Goal: Task Accomplishment & Management: Manage account settings

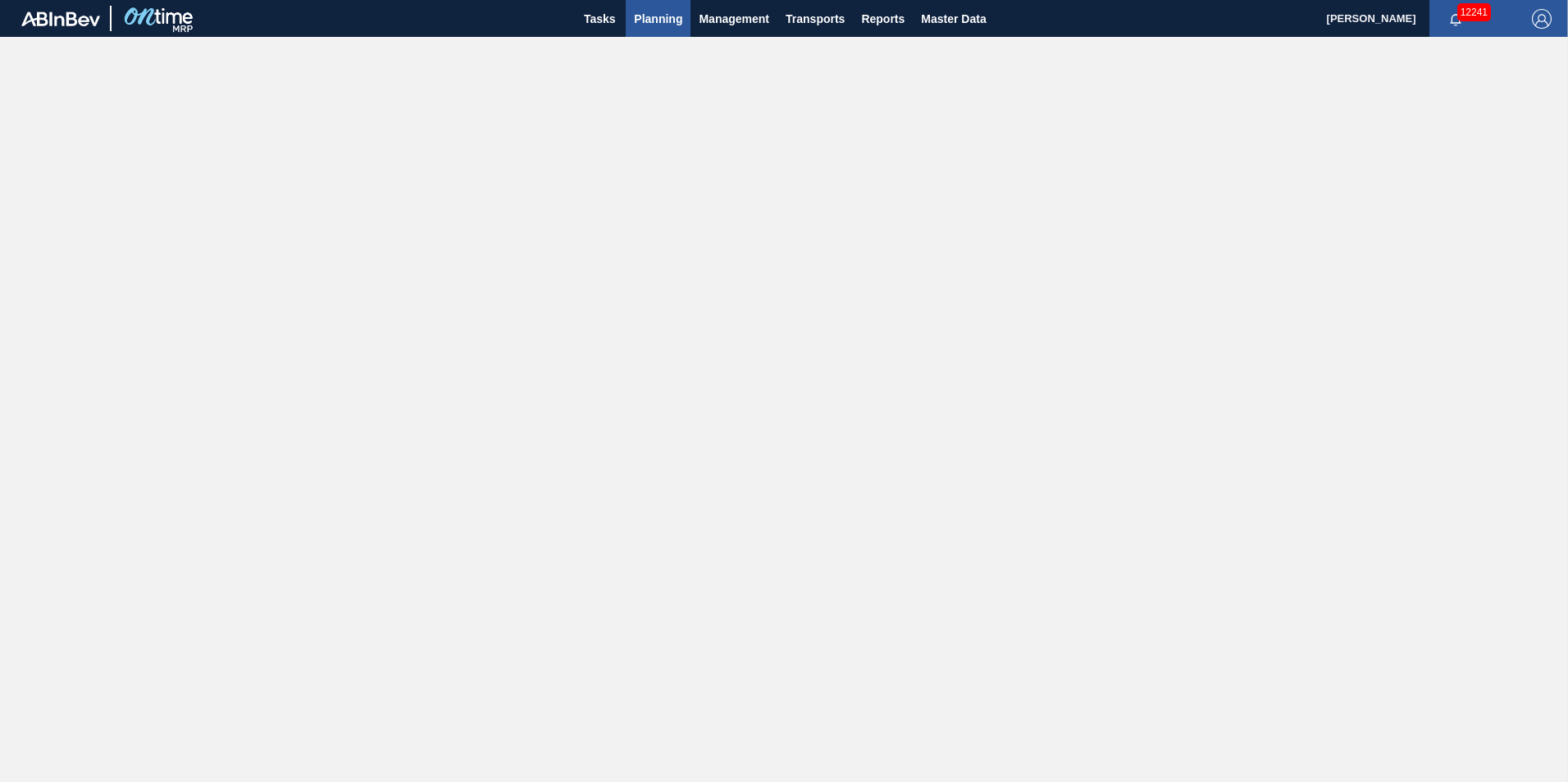
click at [654, 17] on span "Planning" at bounding box center [657, 19] width 49 height 20
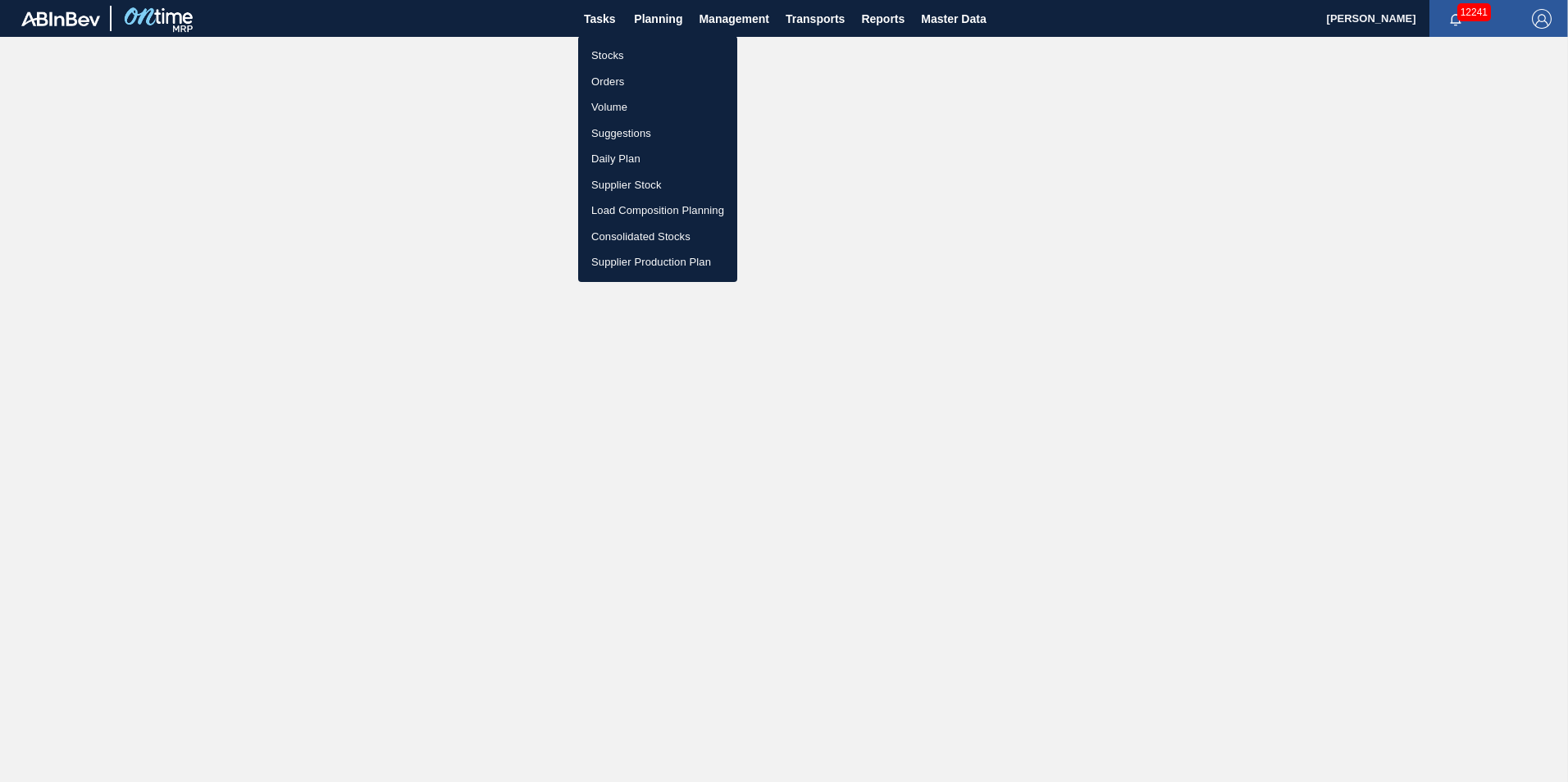
click at [610, 52] on li "Stocks" at bounding box center [657, 55] width 159 height 27
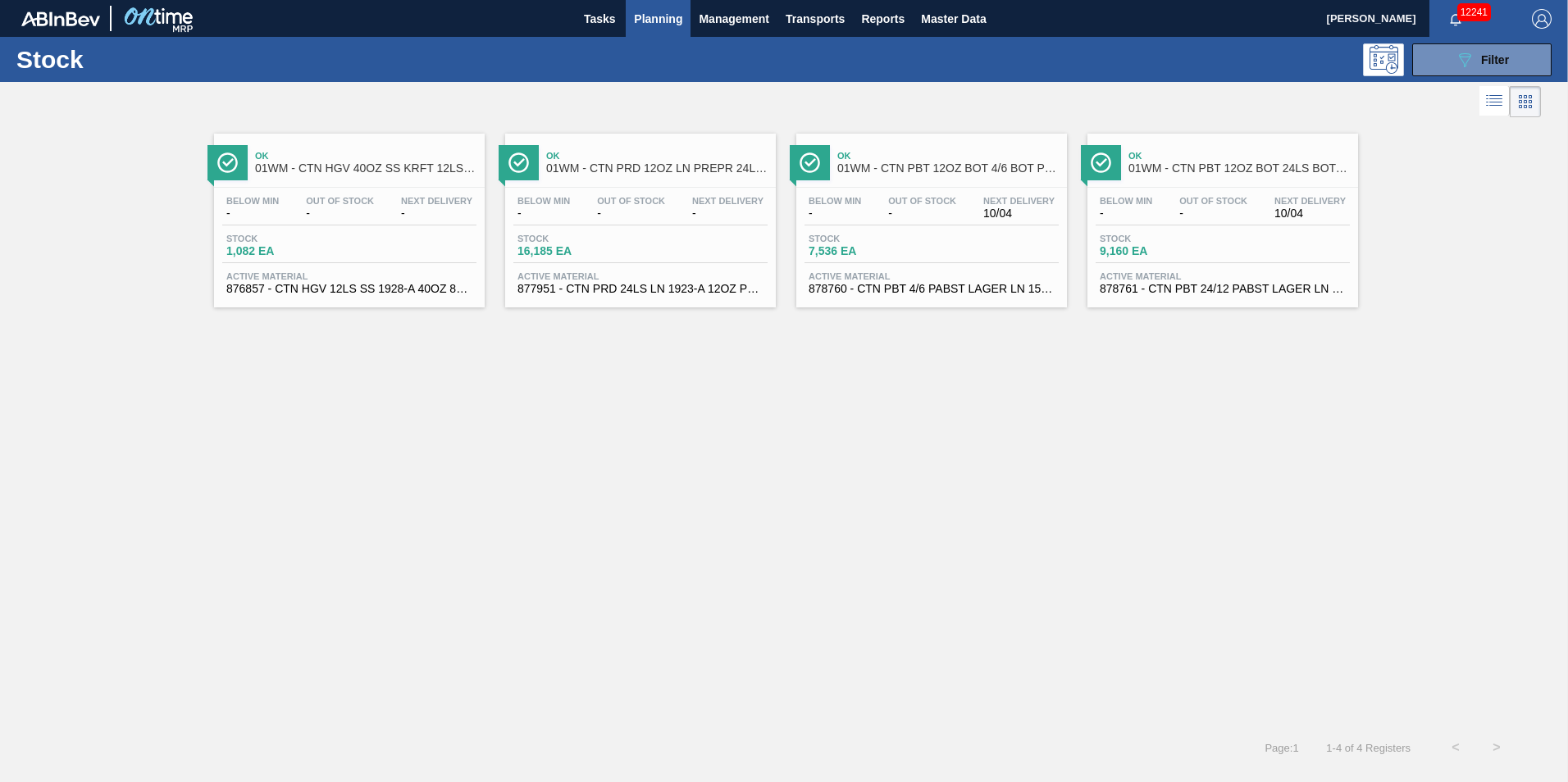
click at [1016, 398] on div "Ok 01WM - CTN HGV 40OZ SS KRFT 12LS 1928-A Below Min - Out Of Stock - Next Deli…" at bounding box center [784, 425] width 1568 height 606
click at [1455, 53] on icon "089F7B8B-B2A5-4AFE-B5C0-19BA573D28AC" at bounding box center [1465, 60] width 20 height 20
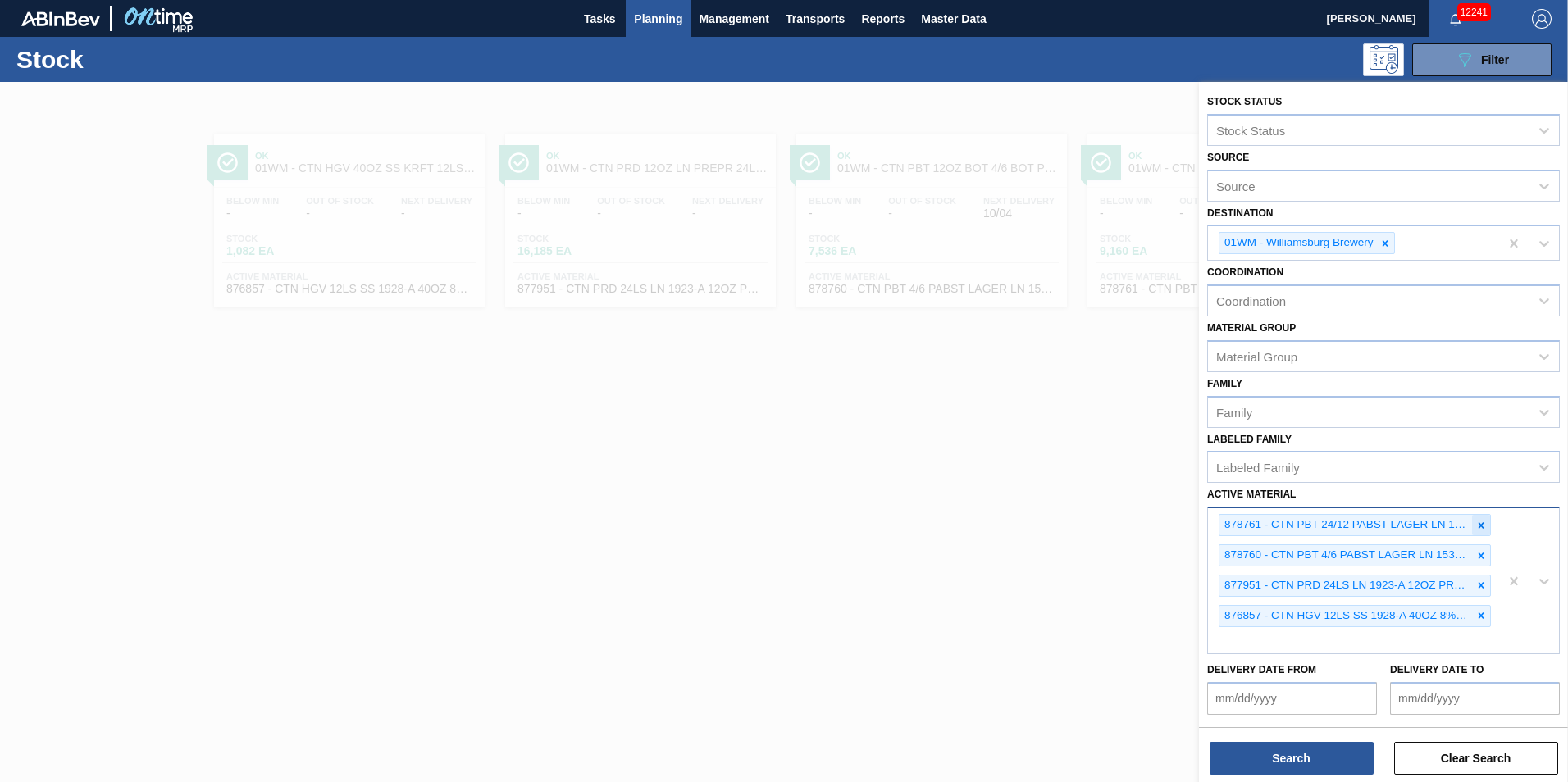
click at [1476, 525] on icon at bounding box center [1482, 526] width 12 height 12
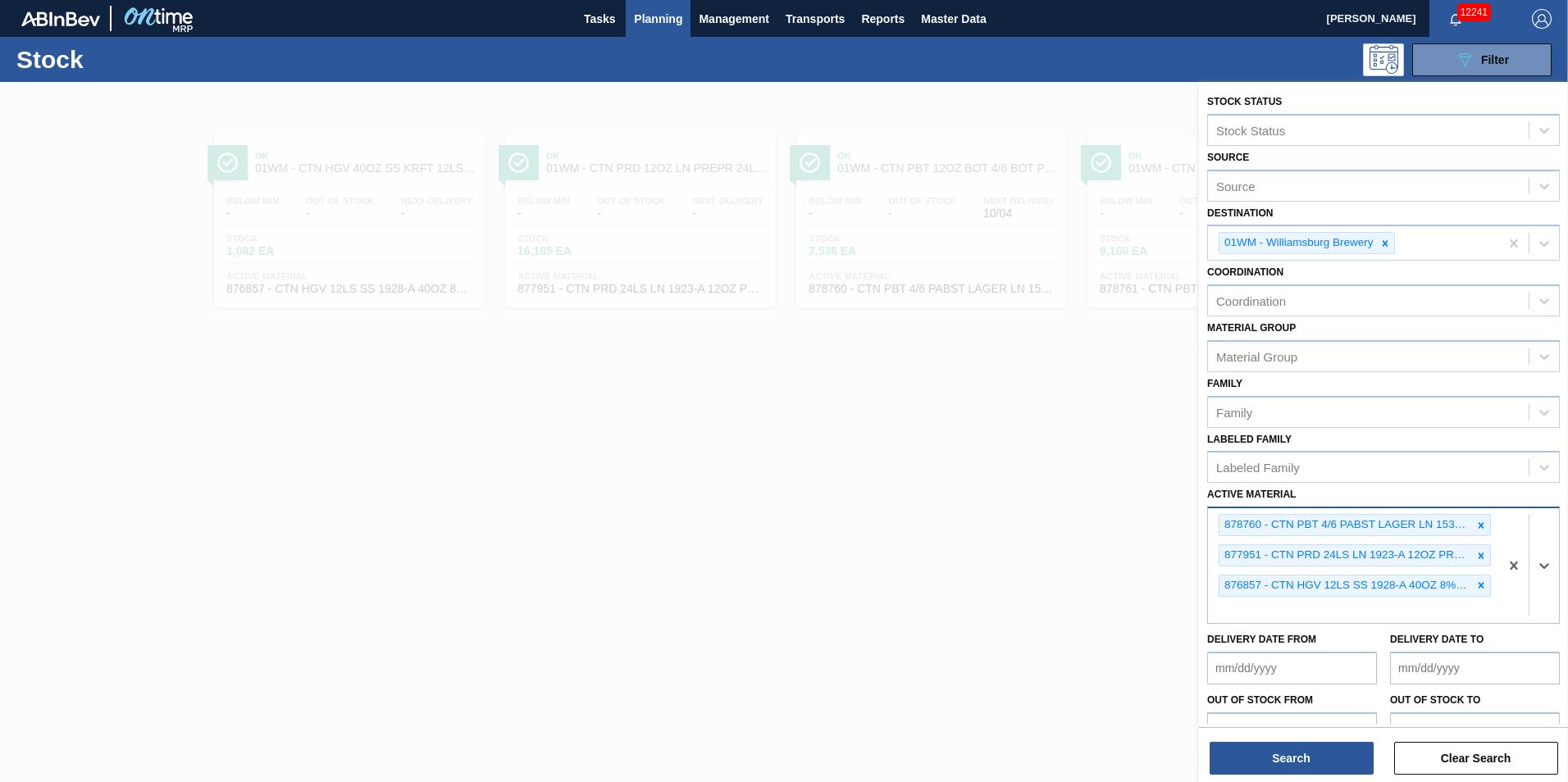
click at [1476, 525] on icon at bounding box center [1482, 526] width 12 height 12
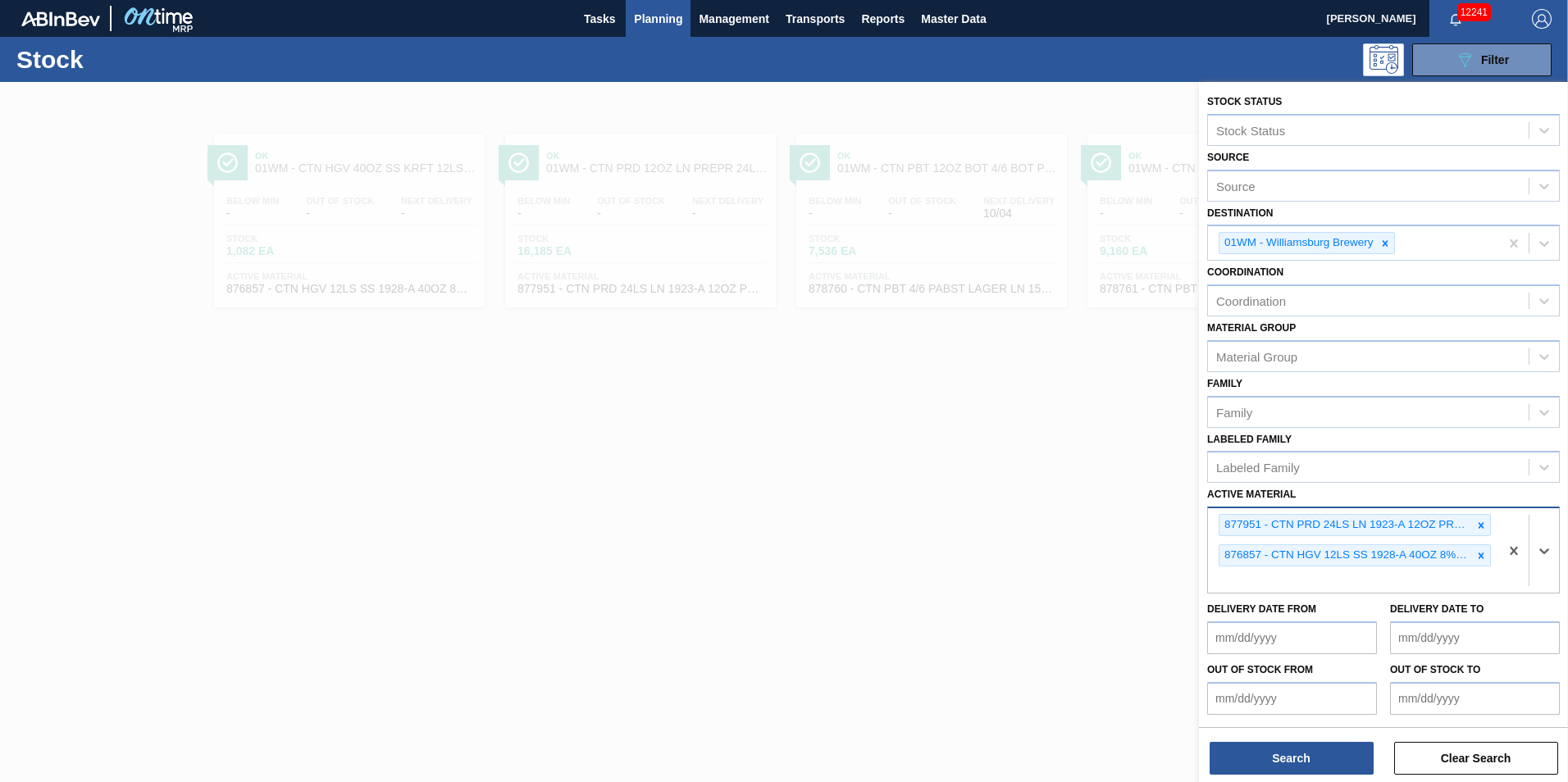
click at [1476, 525] on icon at bounding box center [1482, 526] width 12 height 12
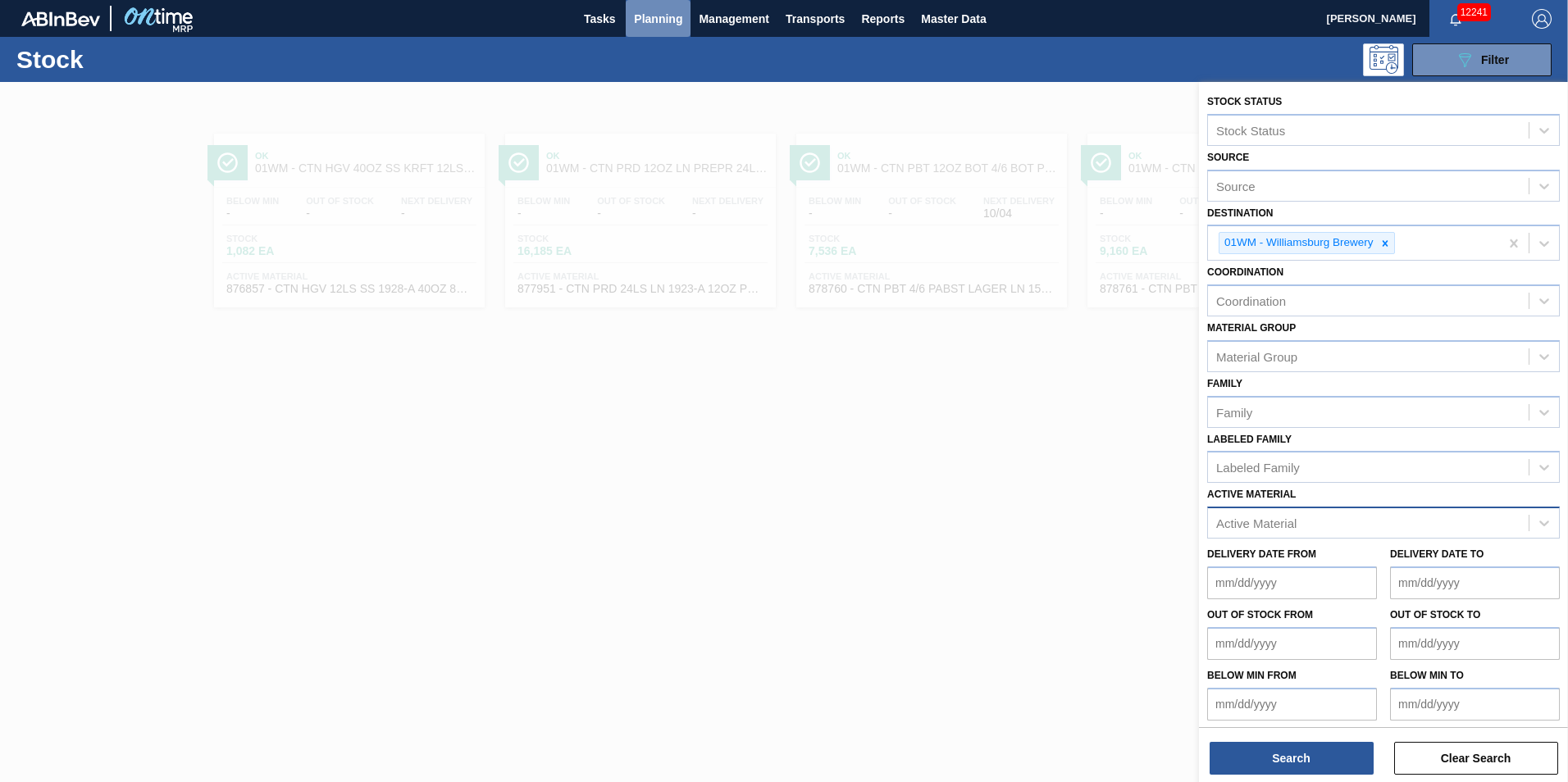
click at [660, 19] on span "Planning" at bounding box center [657, 19] width 49 height 20
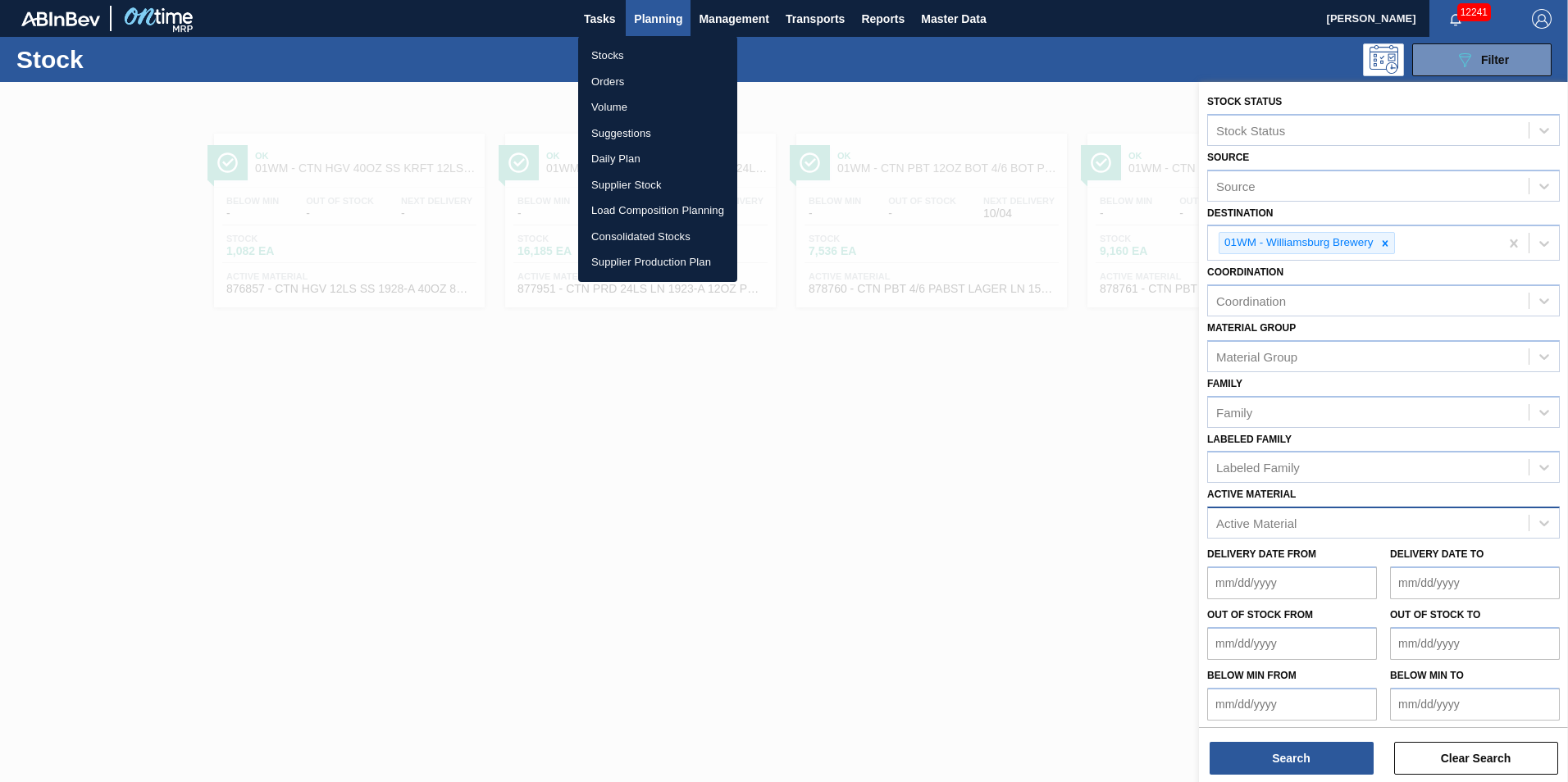
click at [606, 75] on li "Orders" at bounding box center [657, 82] width 159 height 27
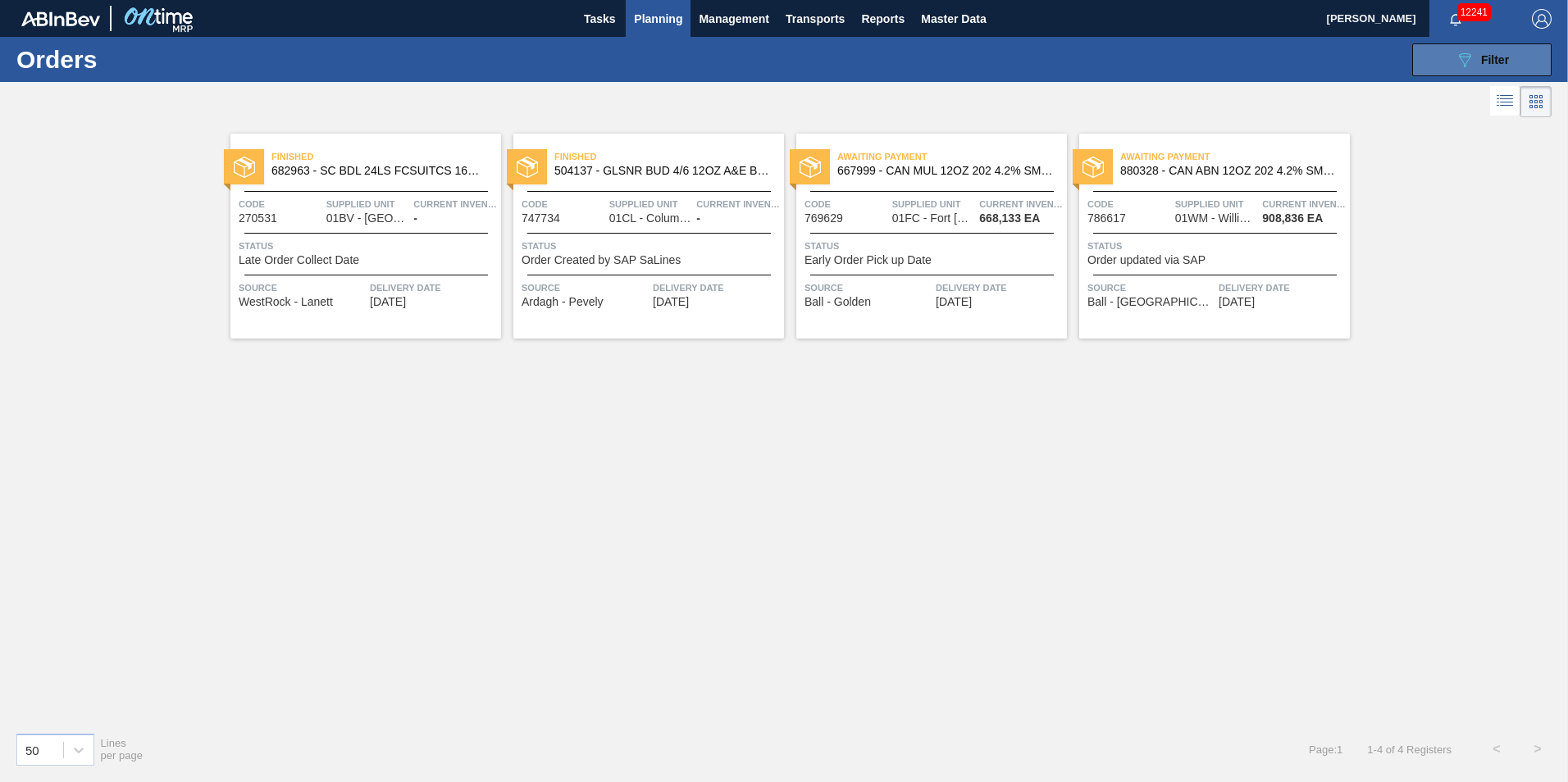
click at [1426, 69] on button "089F7B8B-B2A5-4AFE-B5C0-19BA573D28AC Filter" at bounding box center [1482, 59] width 140 height 33
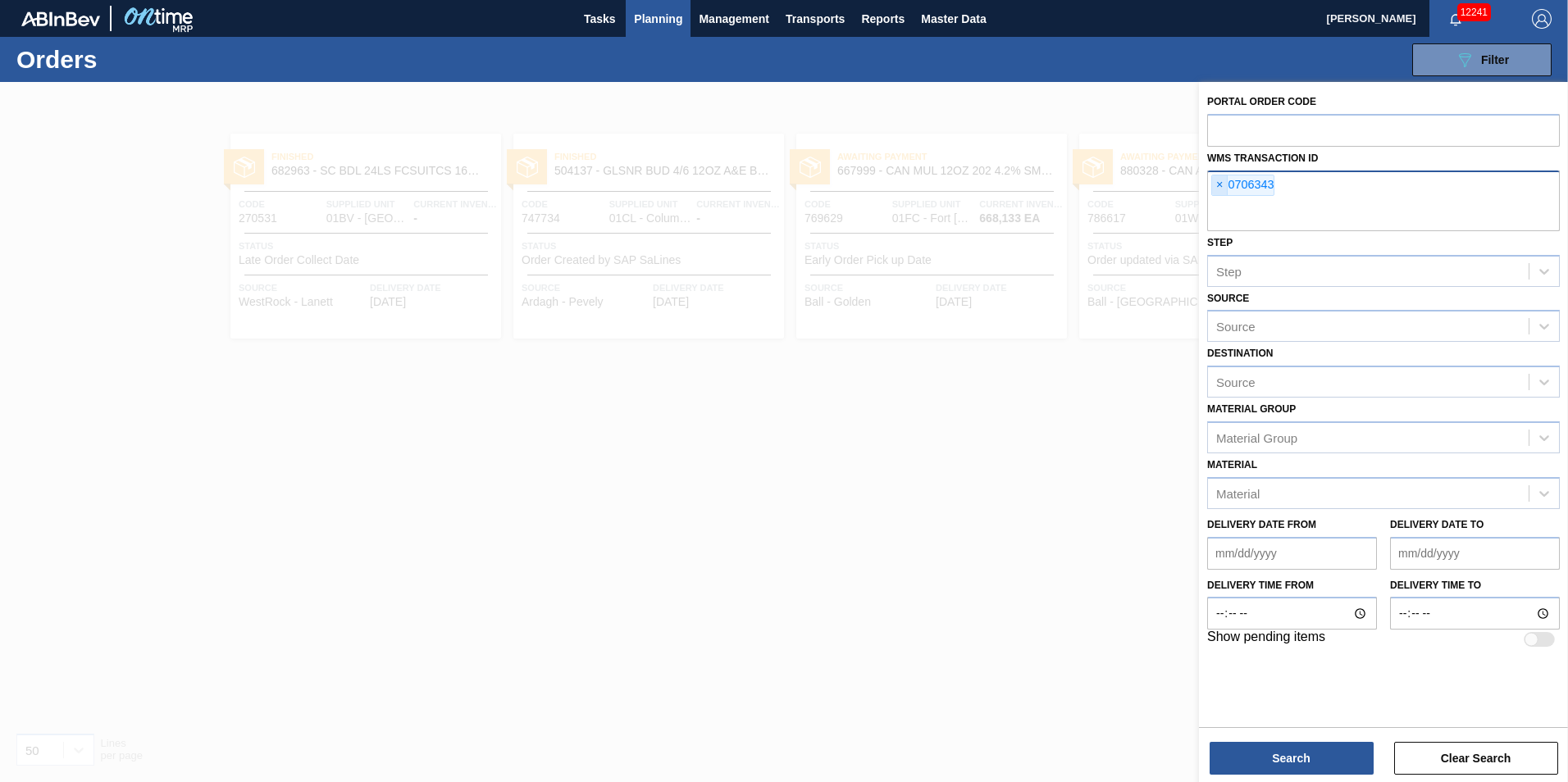
click at [1223, 184] on span "×" at bounding box center [1221, 185] width 16 height 20
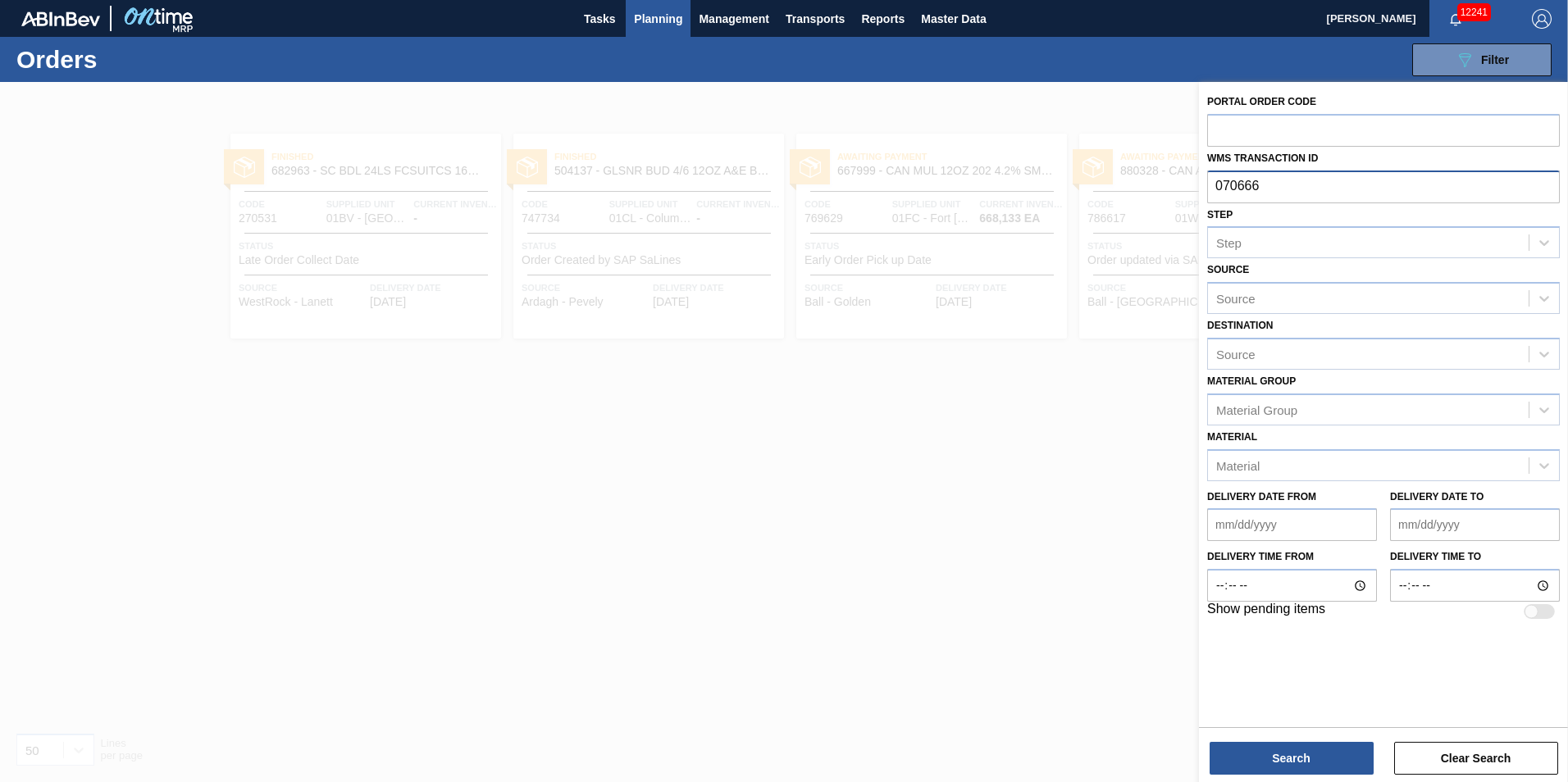
type input "0706662"
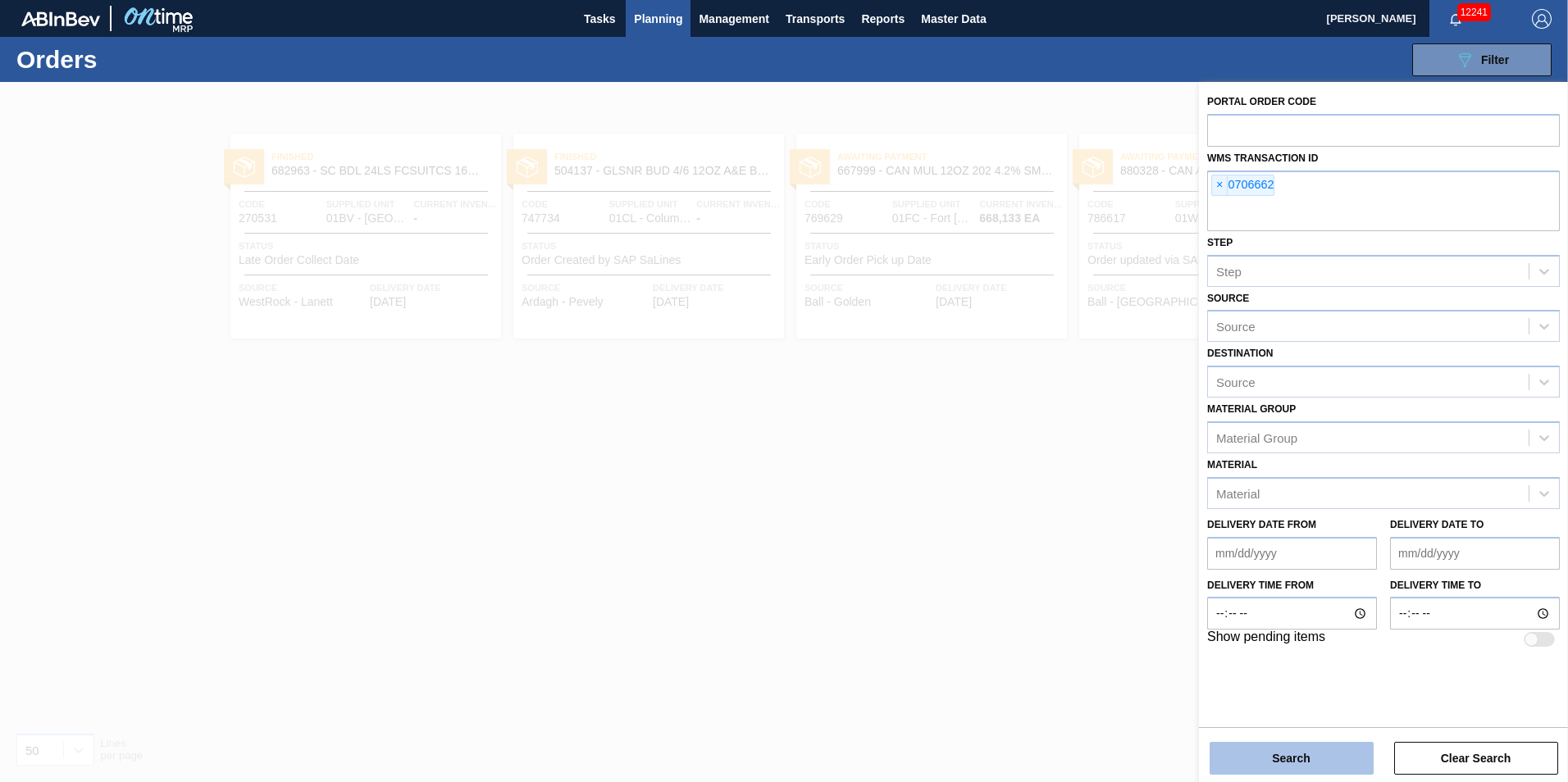
click at [1297, 753] on button "Search" at bounding box center [1292, 758] width 164 height 33
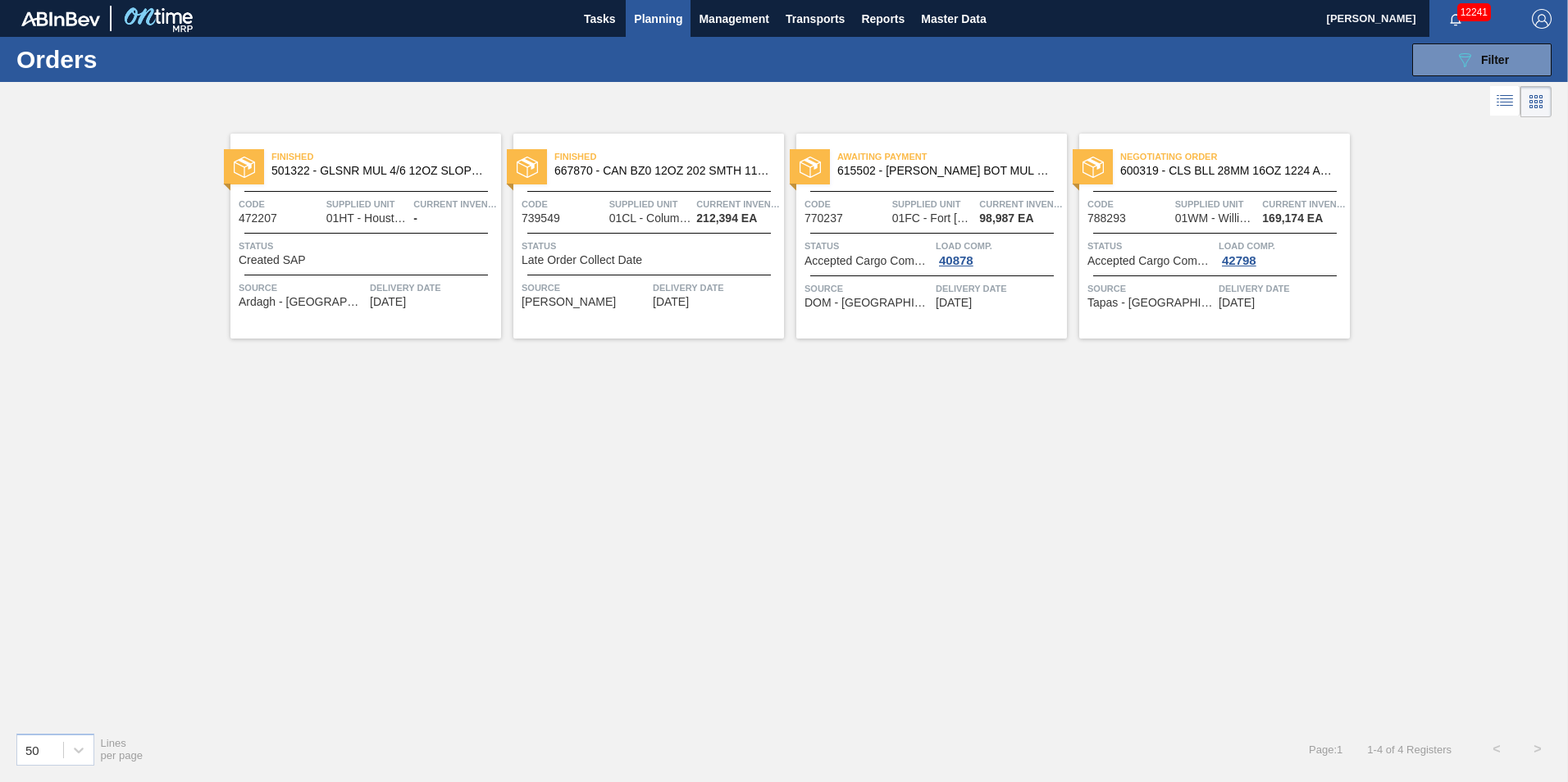
click at [1150, 320] on div "Negotiating Order 600319 - CLS BLL 28MM 16OZ 1224 ALUM ROLL 2-COLR Code 788293 …" at bounding box center [1214, 236] width 270 height 205
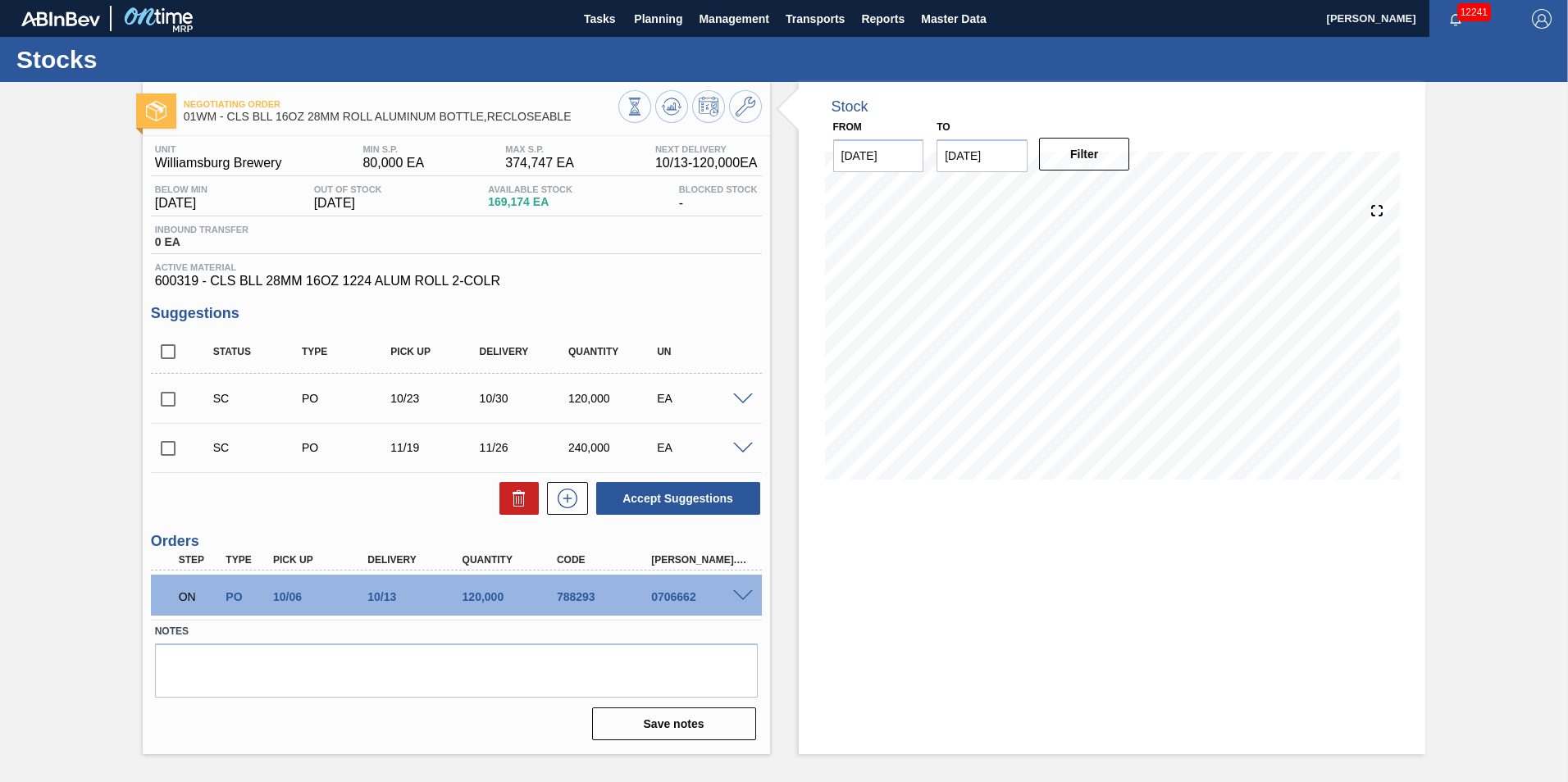
click at [738, 595] on span at bounding box center [743, 597] width 20 height 12
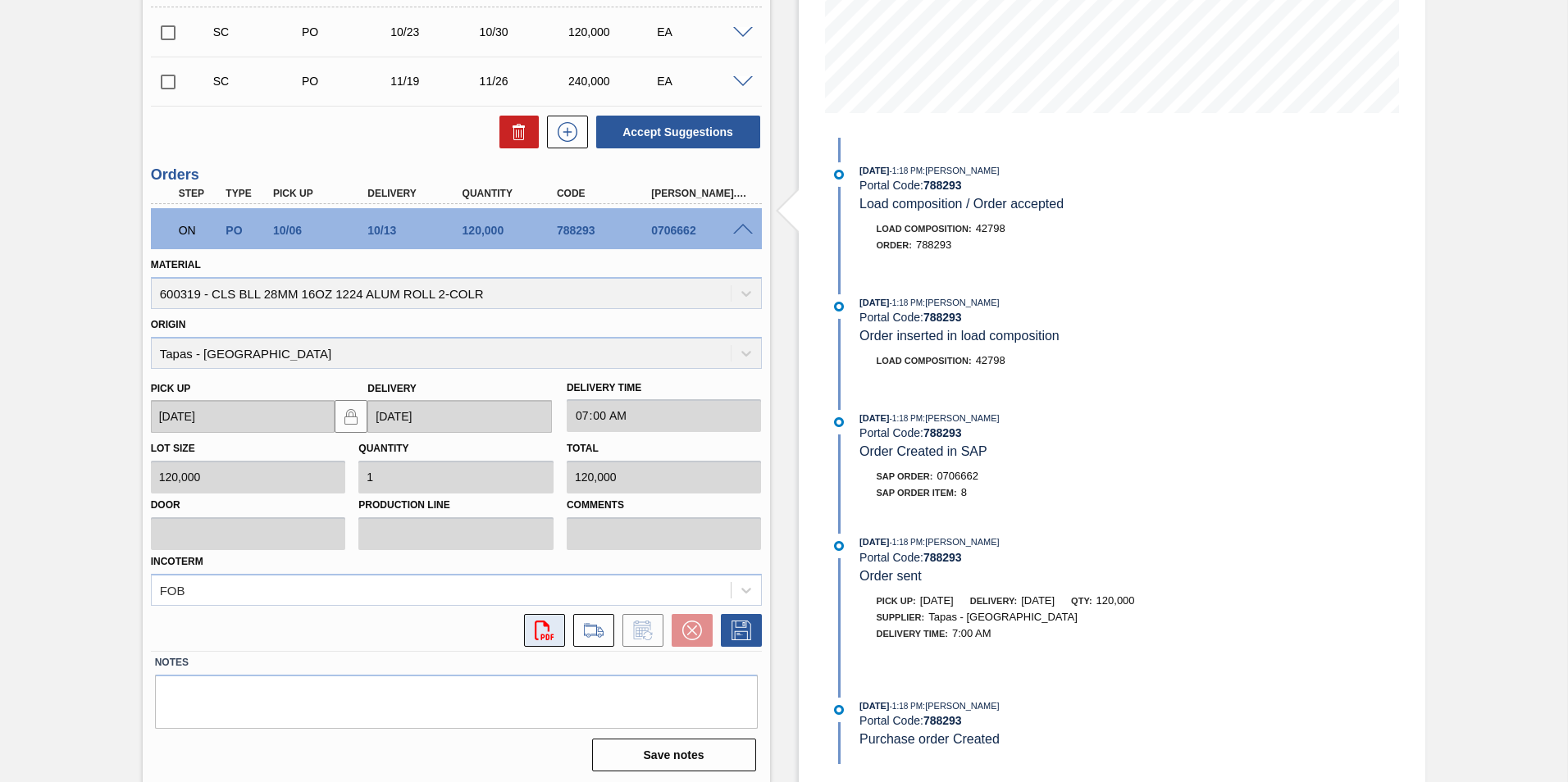
scroll to position [370, 0]
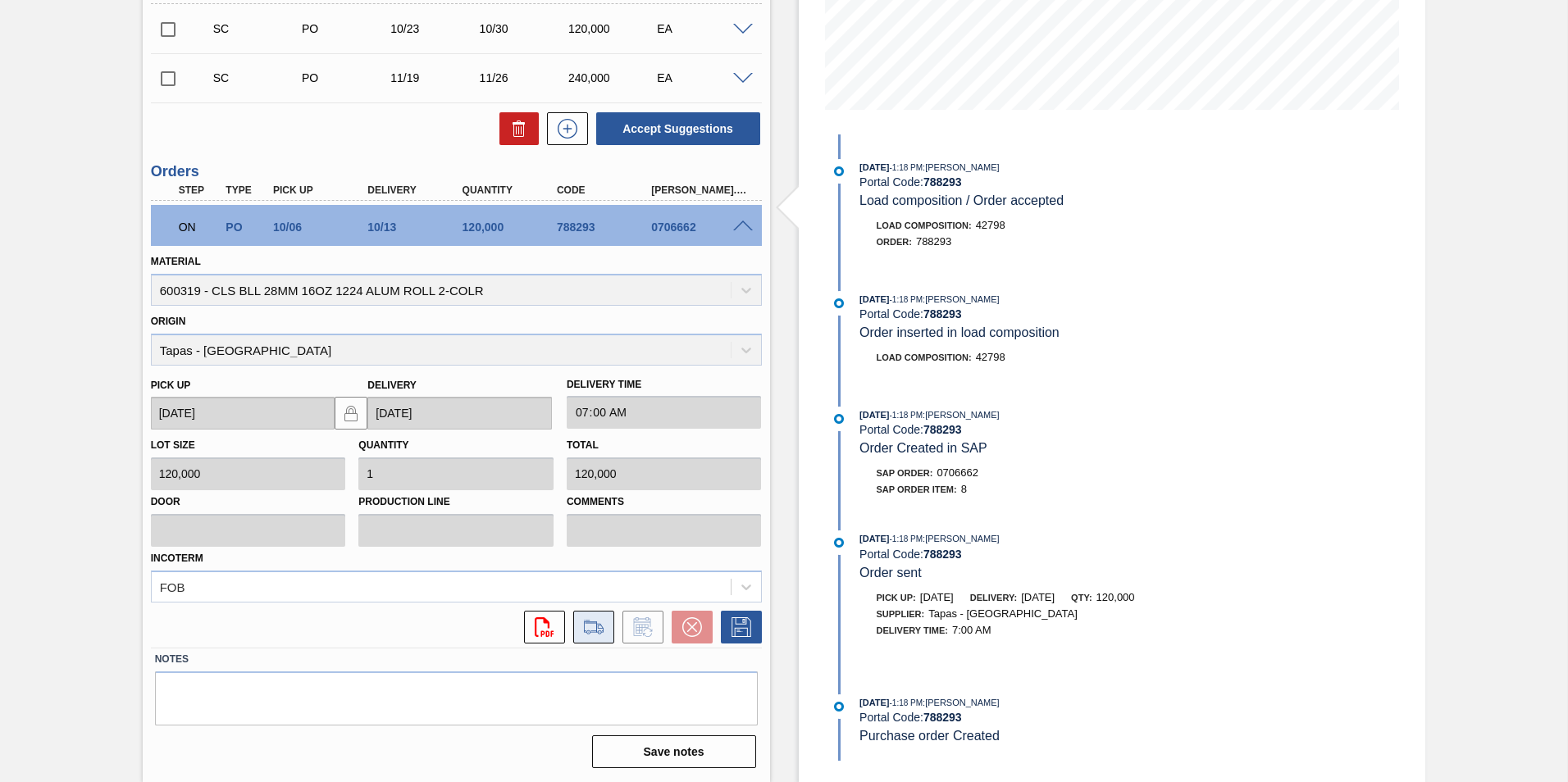
click at [591, 628] on icon at bounding box center [594, 628] width 27 height 20
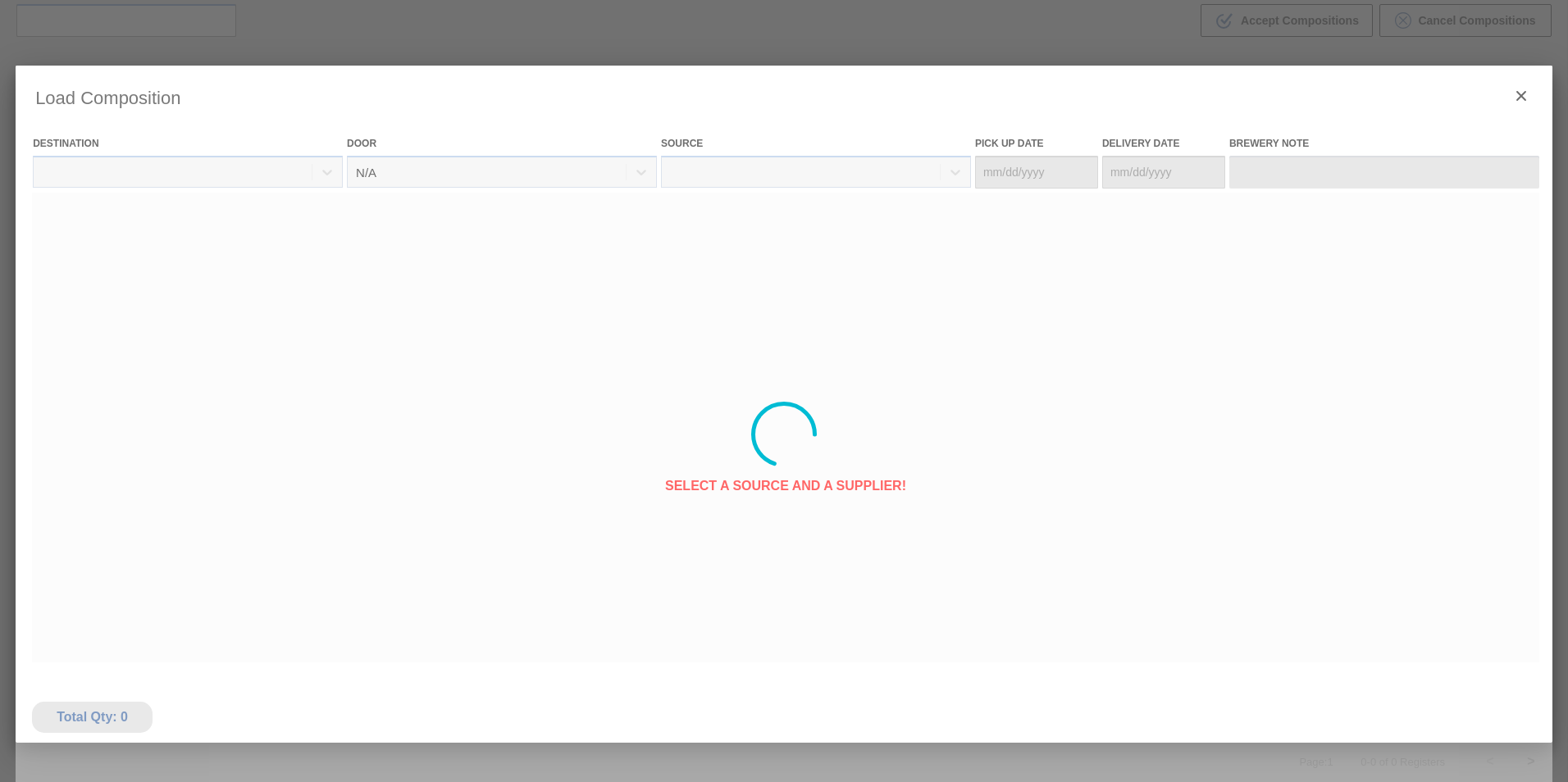
type Date "[DATE]"
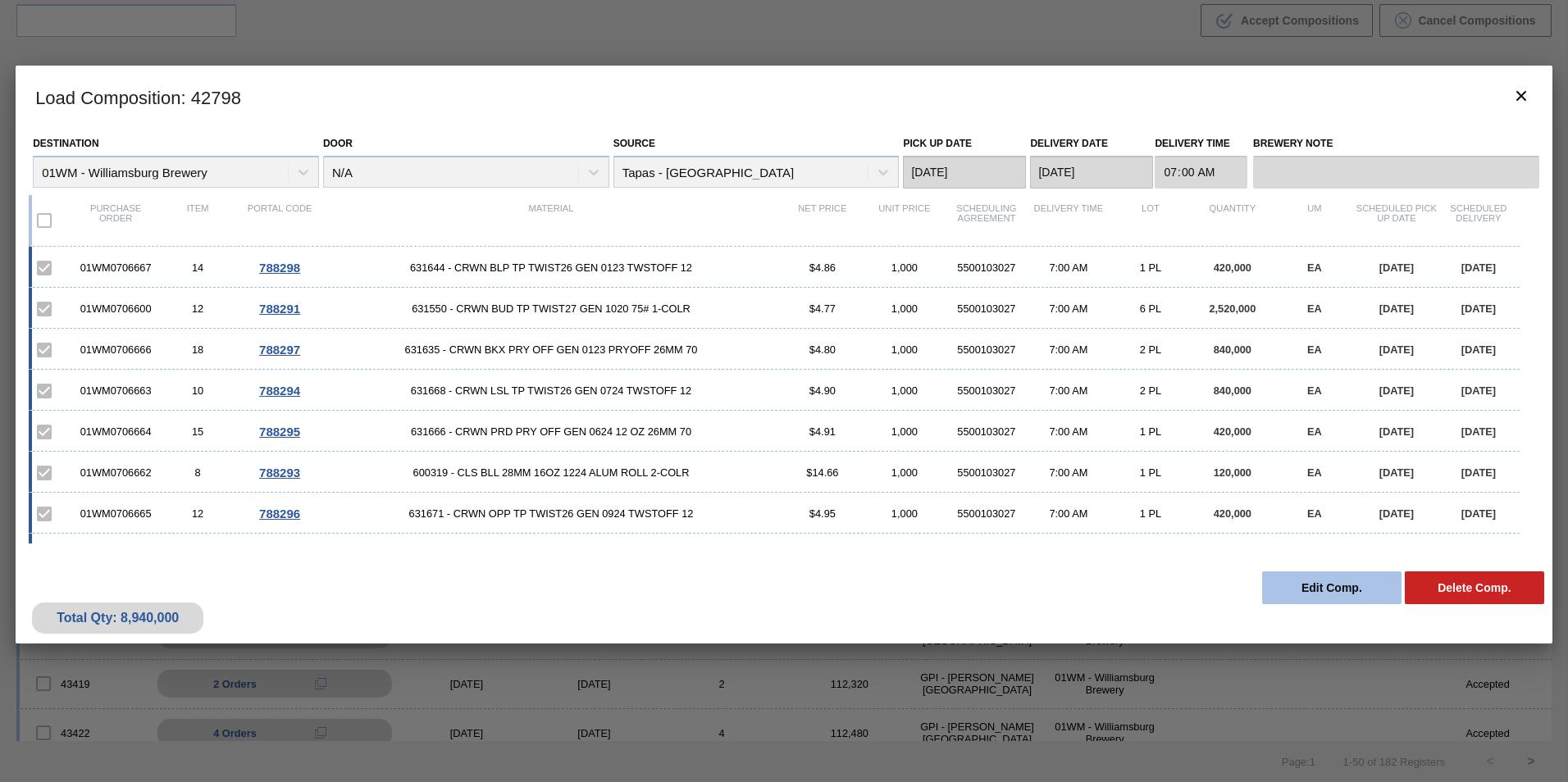
click at [1313, 586] on button "Edit Comp." at bounding box center [1331, 587] width 140 height 33
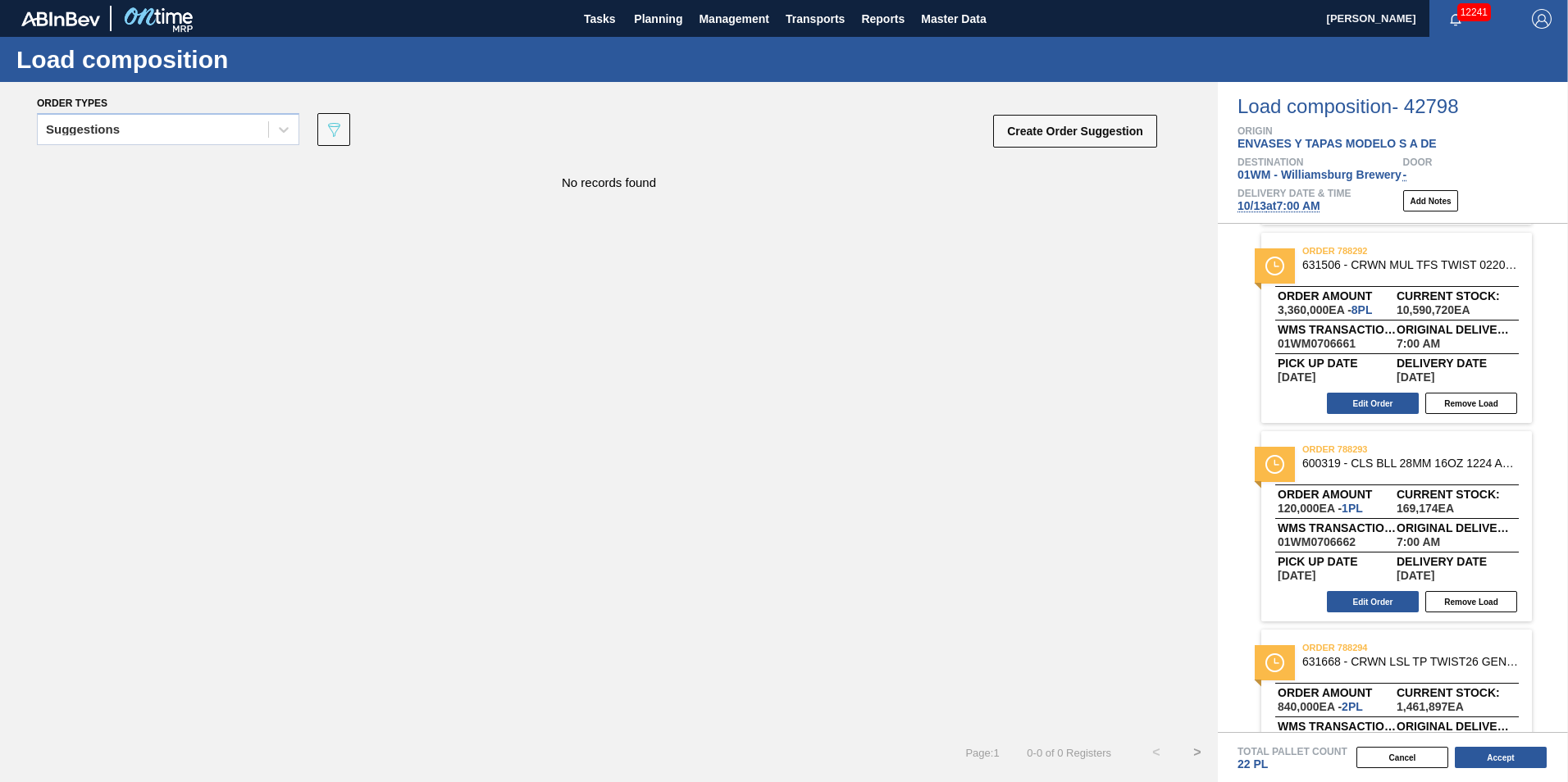
scroll to position [185, 0]
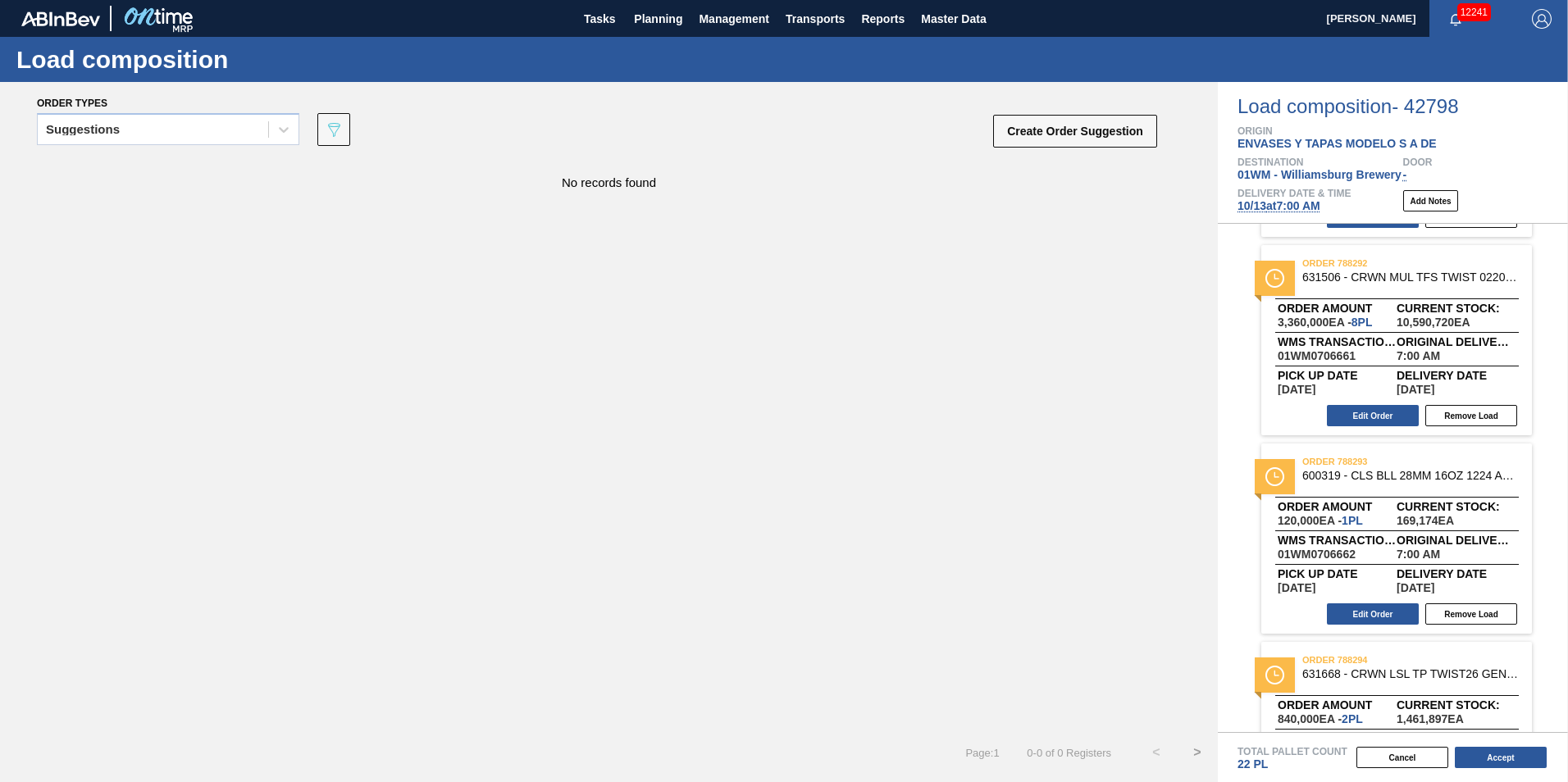
click at [1394, 510] on span "Order amount" at bounding box center [1337, 507] width 119 height 10
click at [1365, 605] on button "Edit Order" at bounding box center [1373, 615] width 92 height 22
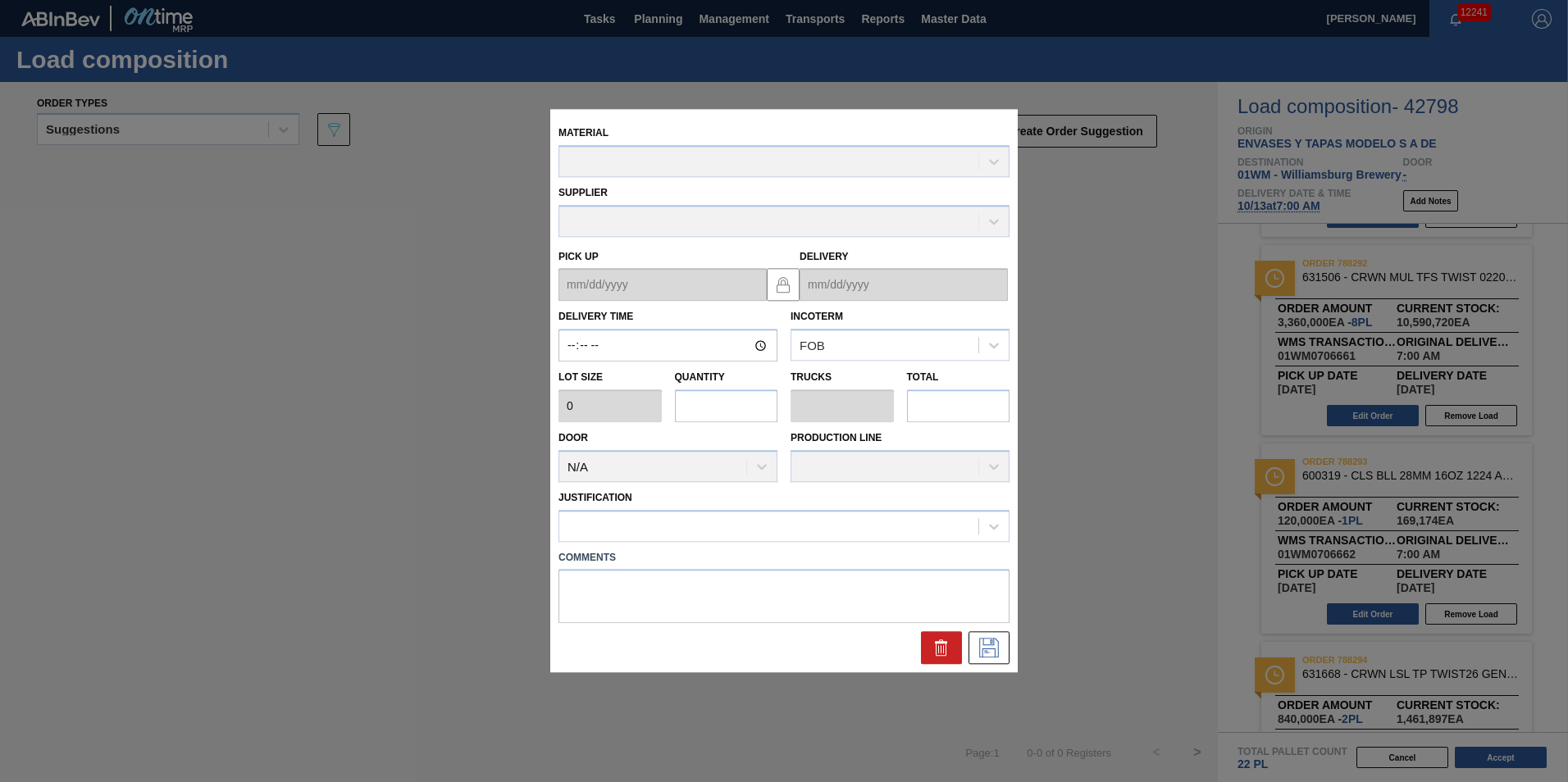
type input "07:00:00"
type input "120,000"
type input "1"
type input "0.029"
type input "120,000"
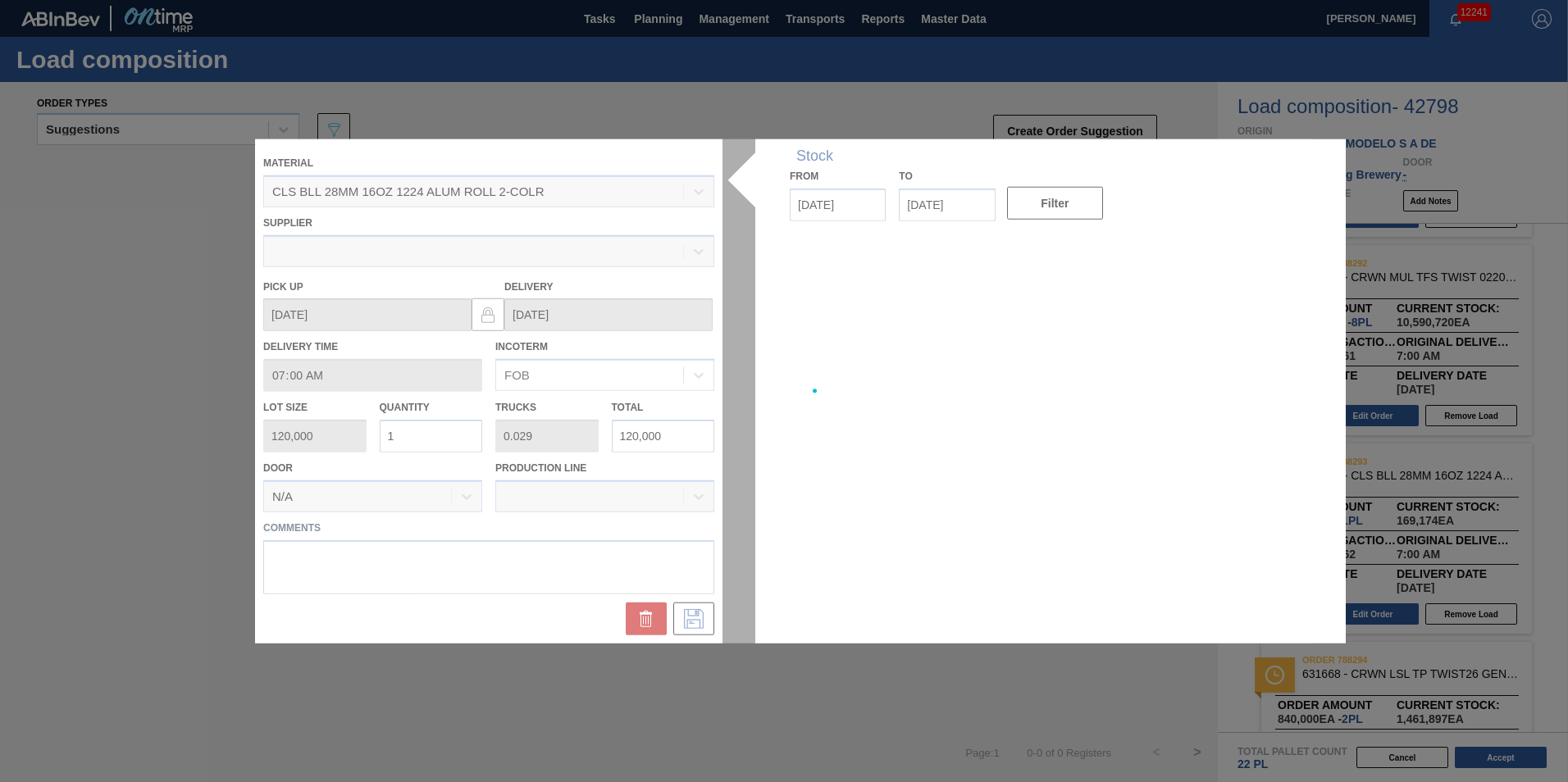
type up "[DATE]"
type input "[DATE]"
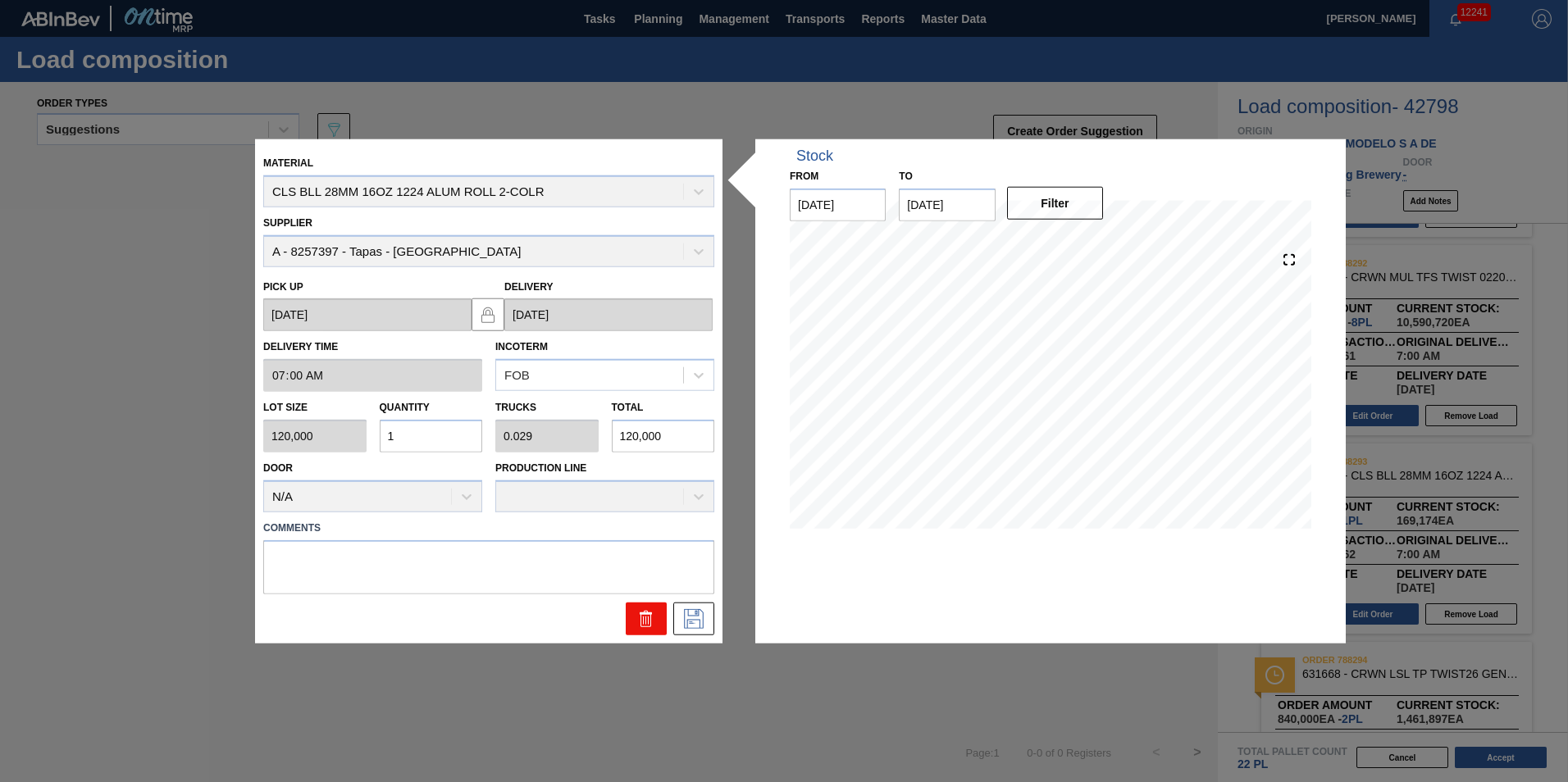
click at [638, 621] on icon at bounding box center [646, 619] width 20 height 20
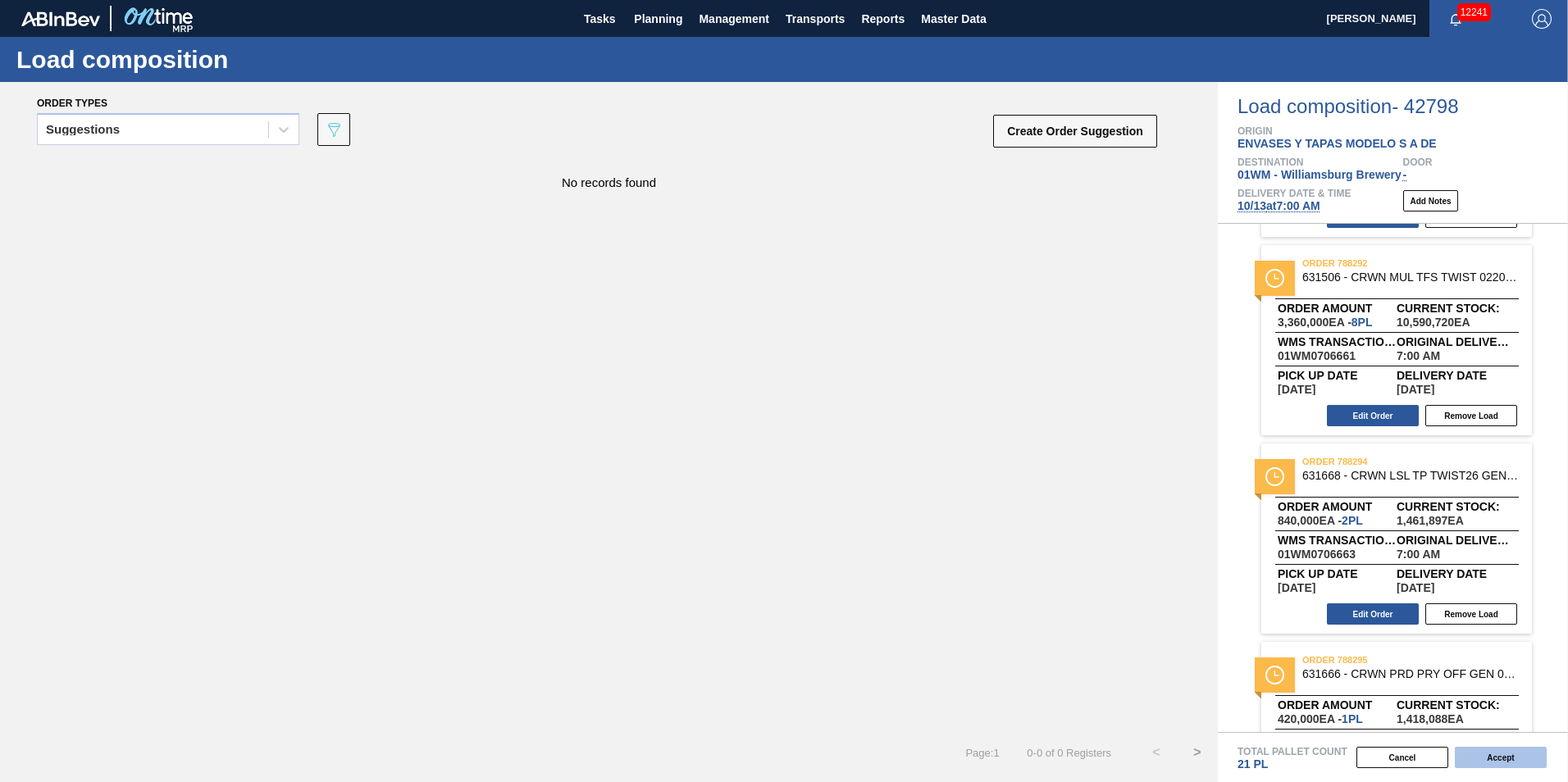
click at [1488, 762] on button "Accept" at bounding box center [1501, 758] width 92 height 22
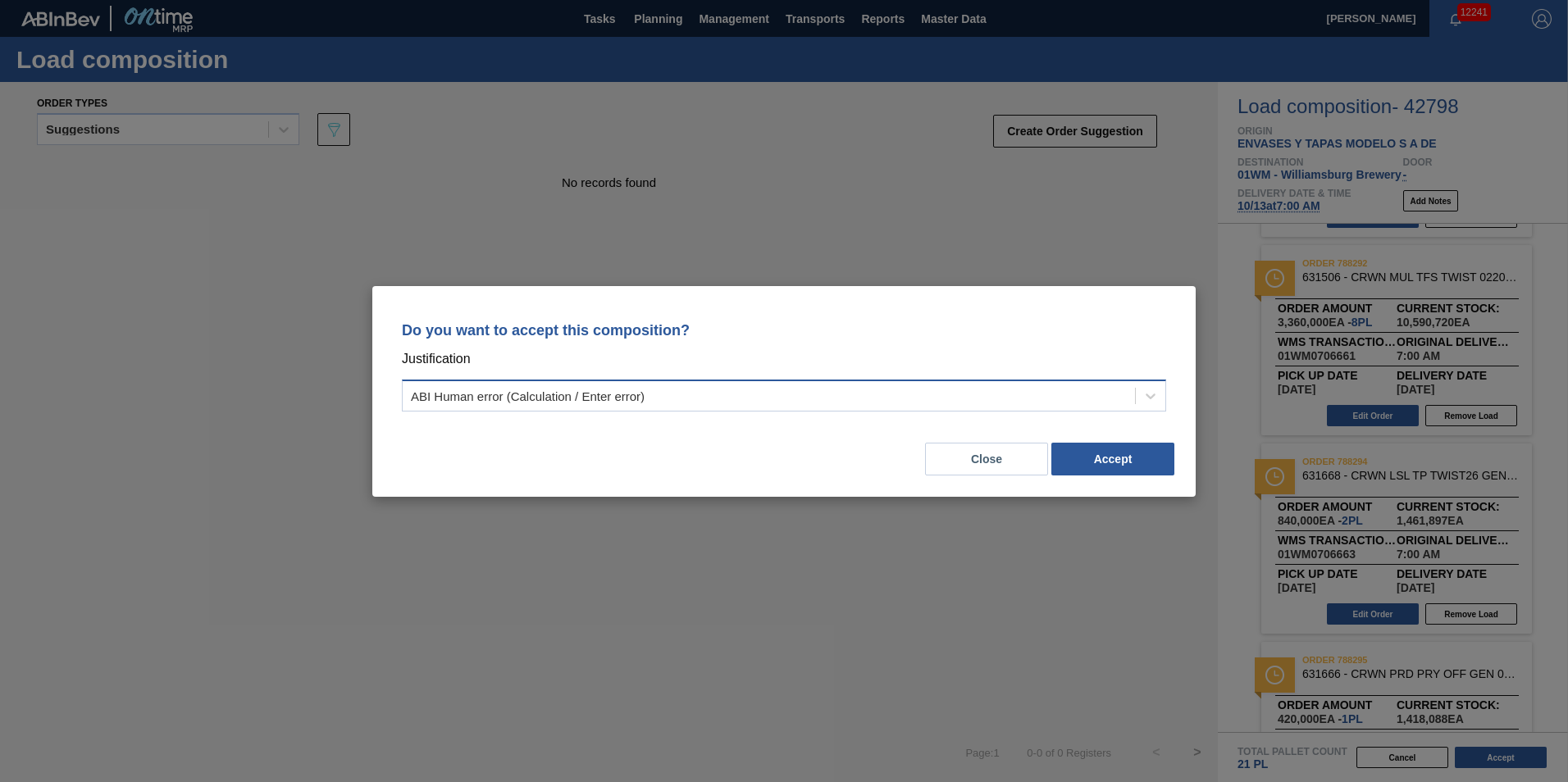
click at [584, 390] on div "ABI Human error (Calculation / Enter error)" at bounding box center [528, 396] width 234 height 14
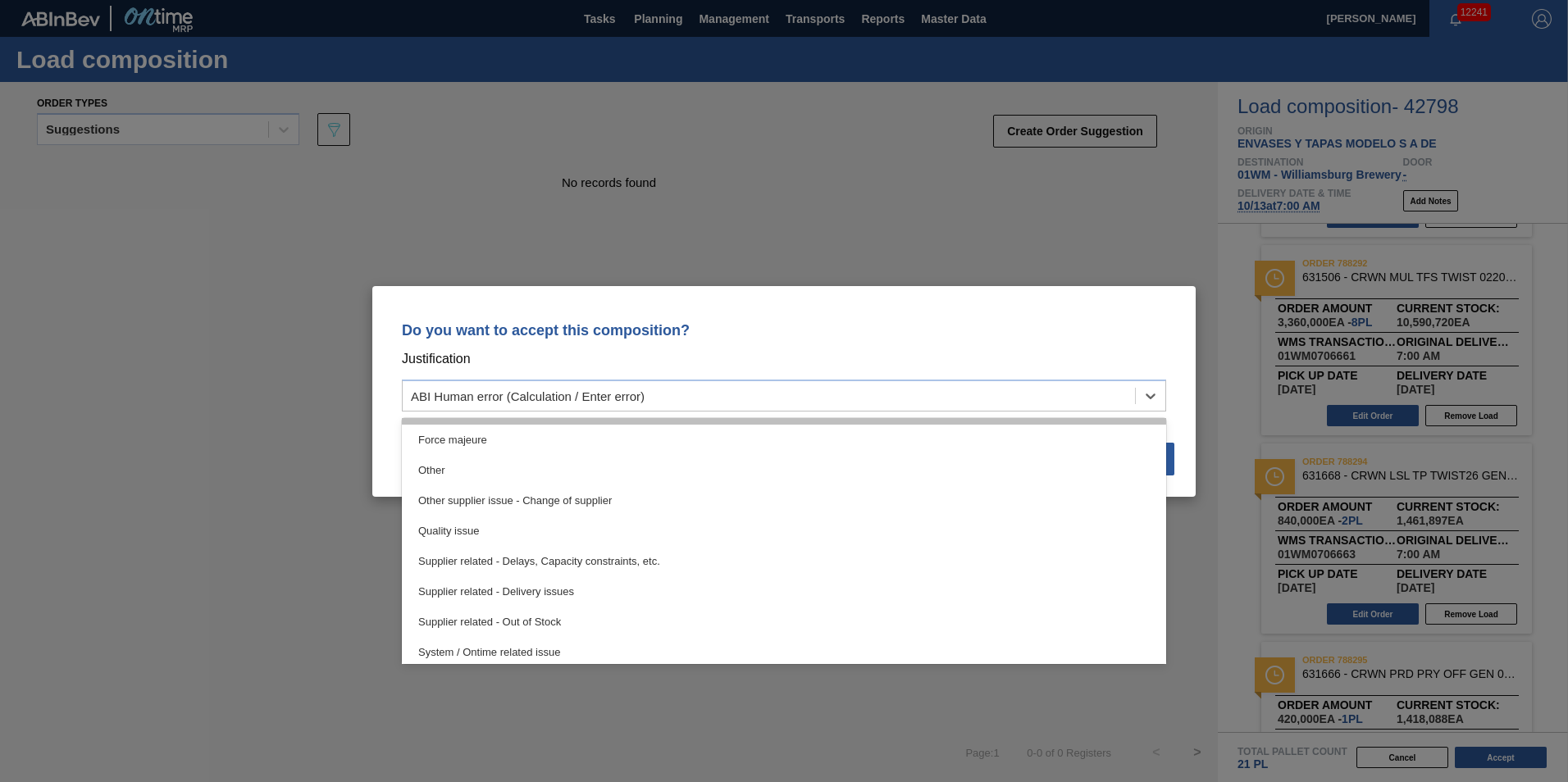
scroll to position [307, 0]
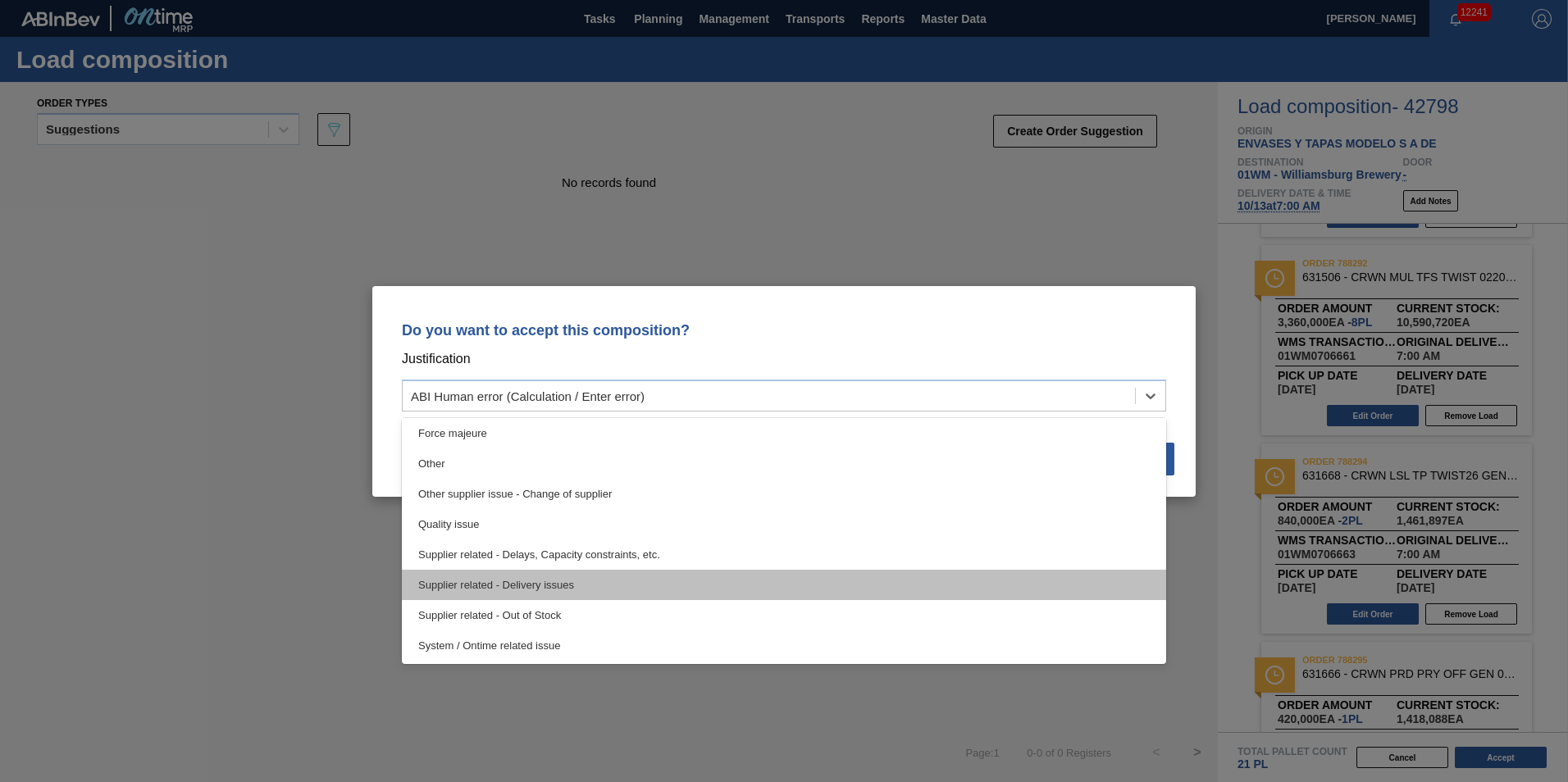
click at [530, 587] on div "Supplier related - Delivery issues" at bounding box center [784, 585] width 764 height 31
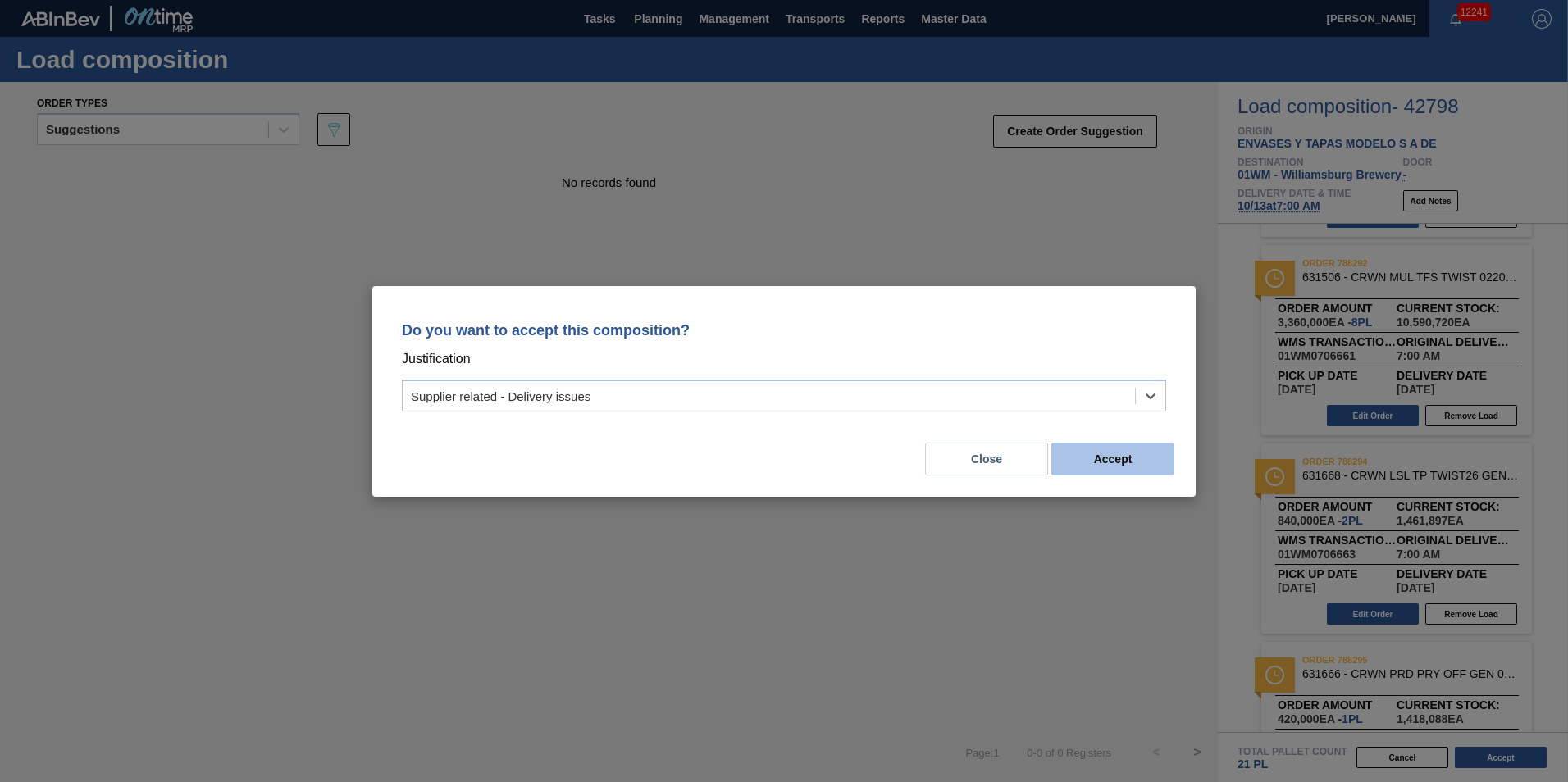
click at [1093, 461] on button "Accept" at bounding box center [1113, 458] width 123 height 33
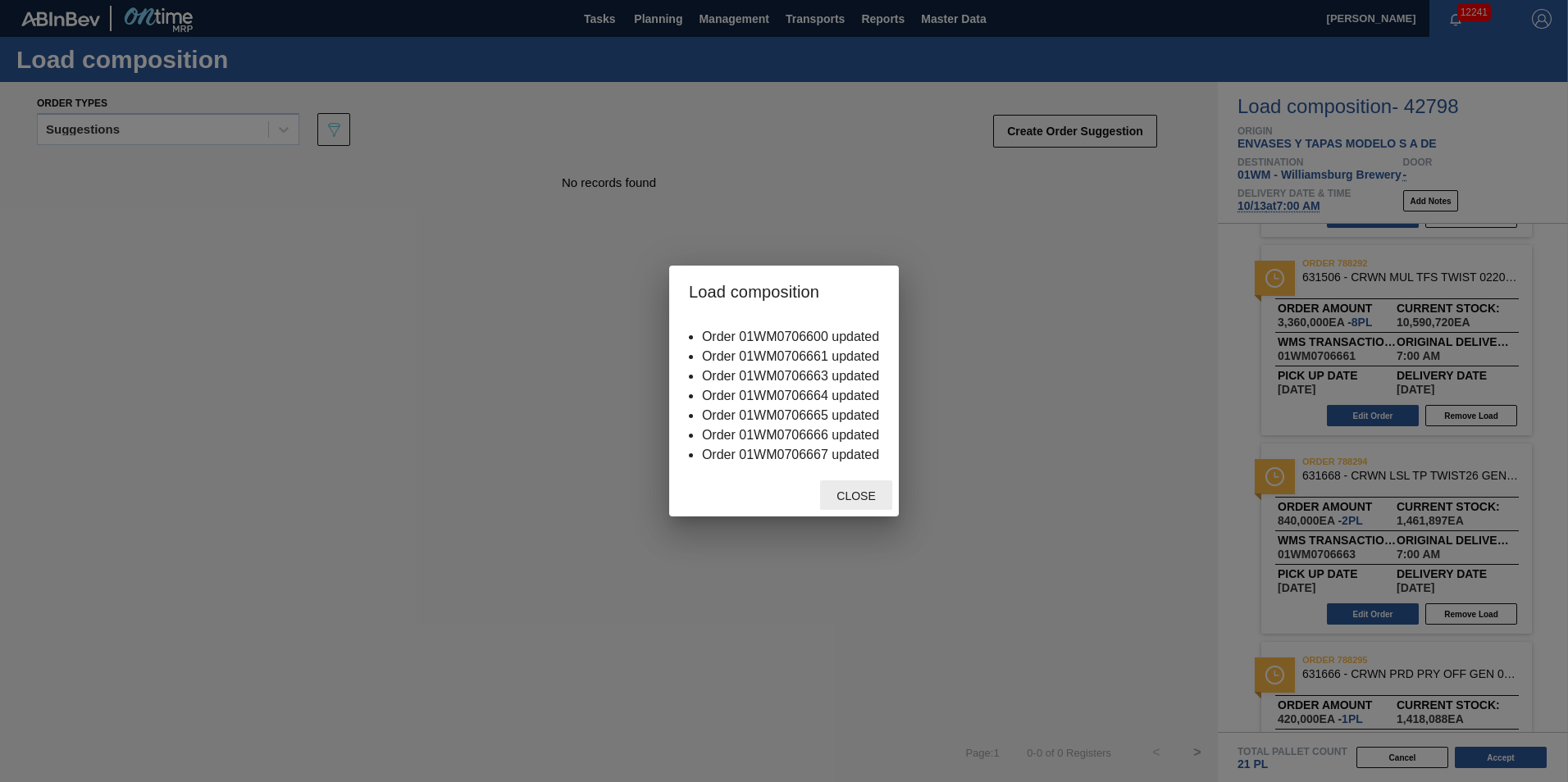
click at [867, 498] on span "Close" at bounding box center [855, 496] width 64 height 13
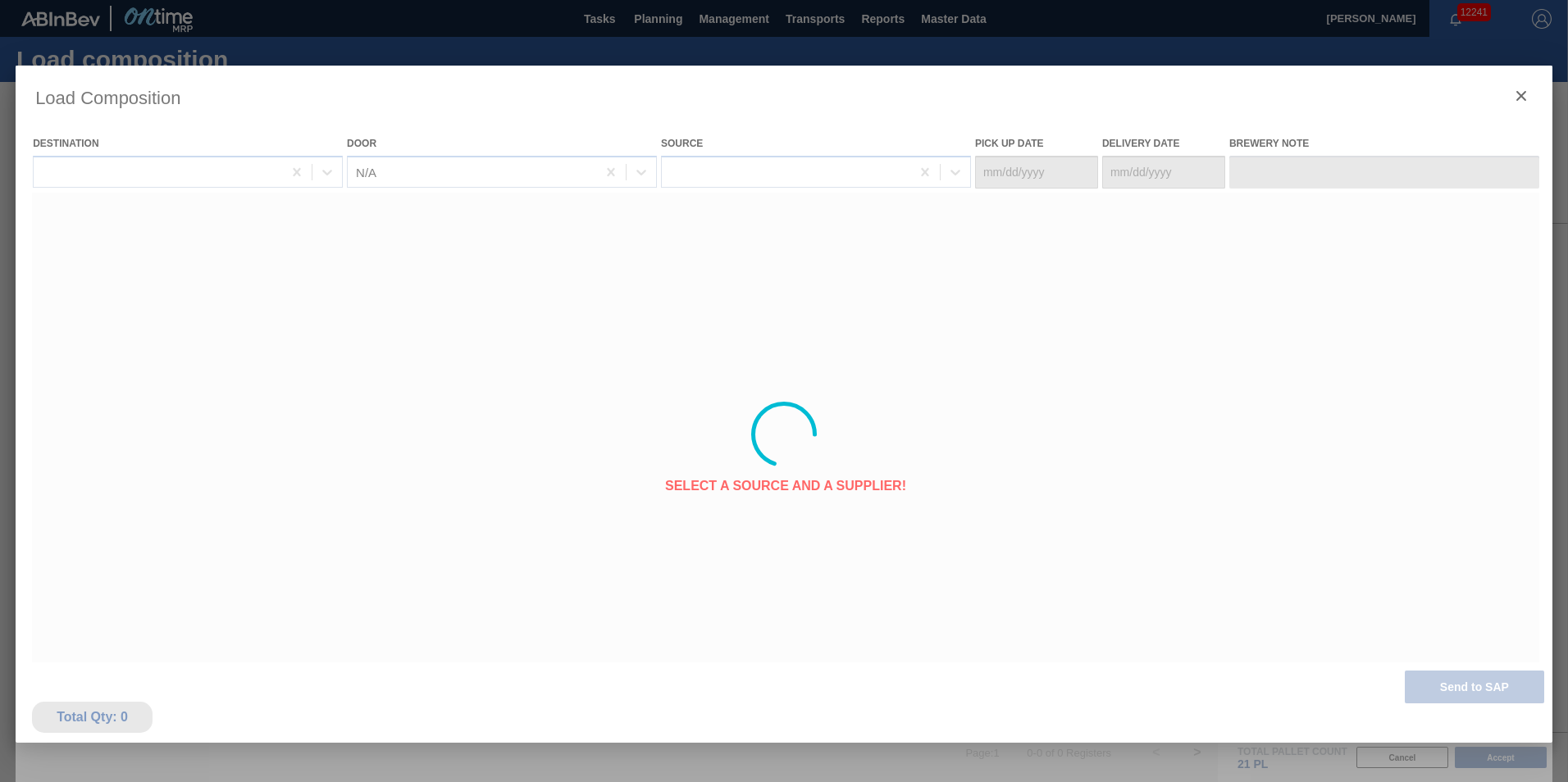
type Date "[DATE]"
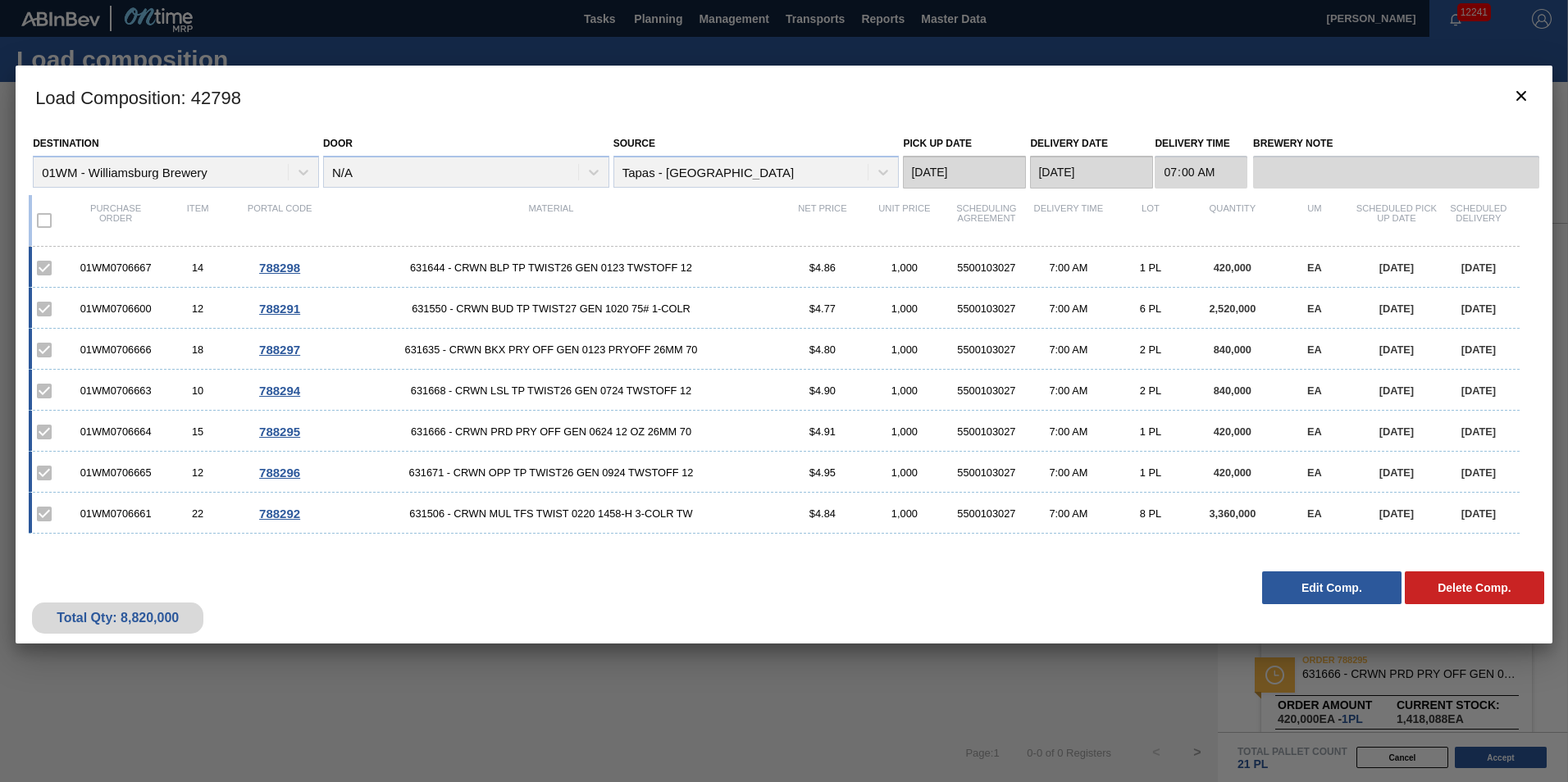
scroll to position [185, 0]
click at [379, 59] on div at bounding box center [784, 391] width 1568 height 782
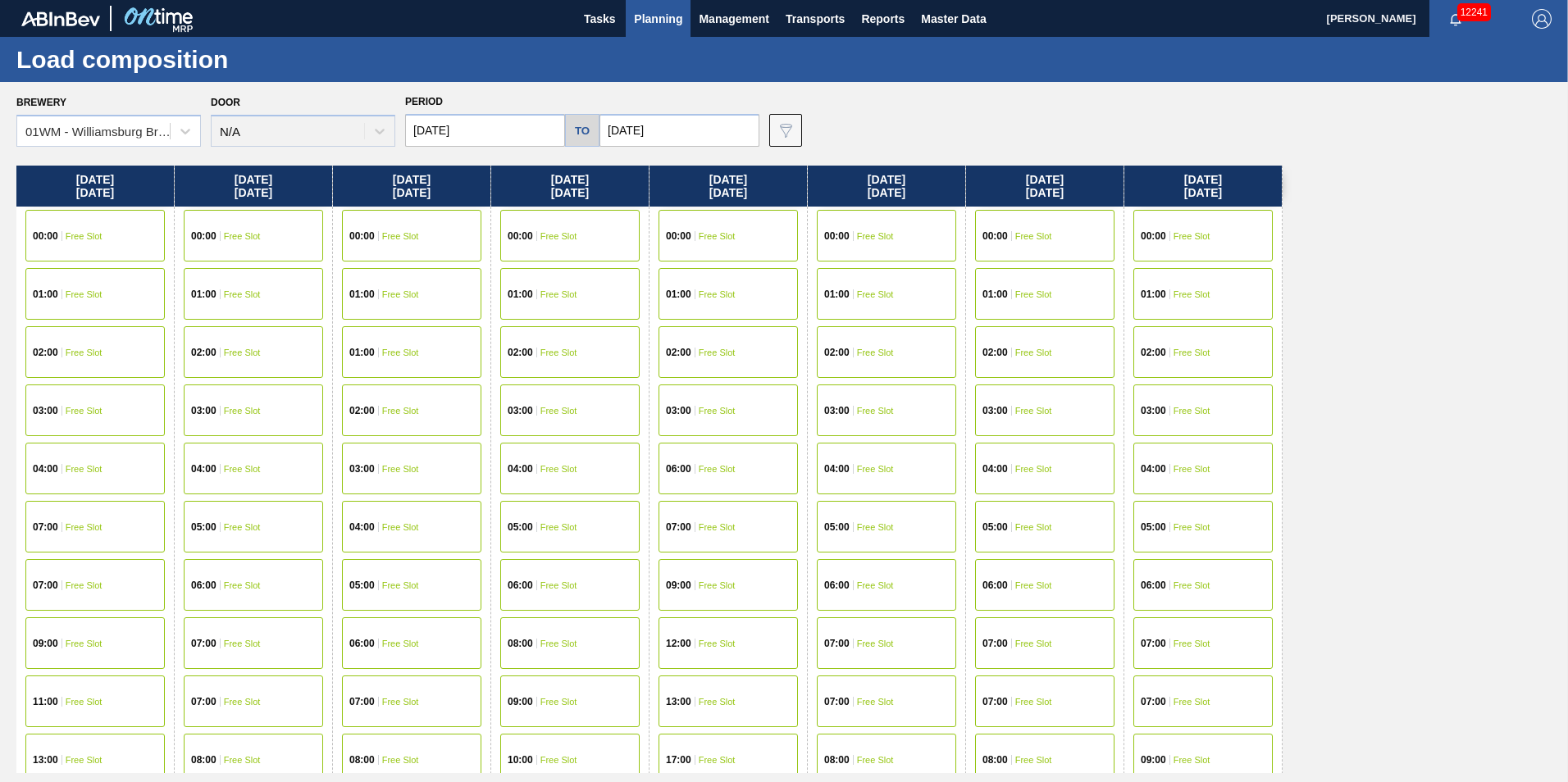
click at [653, 22] on span "Planning" at bounding box center [657, 19] width 49 height 20
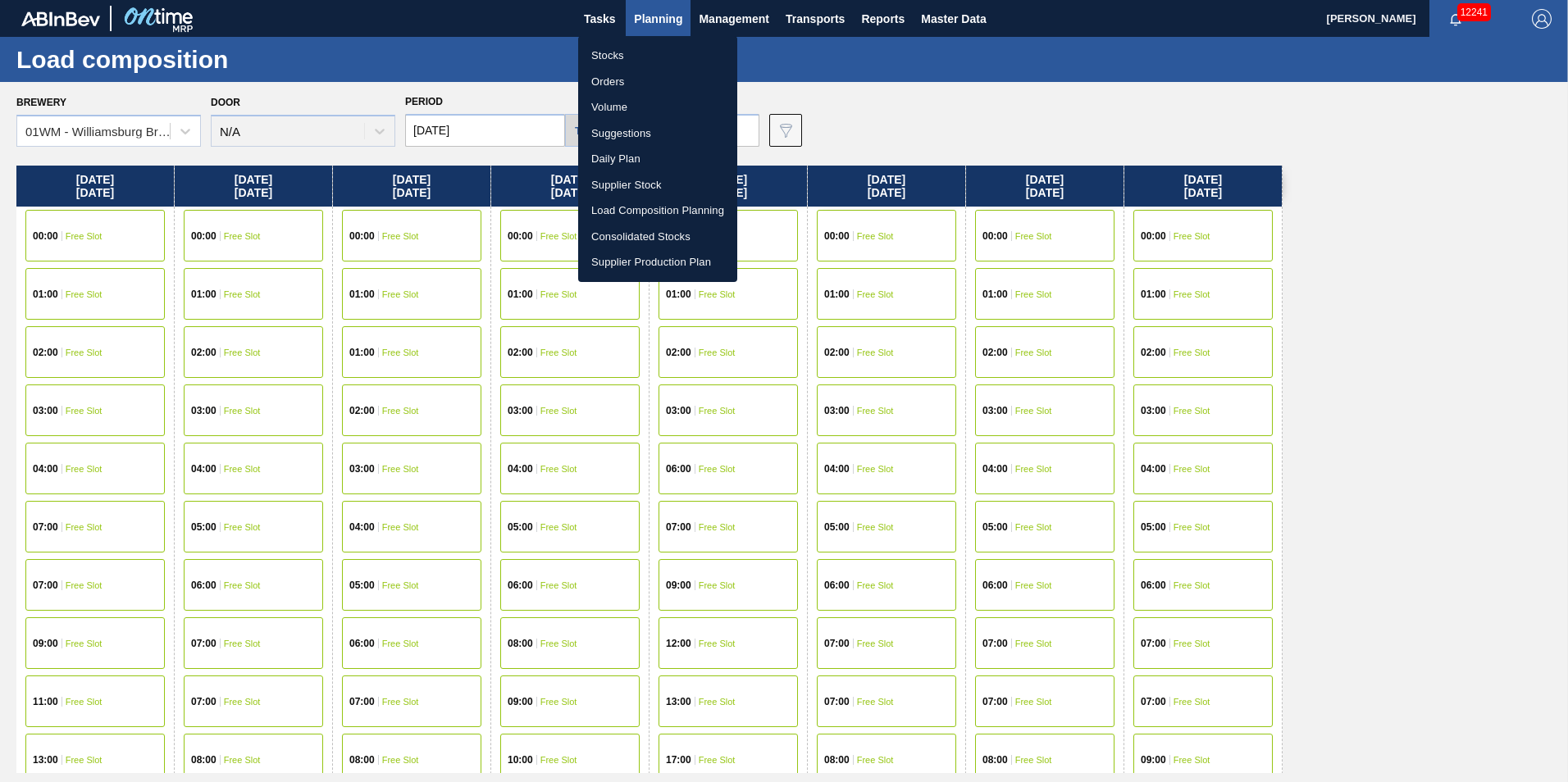
click at [610, 83] on li "Orders" at bounding box center [657, 82] width 159 height 27
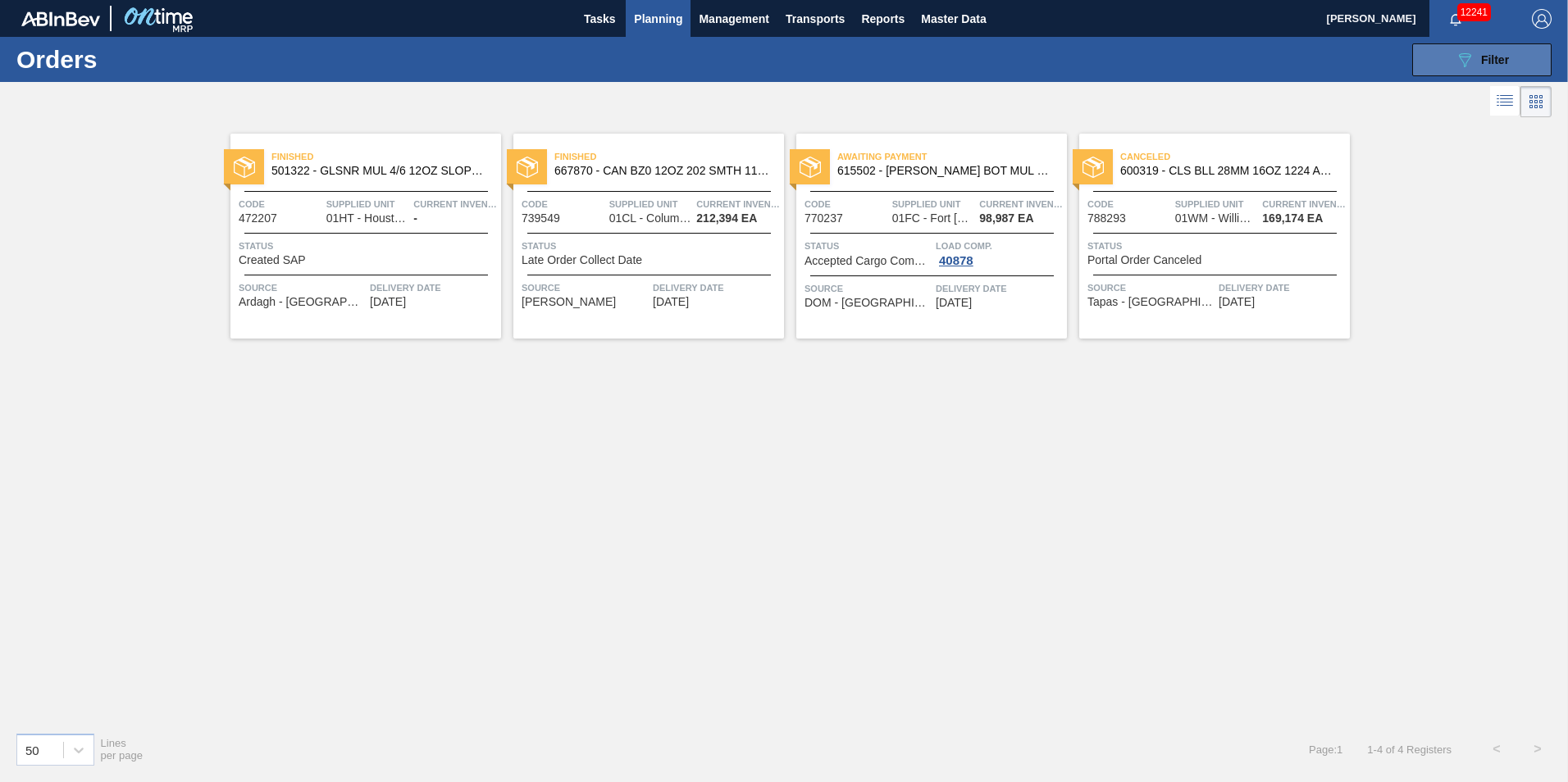
click at [1462, 61] on icon "089F7B8B-B2A5-4AFE-B5C0-19BA573D28AC" at bounding box center [1465, 60] width 20 height 20
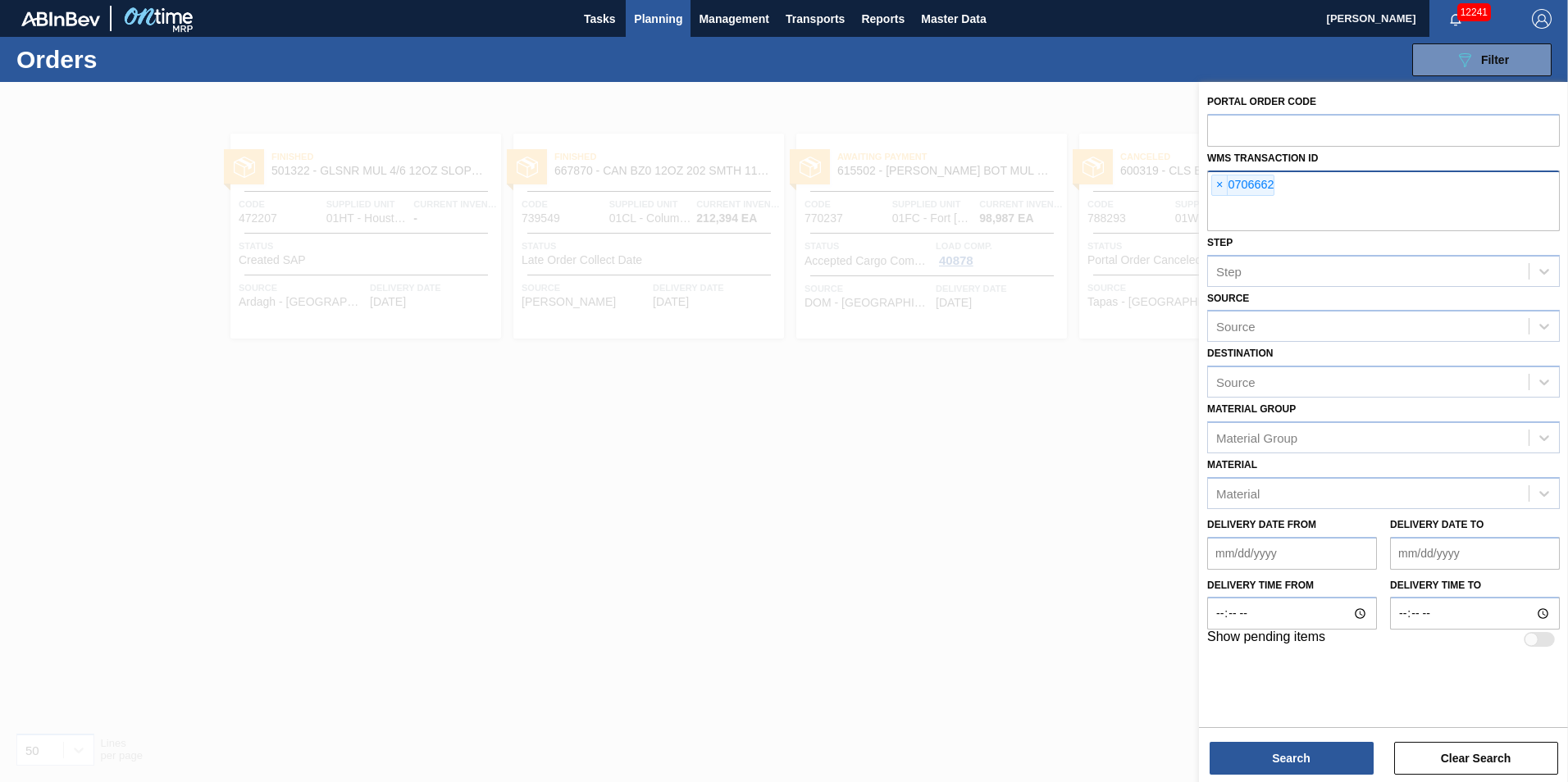
click at [1218, 174] on div "× 0706662" at bounding box center [1243, 185] width 63 height 22
click at [1221, 184] on span "×" at bounding box center [1221, 185] width 16 height 20
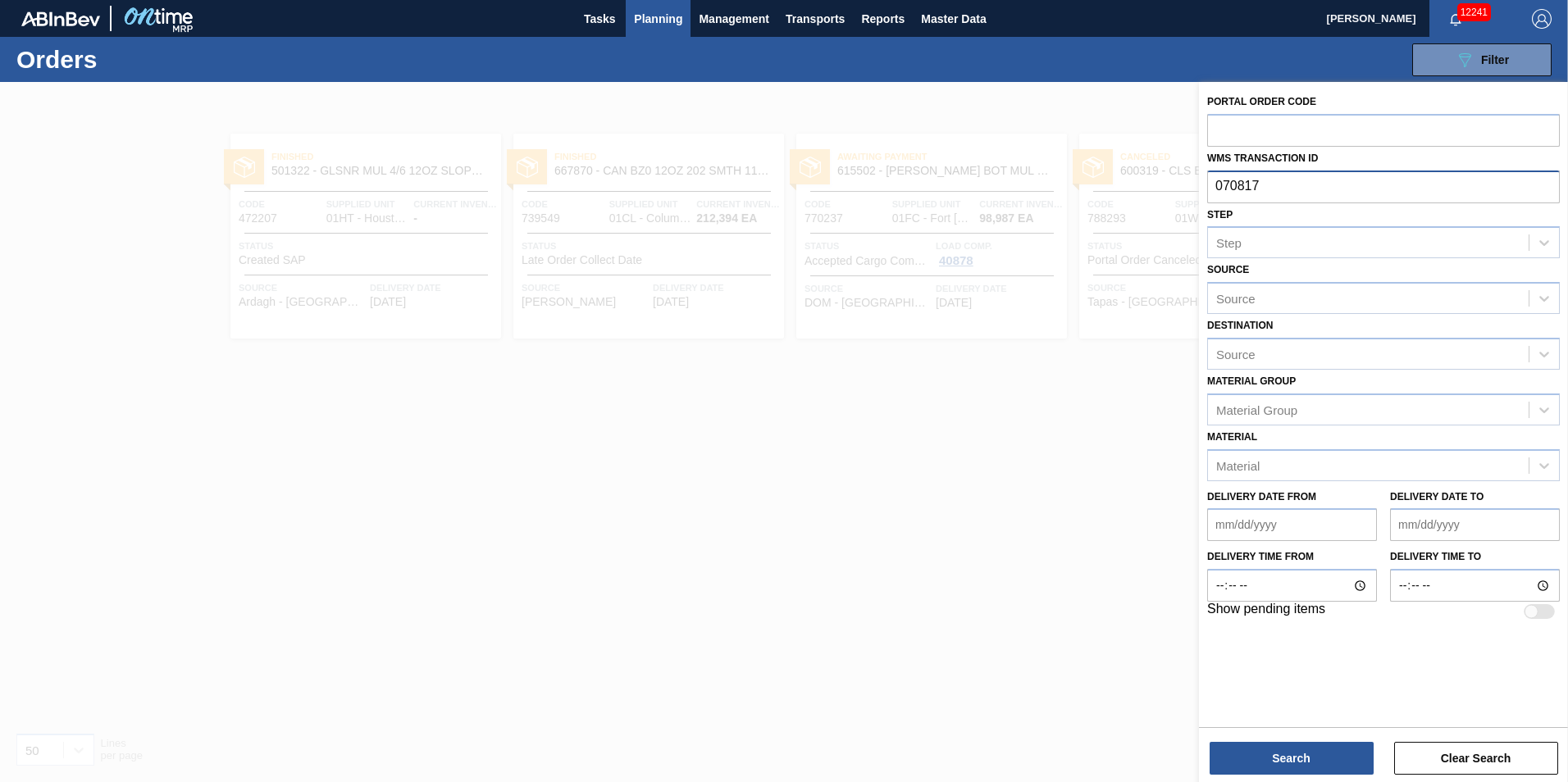
type input "0708171"
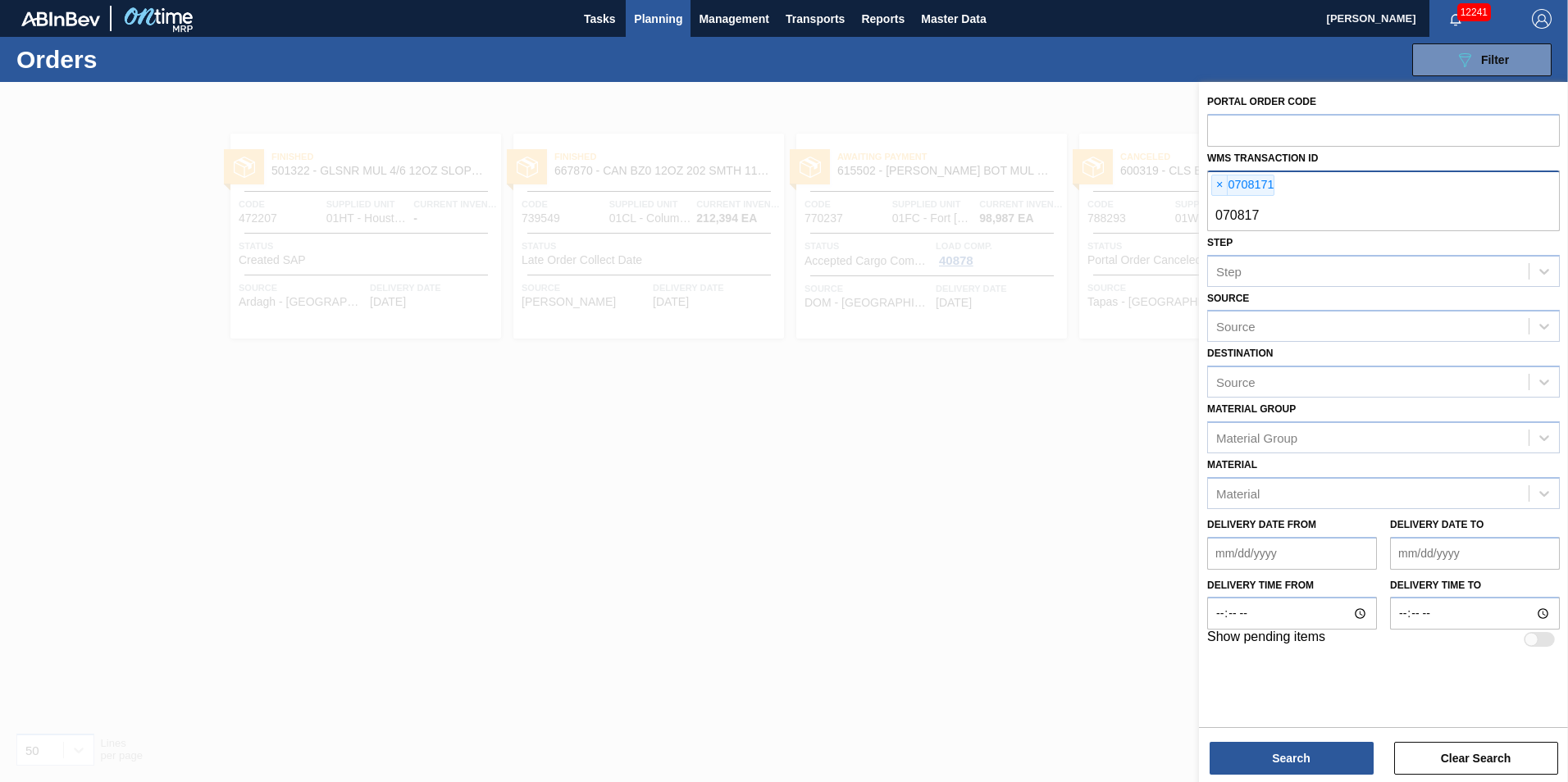
type input "0708174"
click at [1308, 764] on button "Search" at bounding box center [1292, 758] width 164 height 33
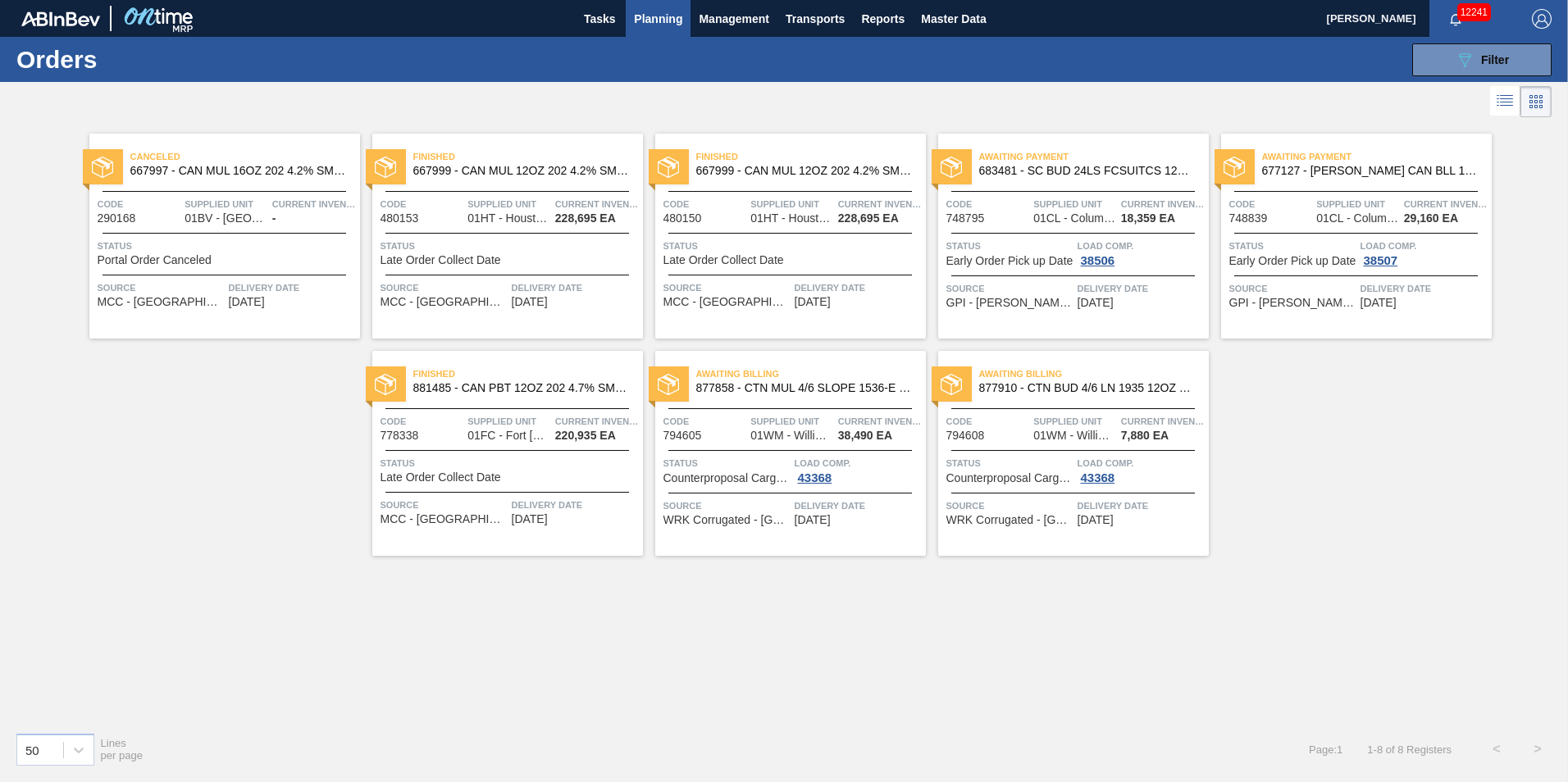
click at [833, 384] on span "877858 - CTN MUL 4/6 SLOPE 1536-E 12OZ KRFT 1-COL" at bounding box center [804, 388] width 217 height 12
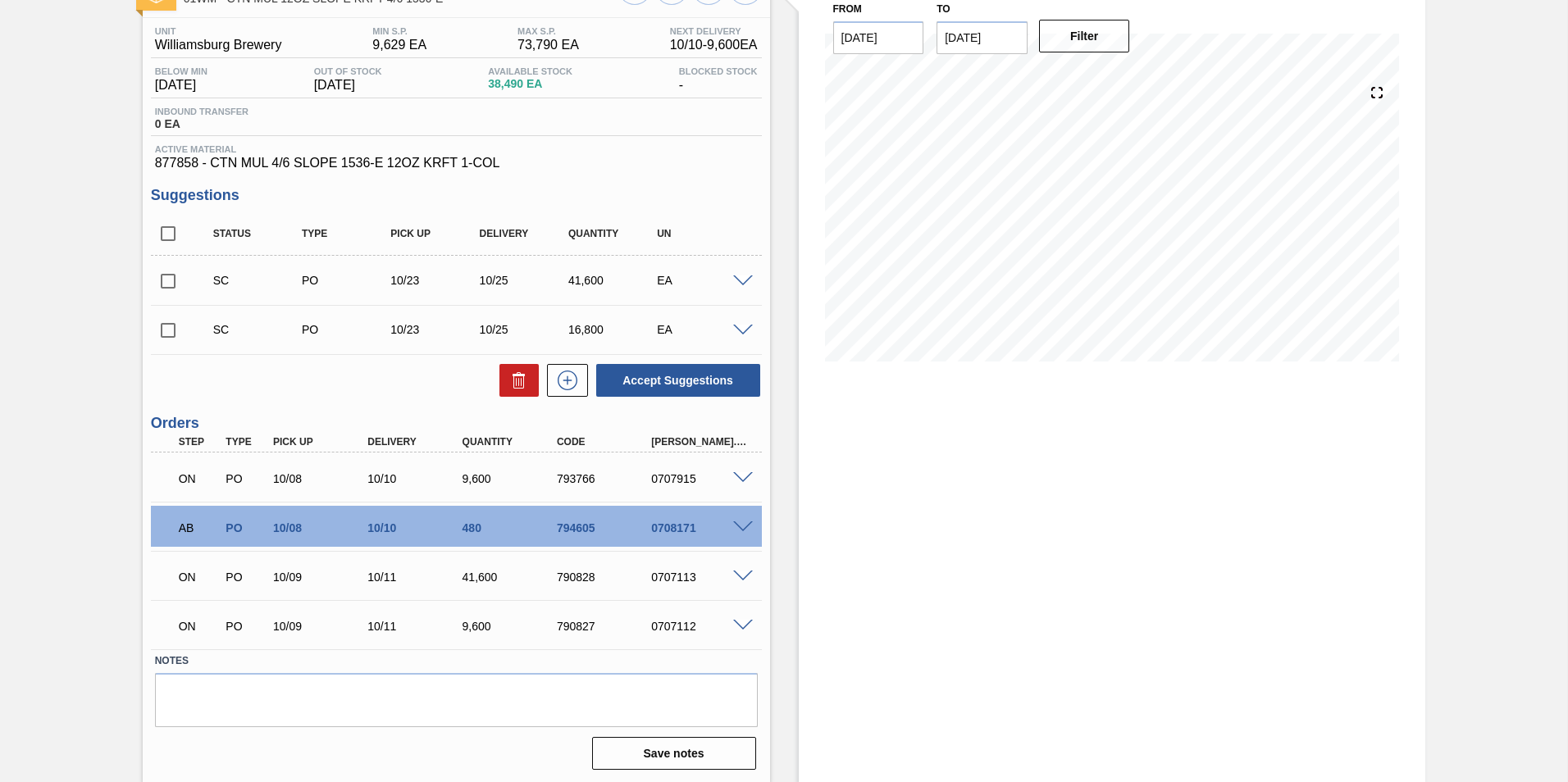
scroll to position [120, 0]
click at [736, 521] on span at bounding box center [743, 526] width 20 height 12
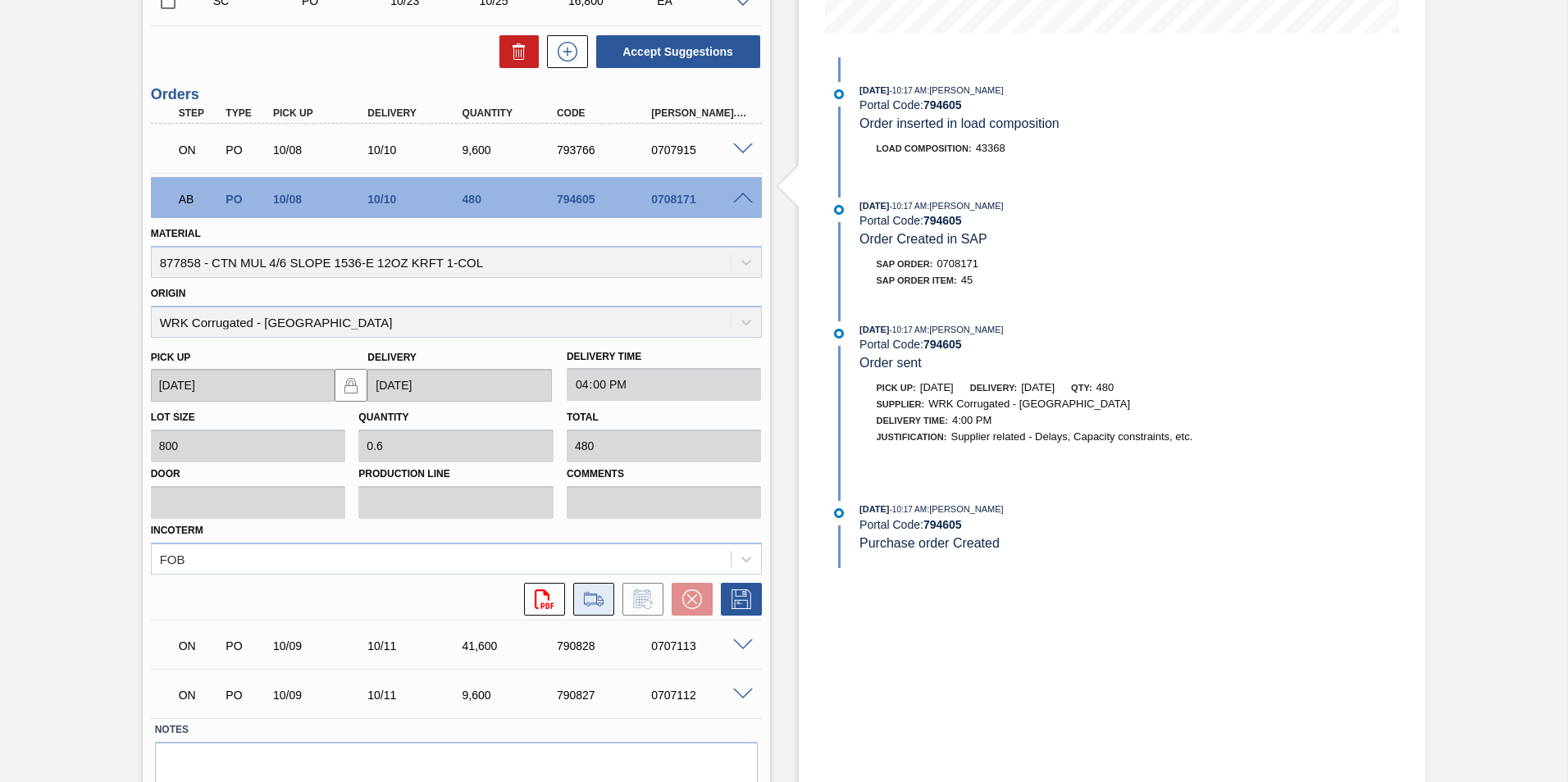
scroll to position [447, 0]
click at [597, 605] on icon at bounding box center [593, 604] width 15 height 4
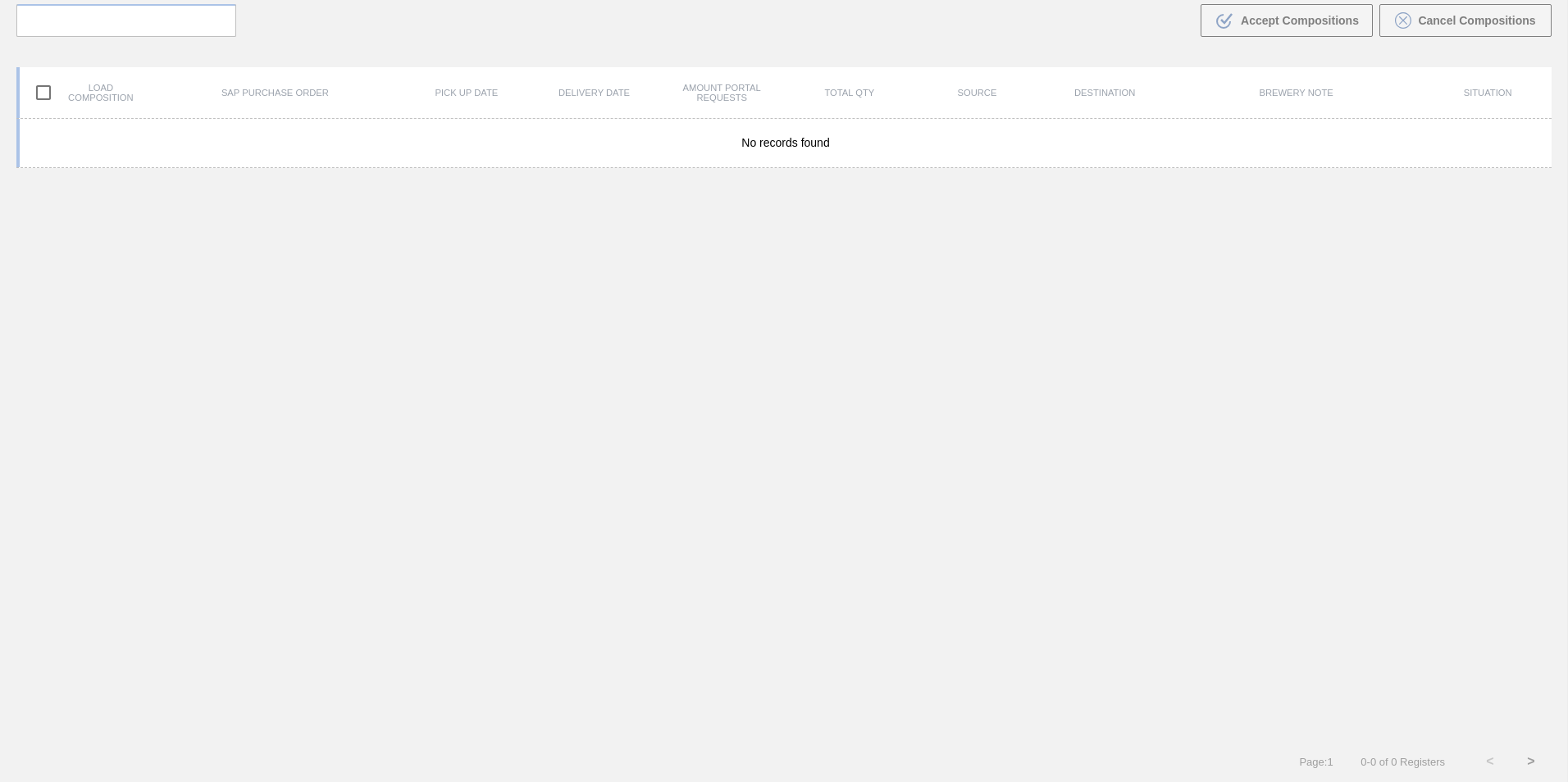
scroll to position [118, 0]
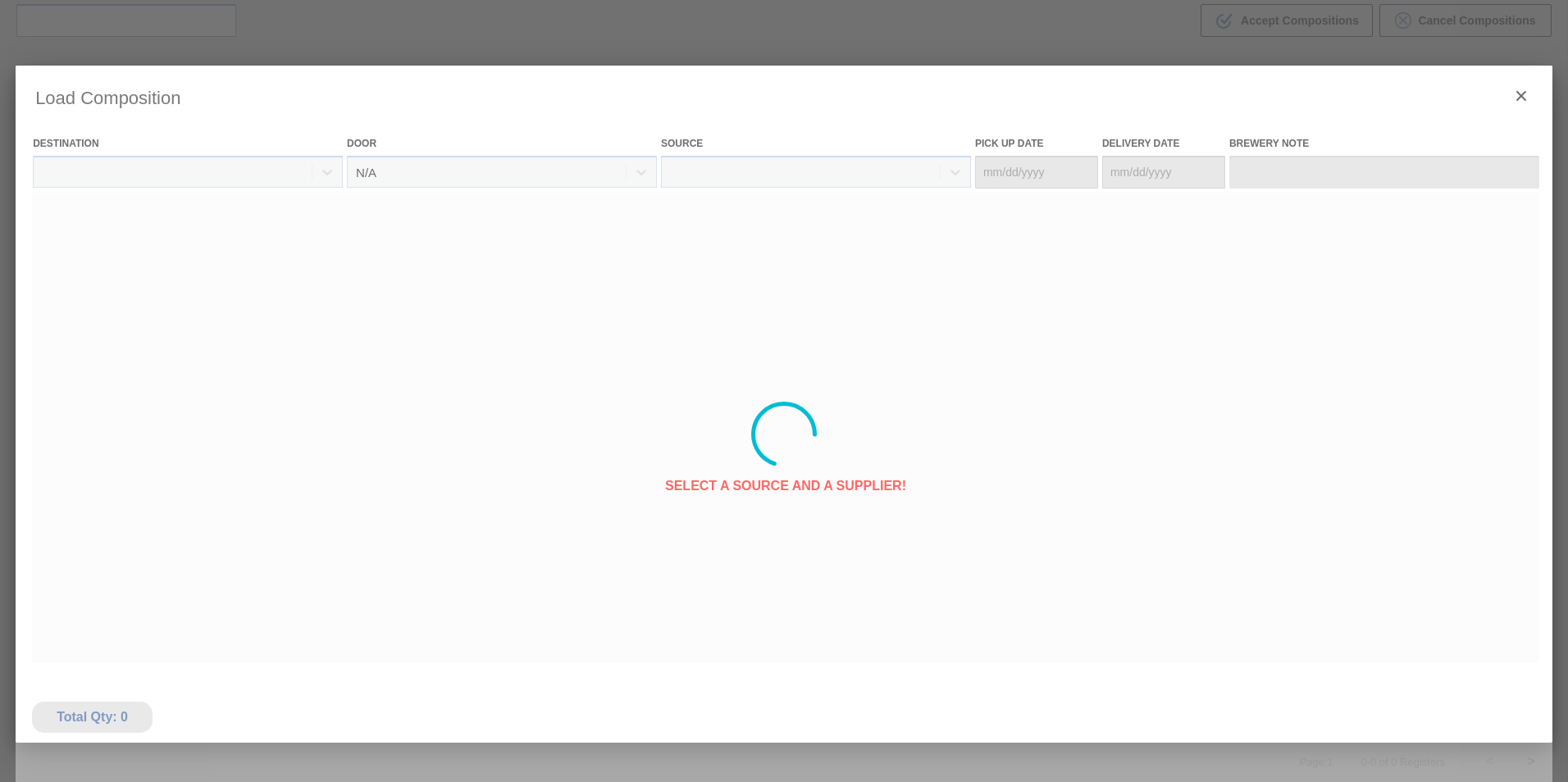
type Date "[DATE]"
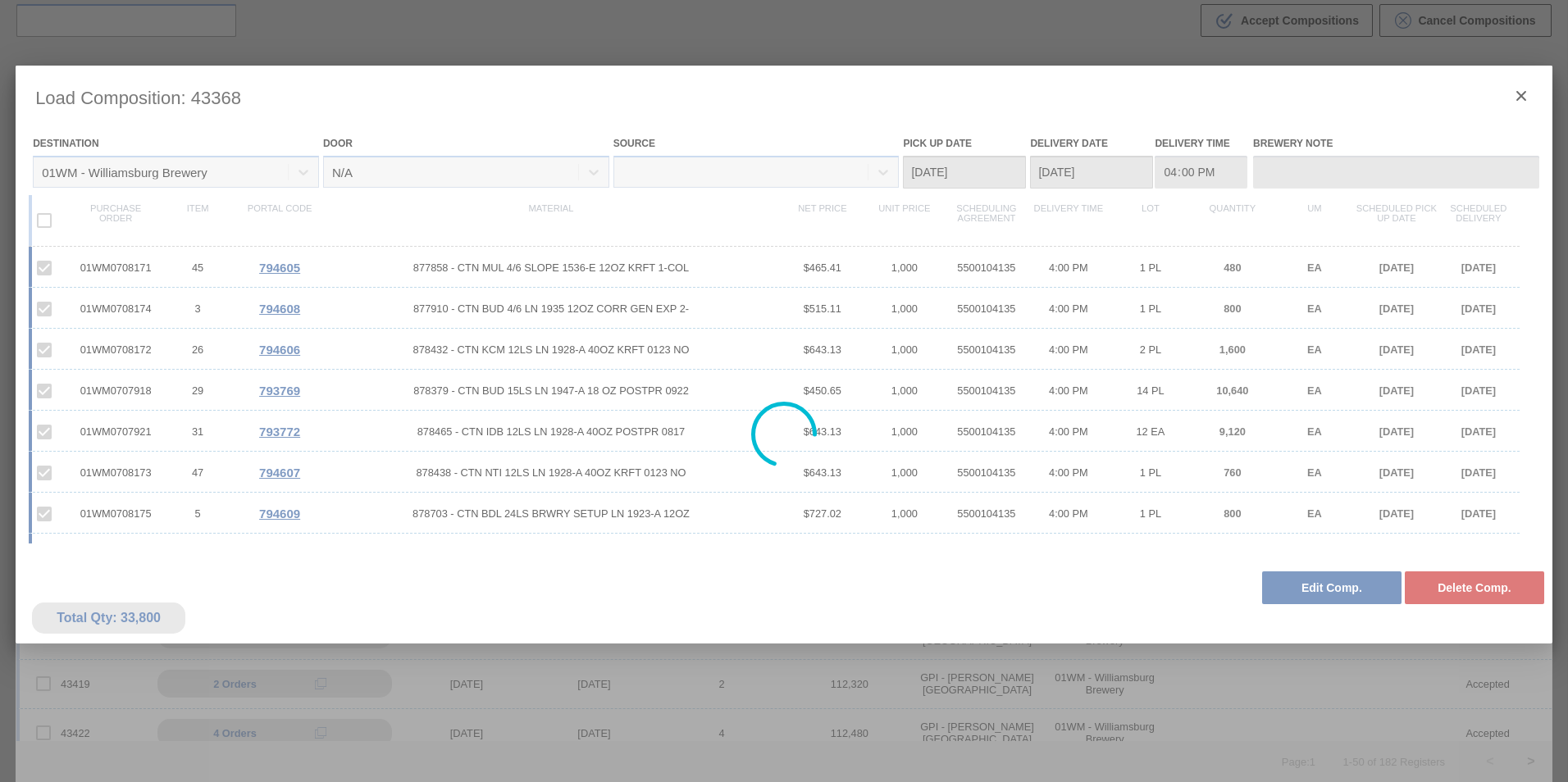
click at [1296, 581] on div at bounding box center [784, 435] width 1537 height 738
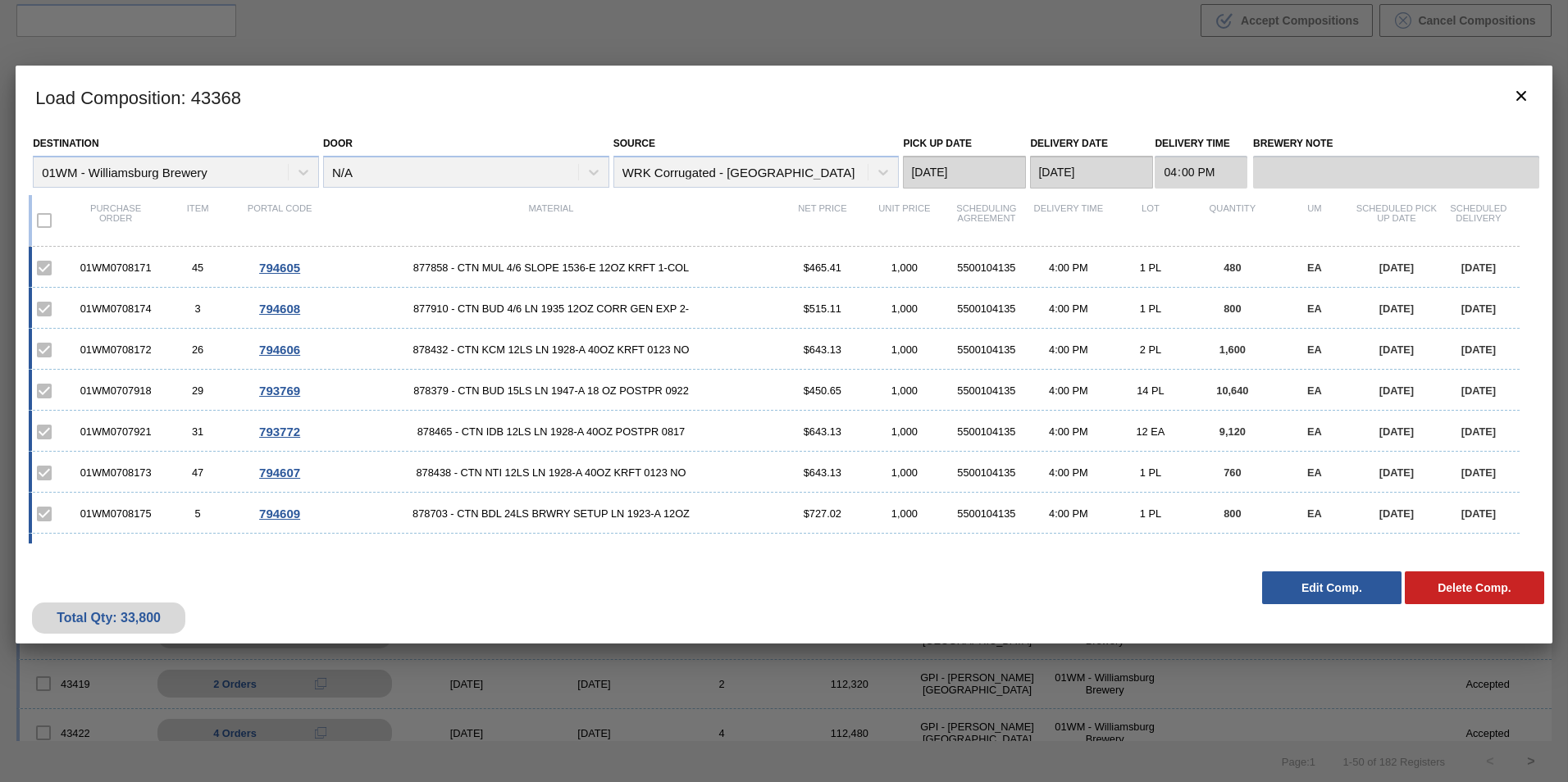
click at [1298, 586] on button "Edit Comp." at bounding box center [1331, 587] width 140 height 33
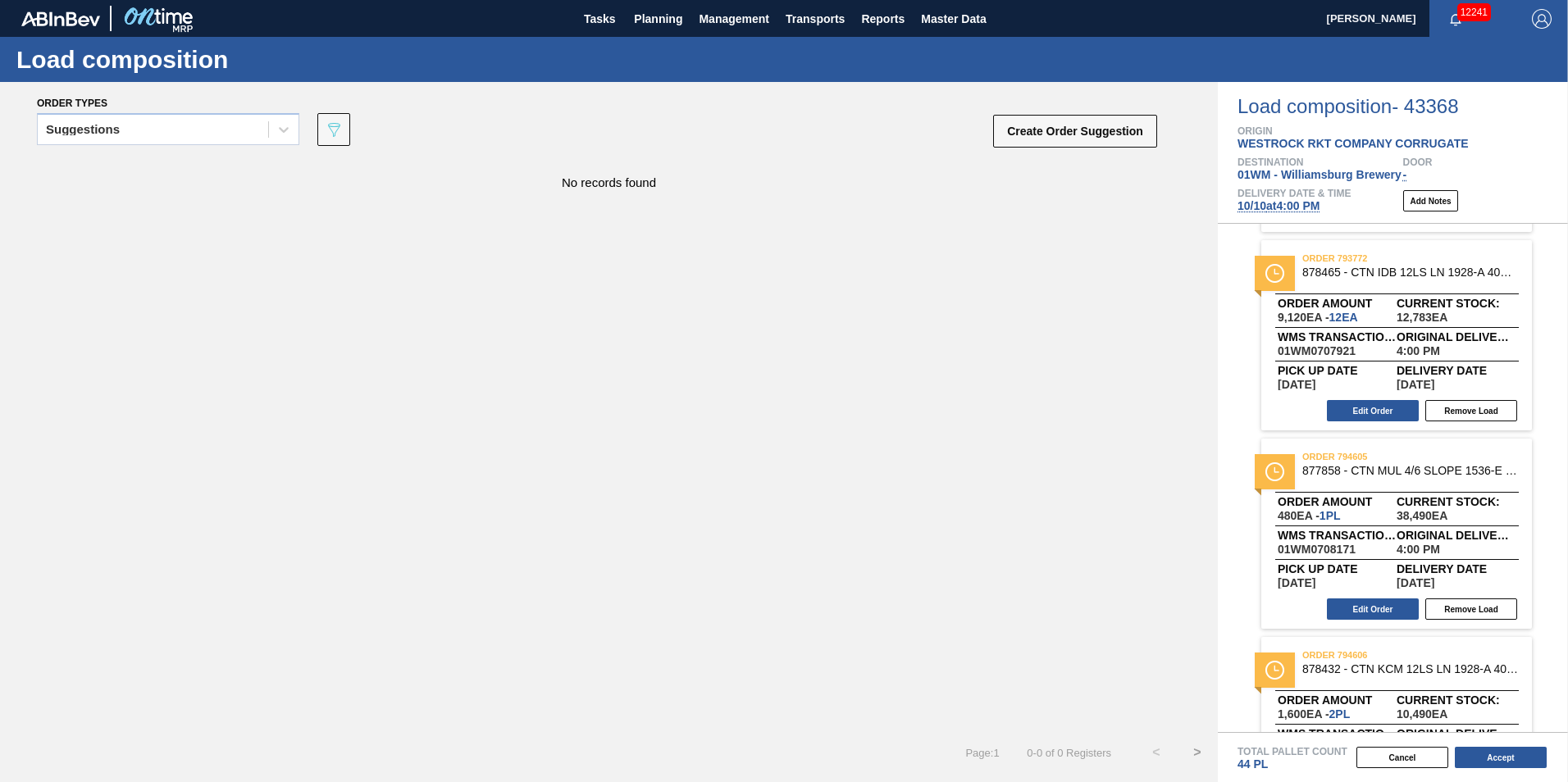
scroll to position [410, 0]
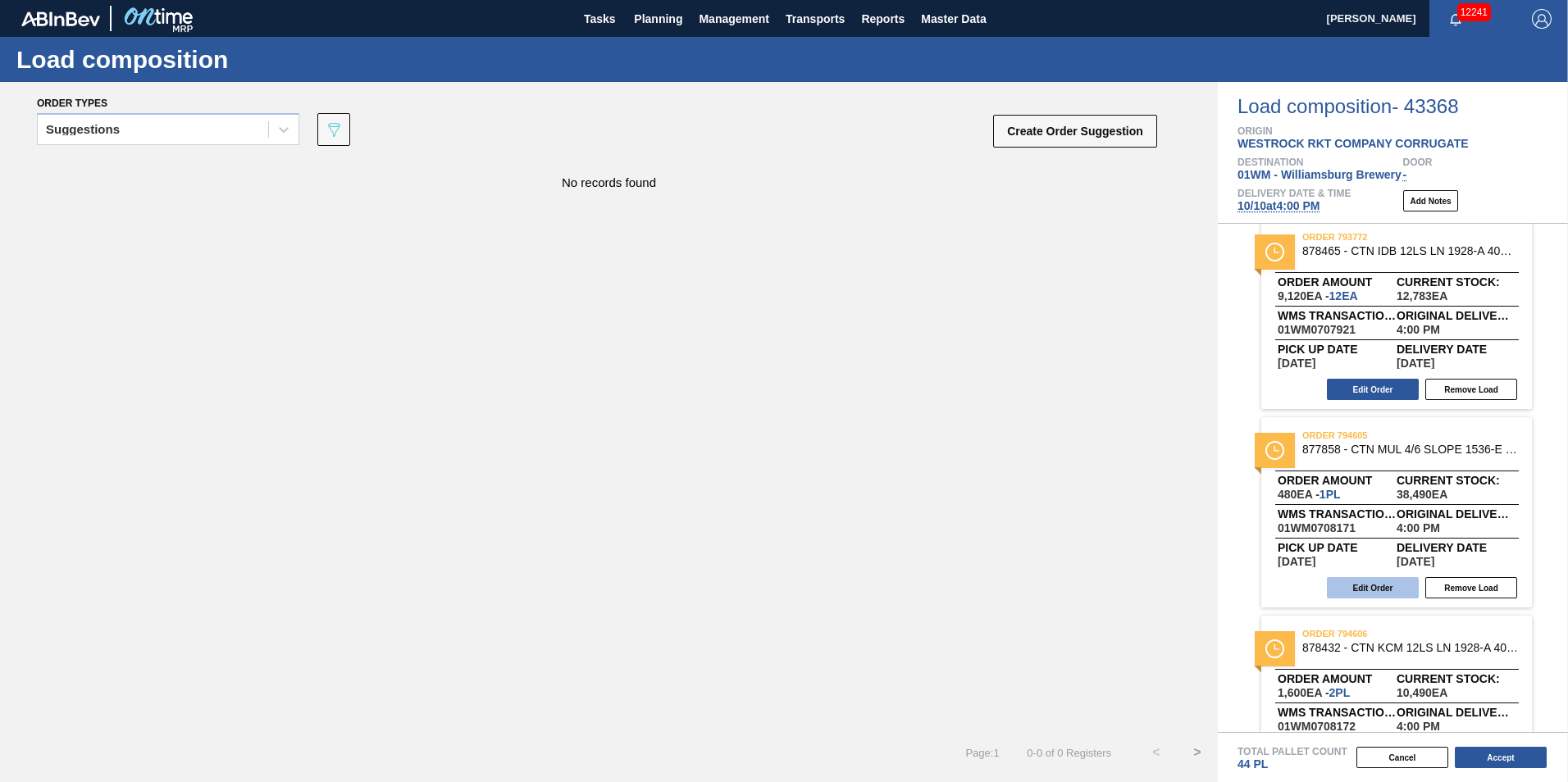
click at [1376, 588] on button "Edit Order" at bounding box center [1373, 588] width 92 height 22
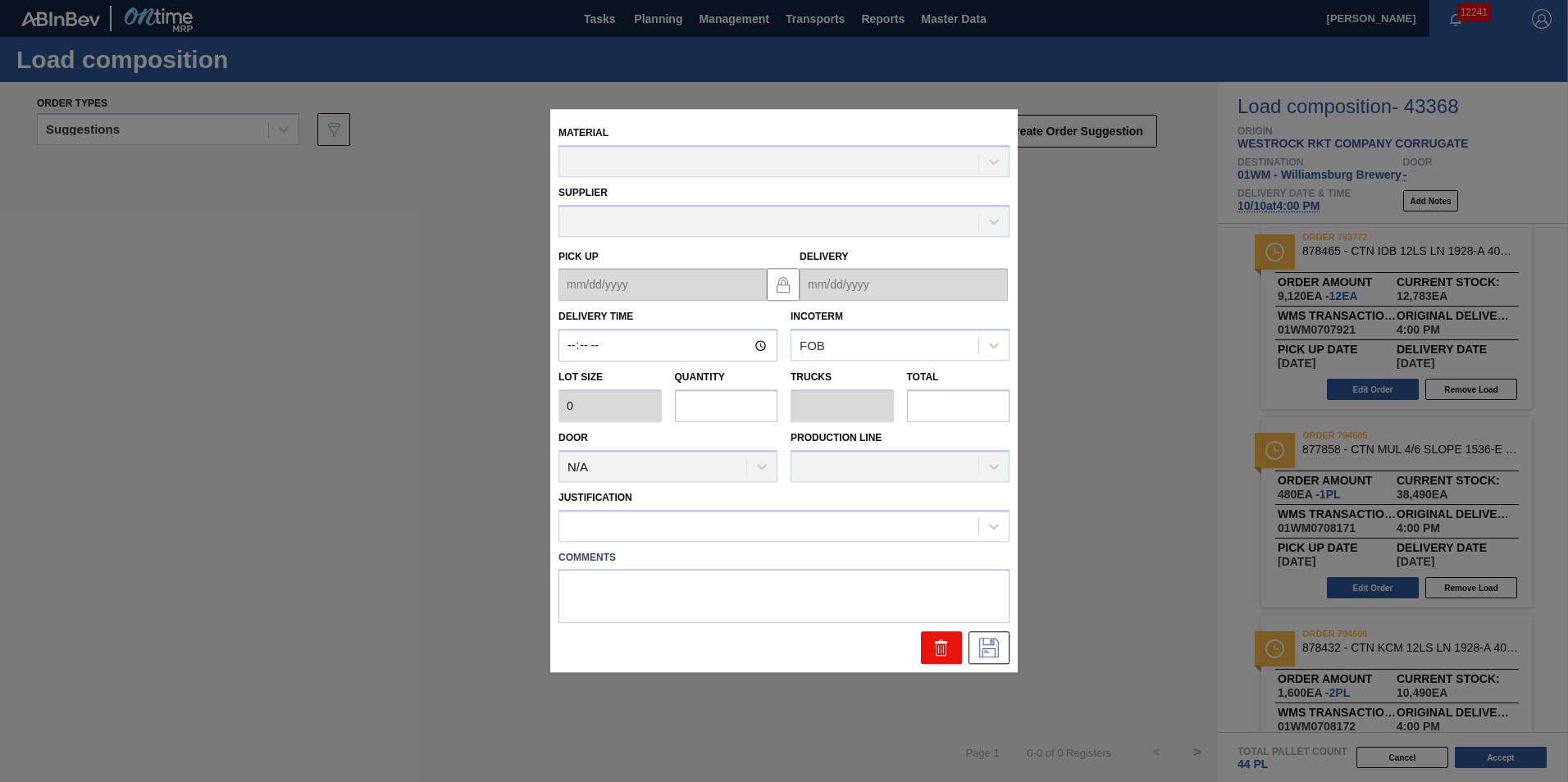
type input "16:00:00"
type input "800"
type input "0.6"
type input "0.012"
type input "480"
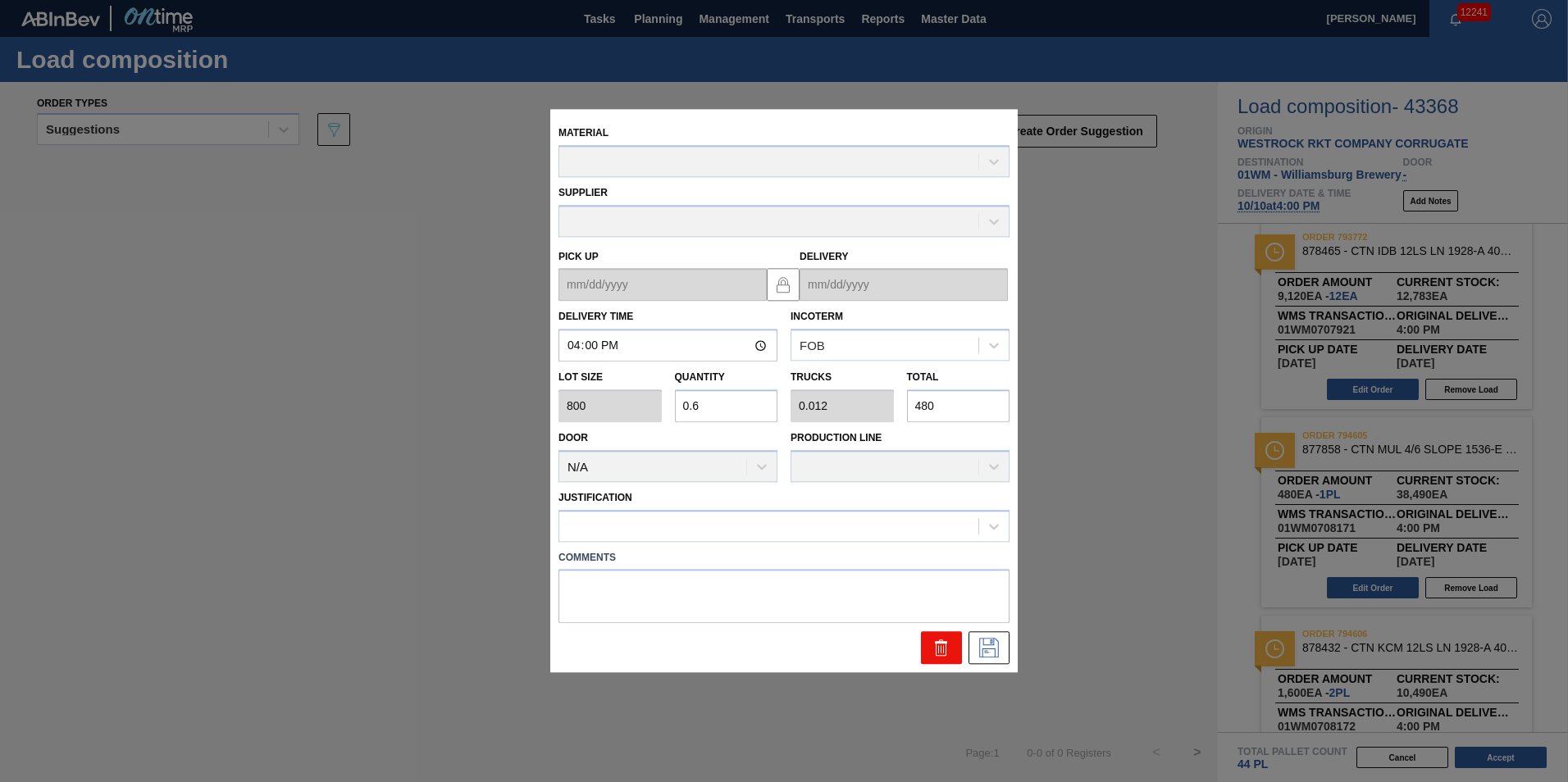
type up "[DATE]"
type input "[DATE]"
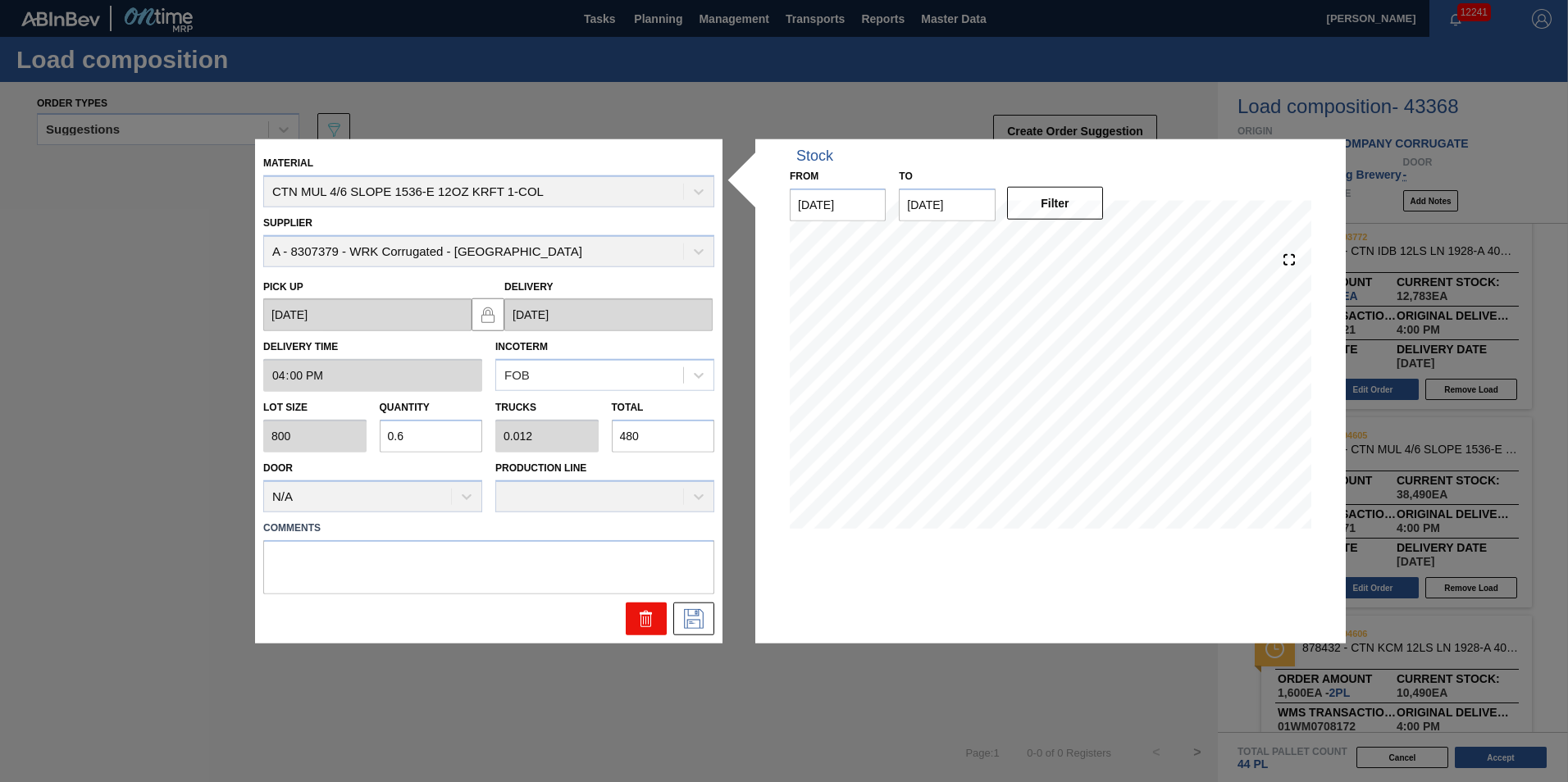
click at [651, 616] on icon at bounding box center [645, 621] width 11 height 12
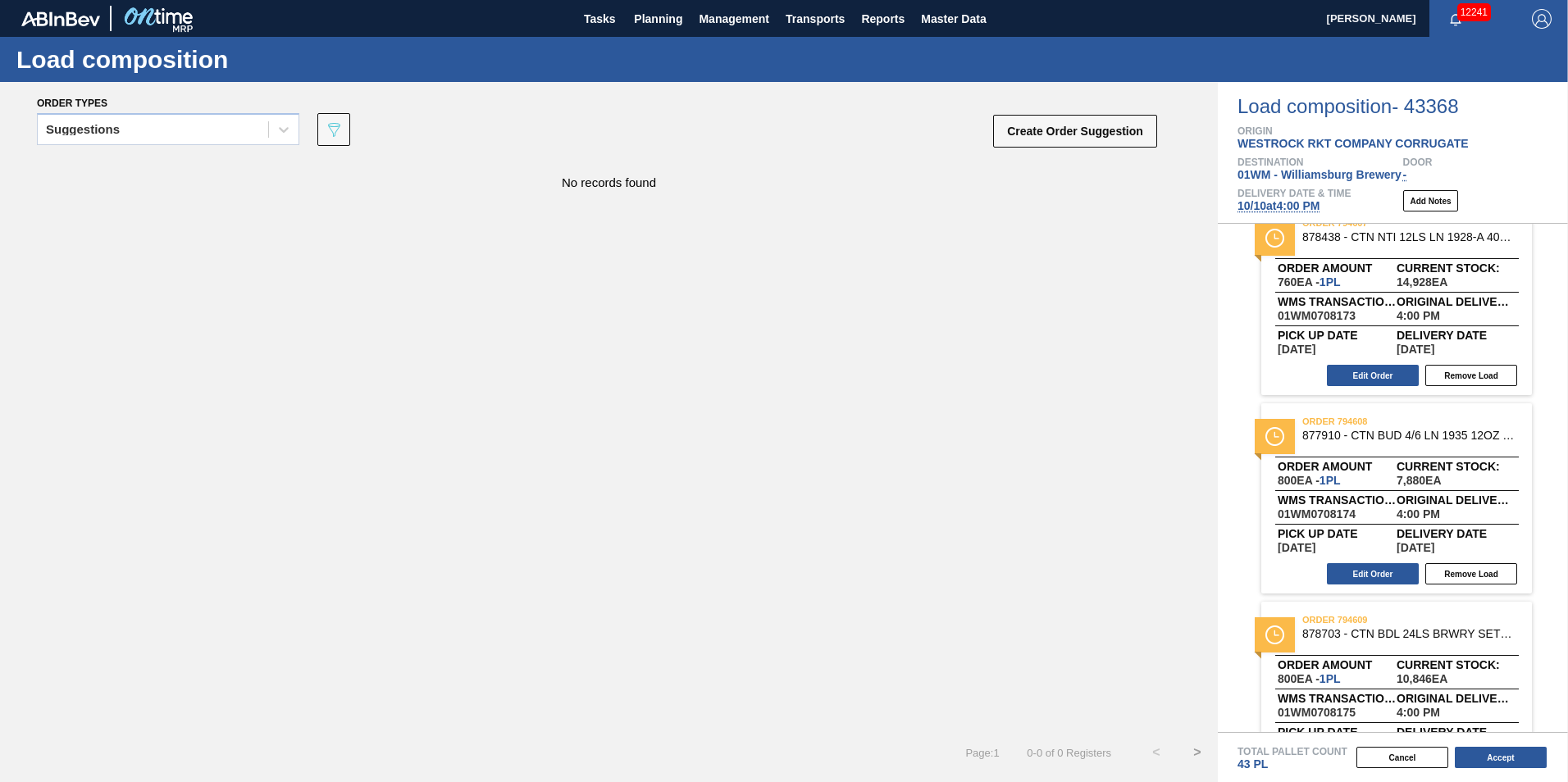
scroll to position [889, 0]
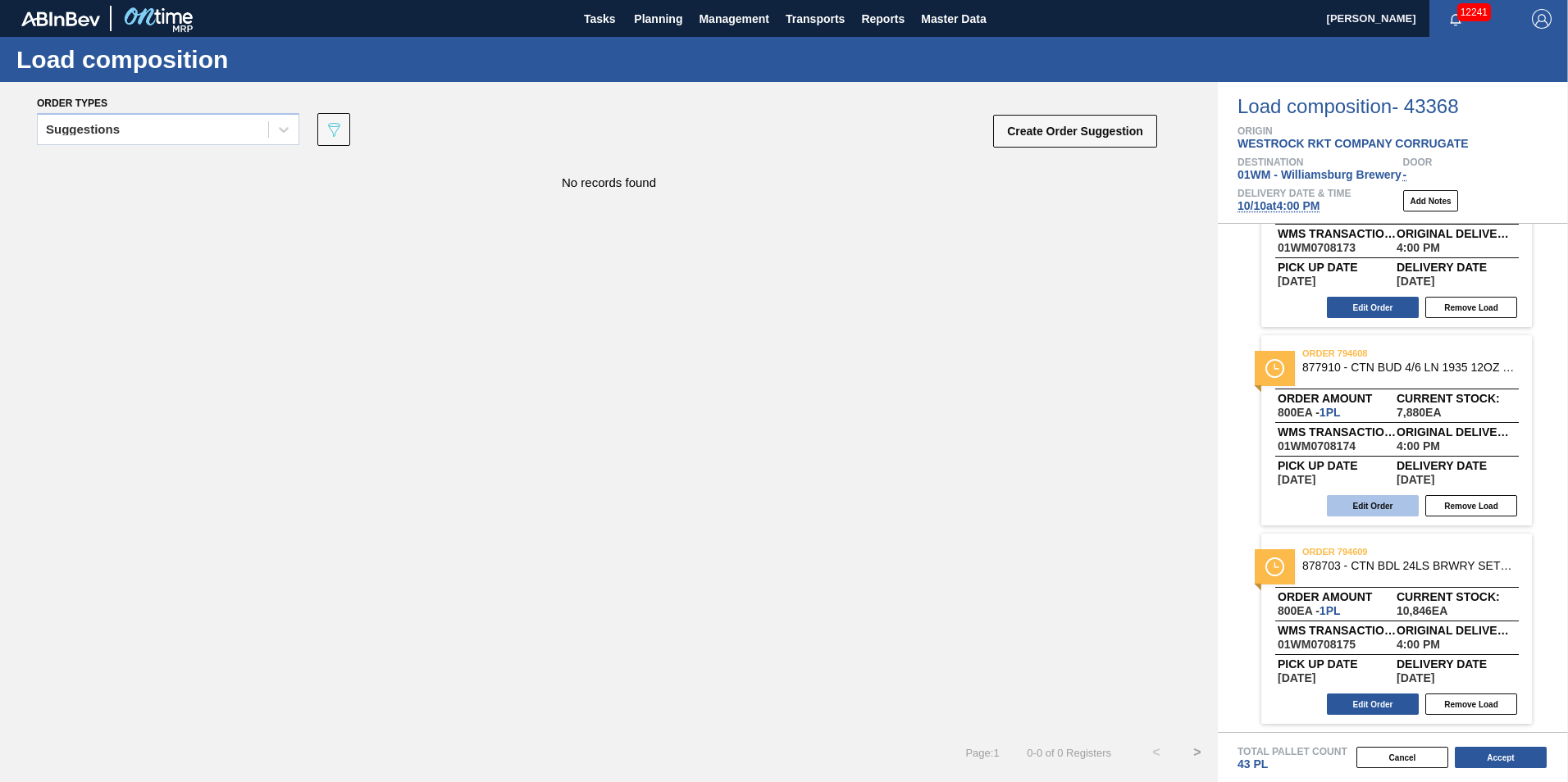
click at [1357, 506] on button "Edit Order" at bounding box center [1373, 506] width 92 height 22
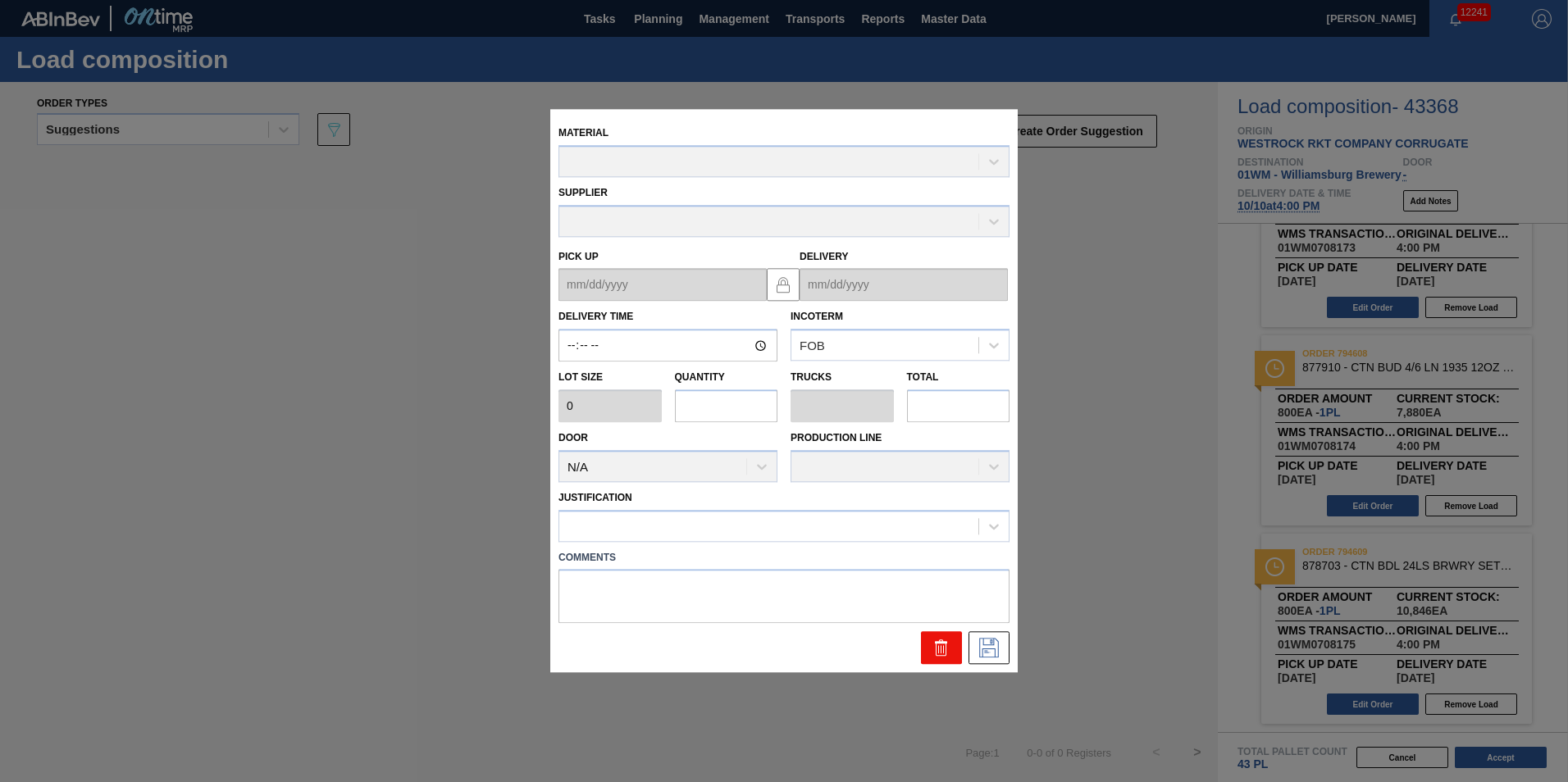
click at [939, 642] on icon at bounding box center [941, 641] width 4 height 2
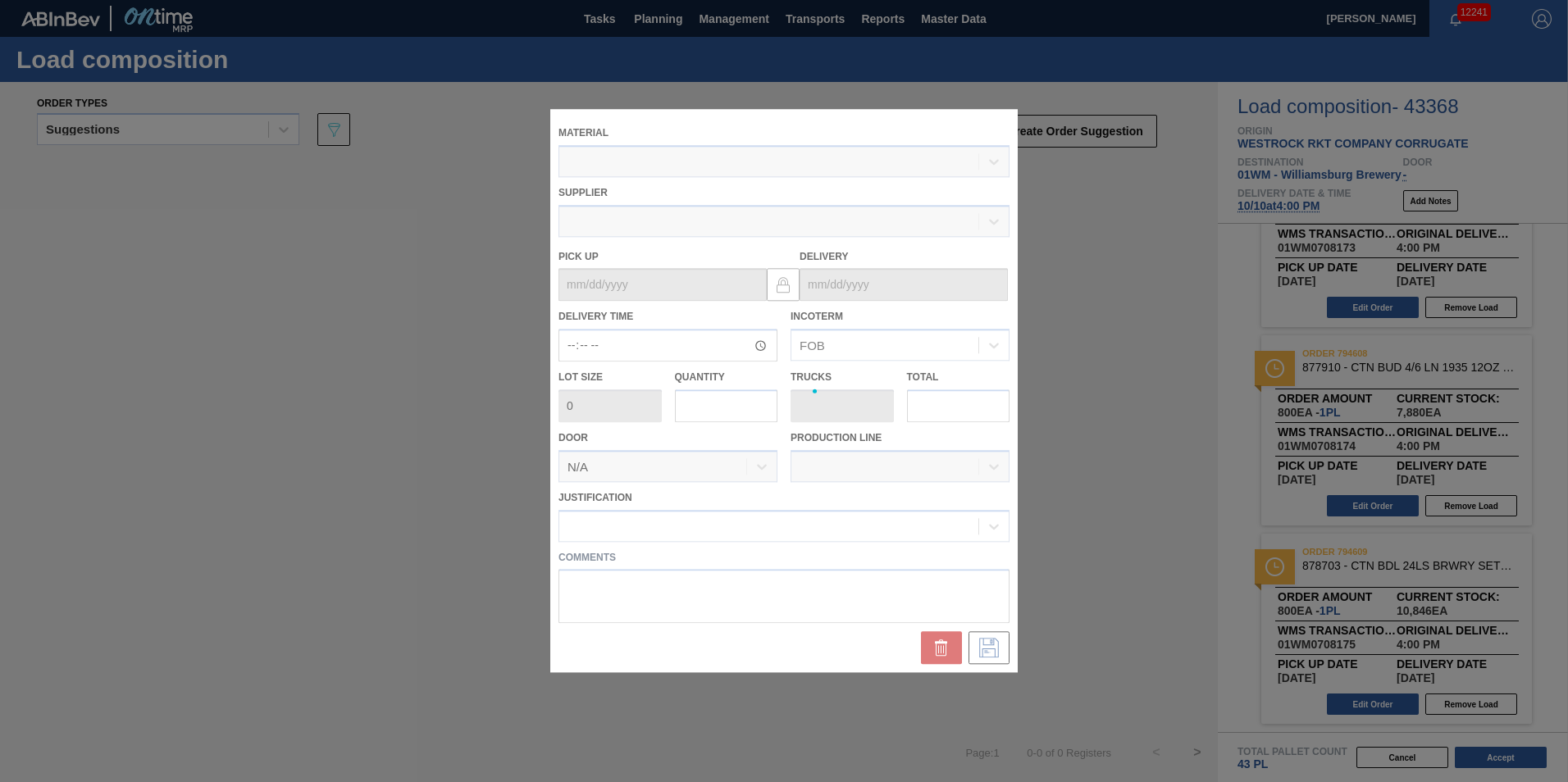
type input "16:00:00"
type input "800"
type input "1"
type input "0.019"
type input "800"
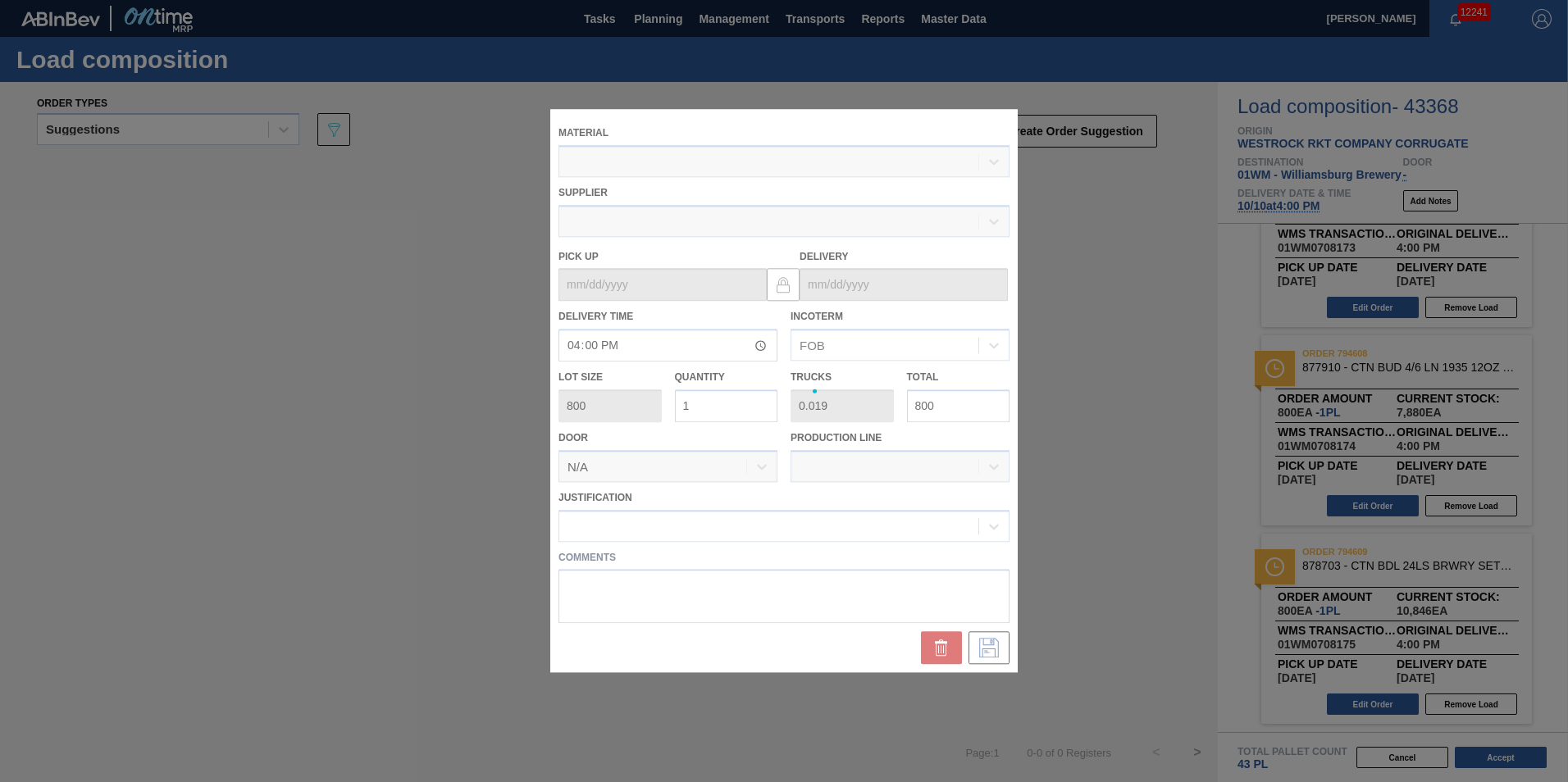
type up "[DATE]"
type input "[DATE]"
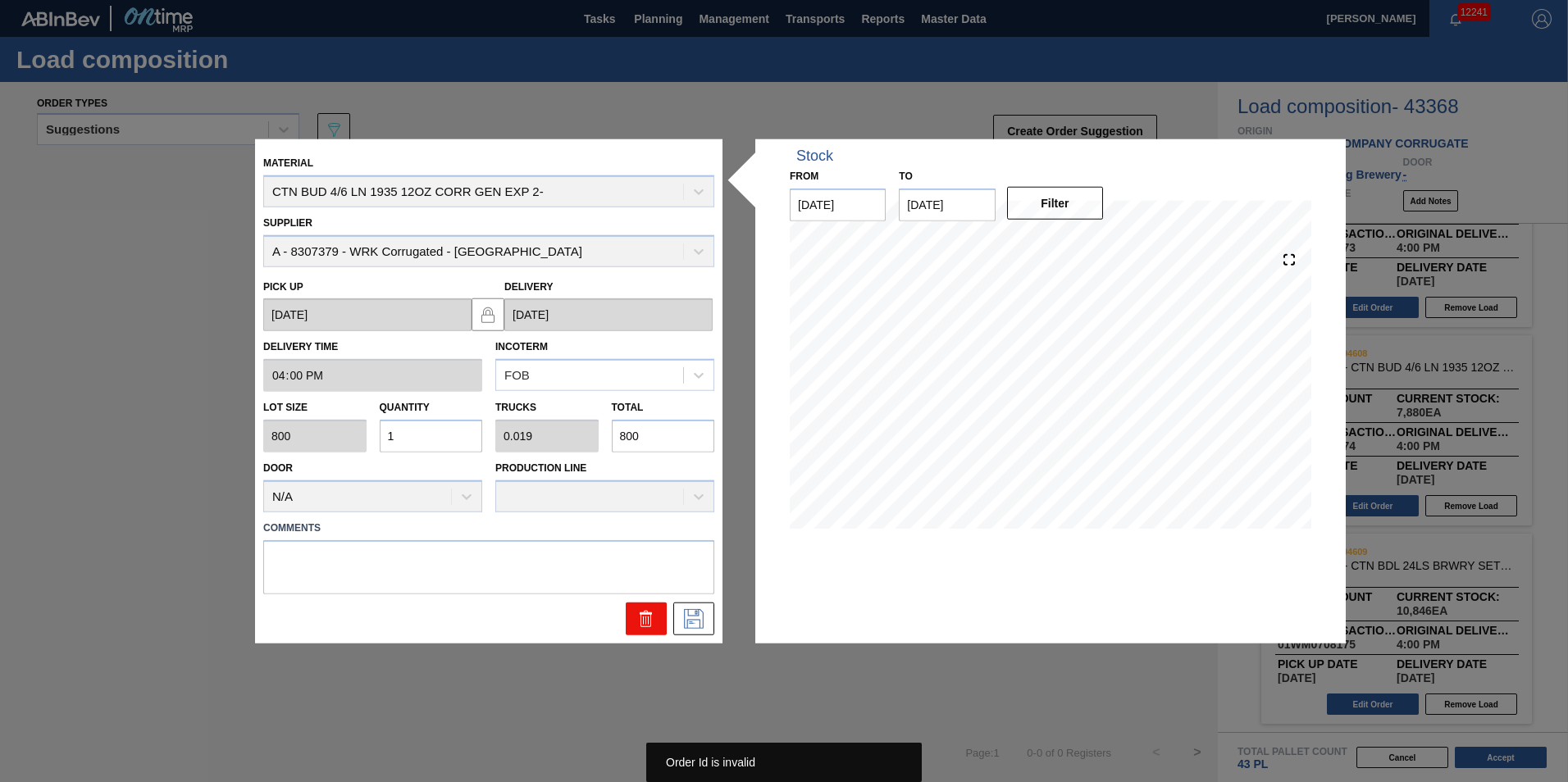
click at [648, 621] on icon at bounding box center [648, 620] width 1 height 8
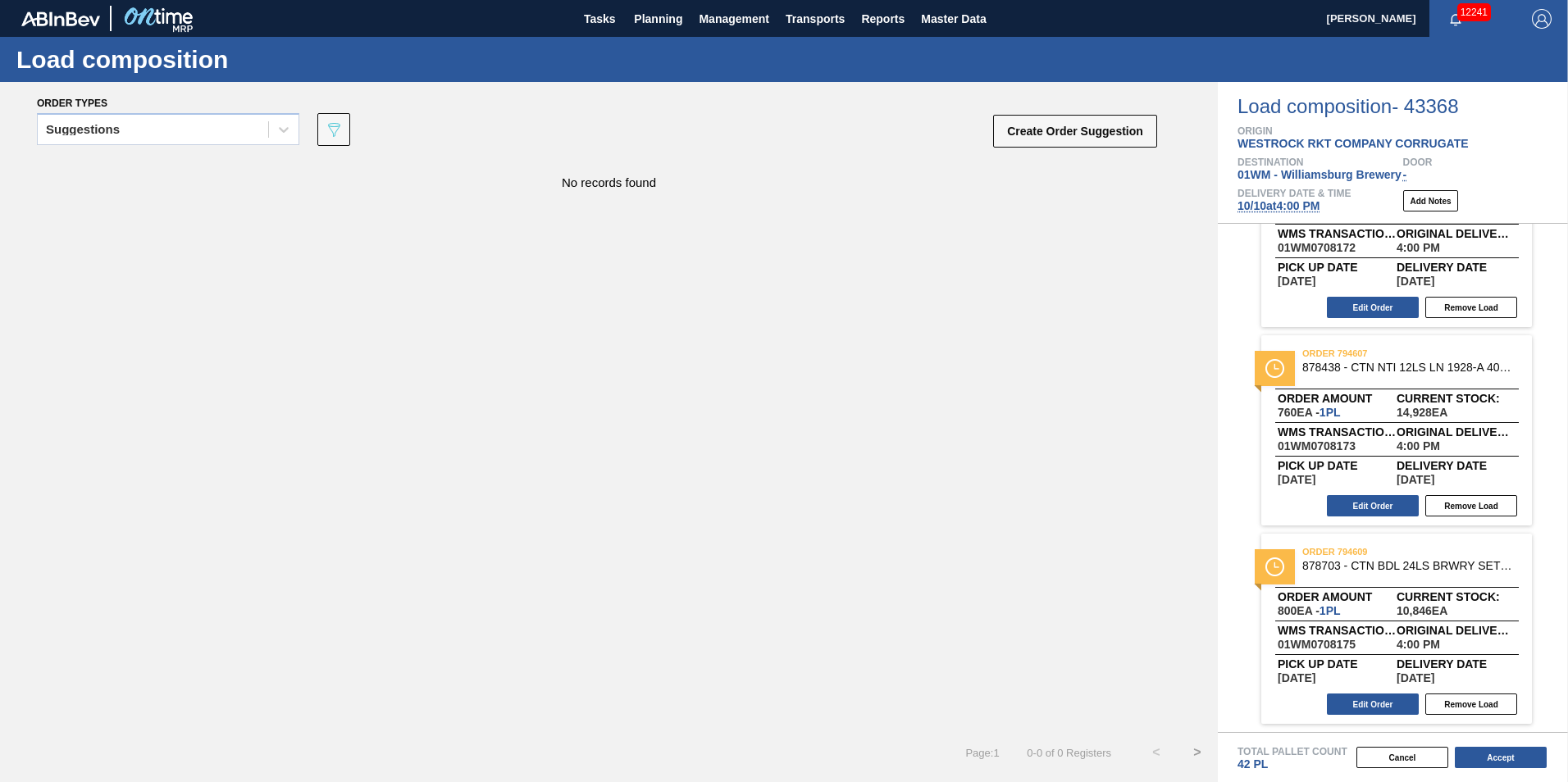
scroll to position [691, 0]
click at [1481, 758] on button "Accept" at bounding box center [1501, 758] width 92 height 22
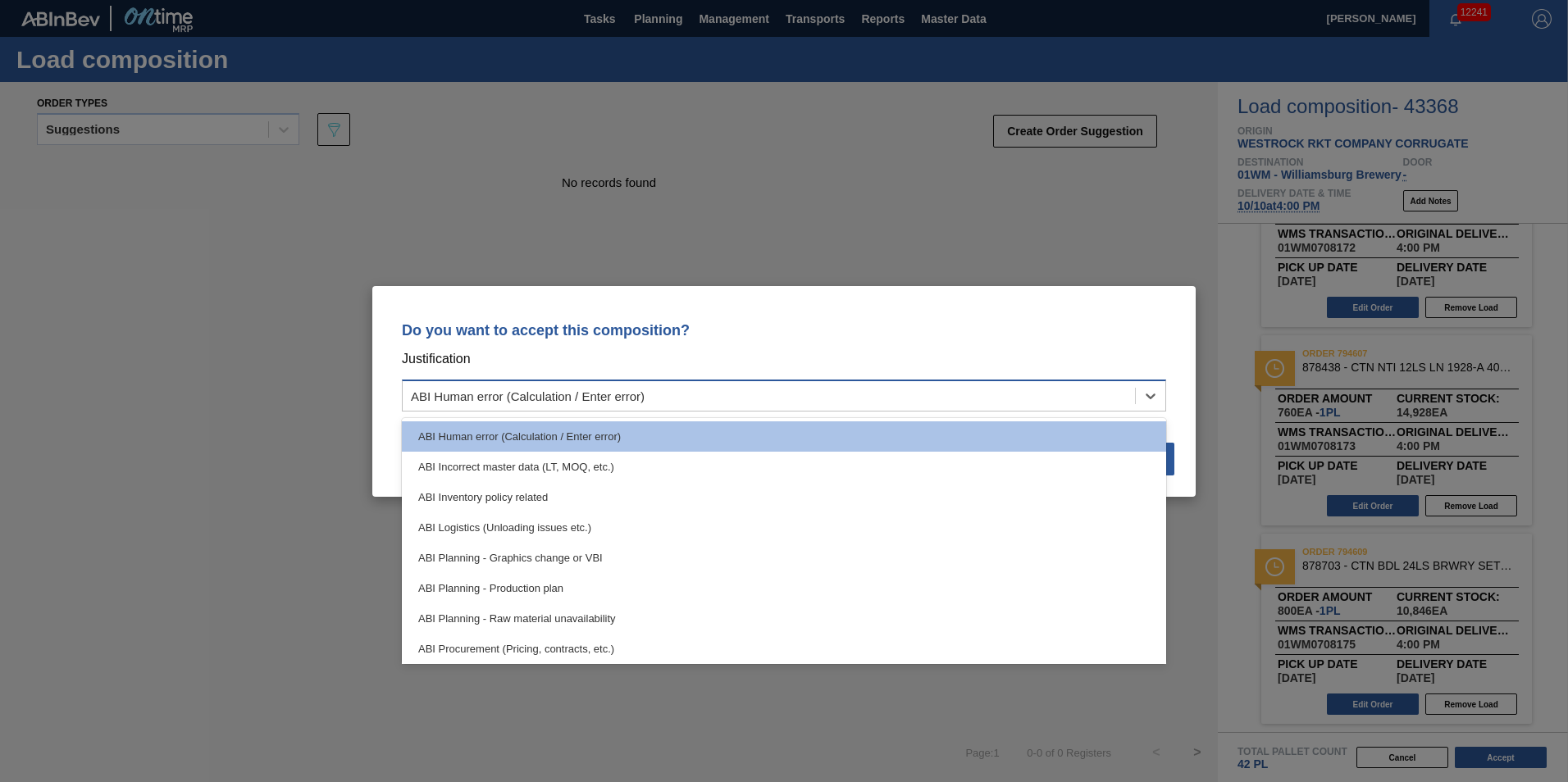
click at [662, 400] on div "ABI Human error (Calculation / Enter error)" at bounding box center [769, 396] width 733 height 24
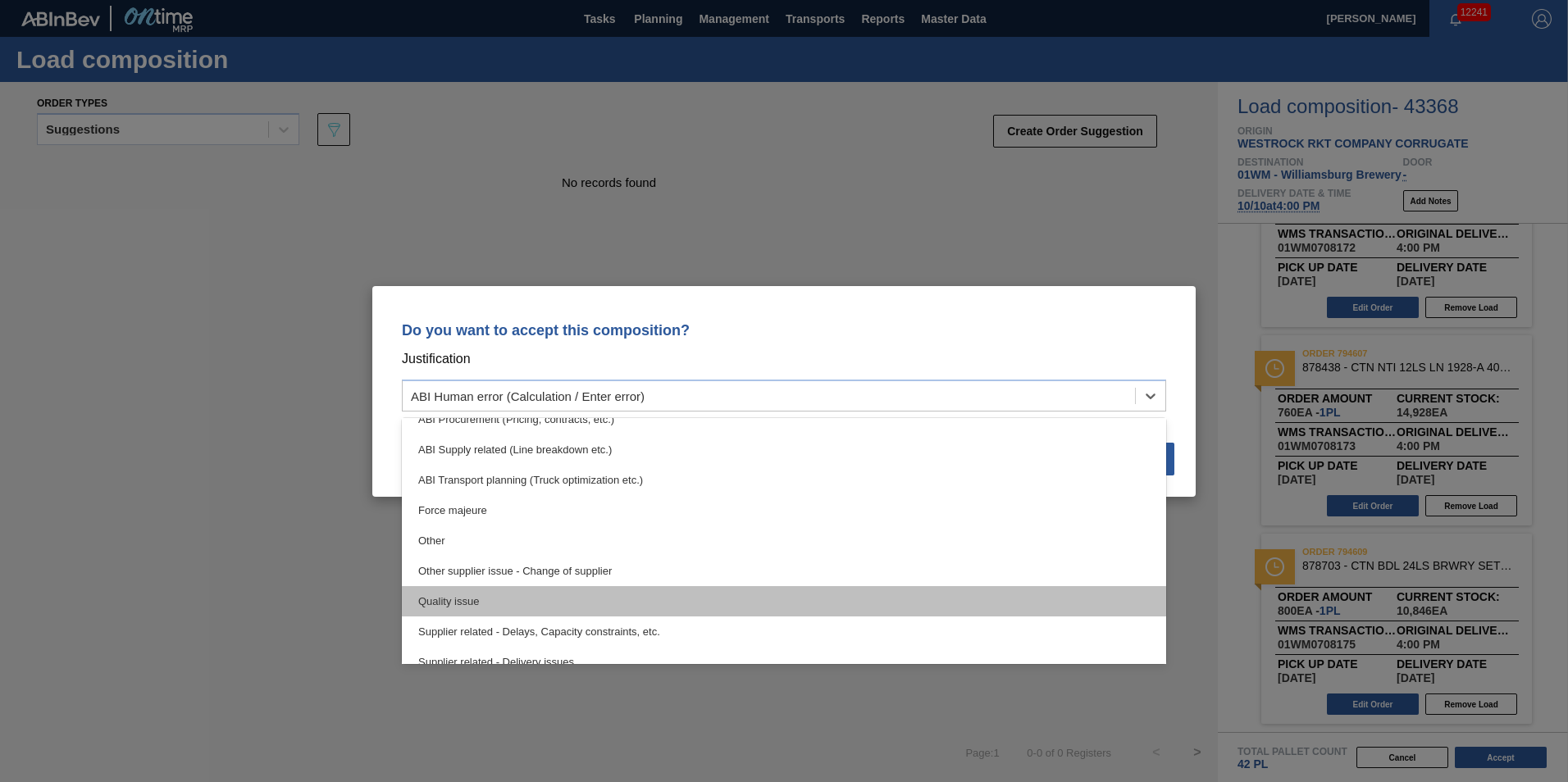
scroll to position [307, 0]
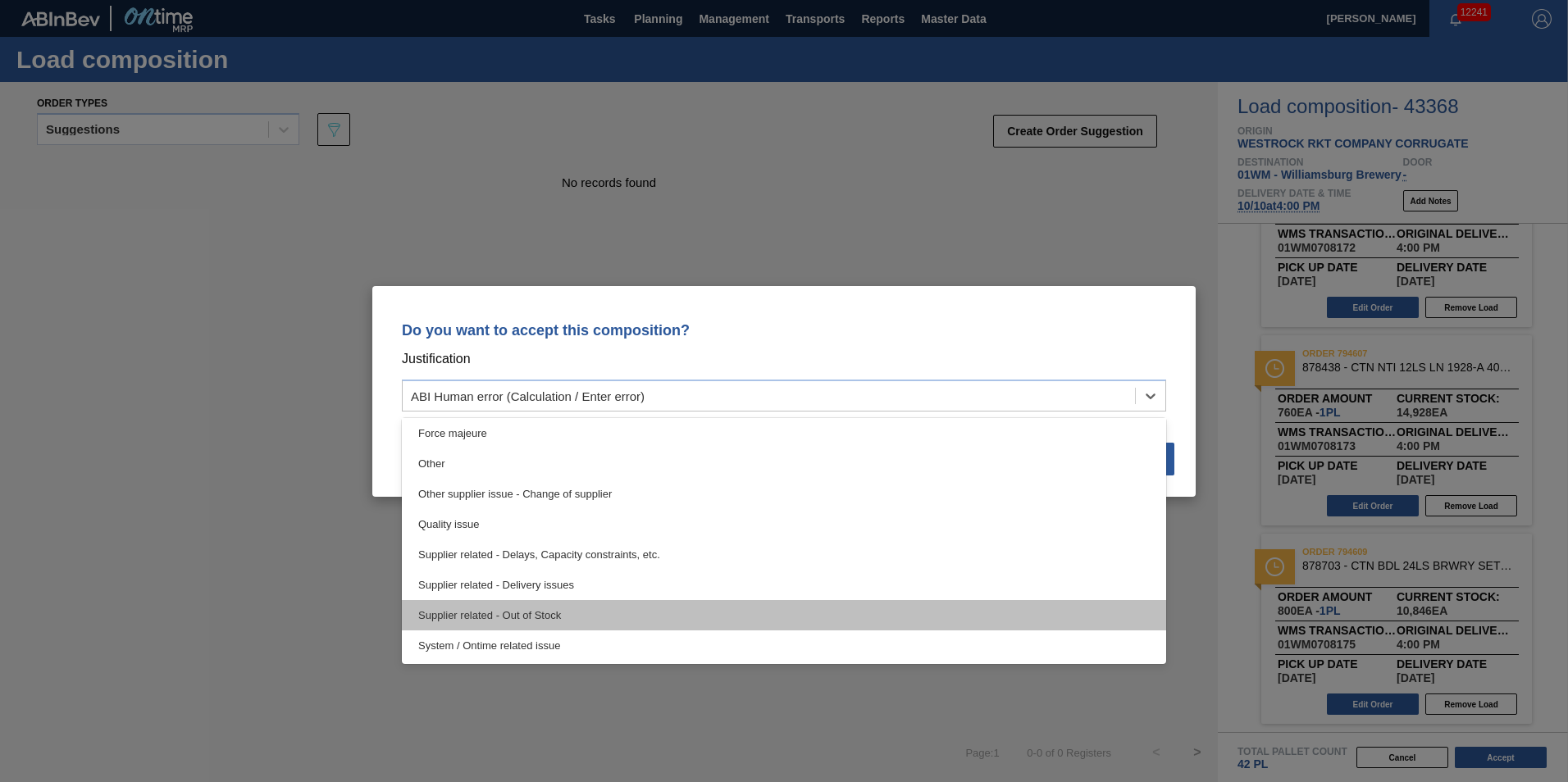
click at [538, 615] on div "Supplier related - Out of Stock" at bounding box center [784, 615] width 764 height 31
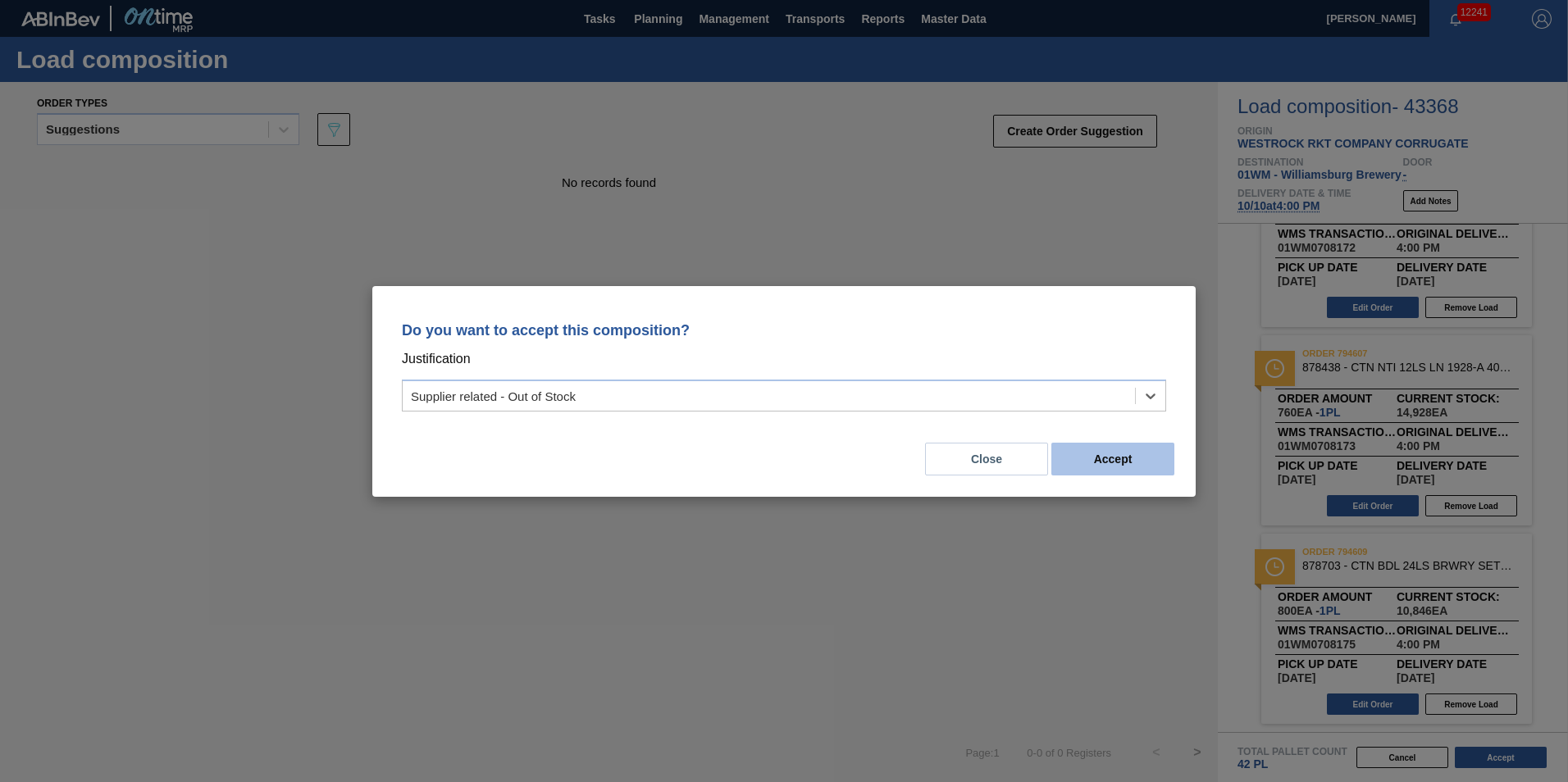
click at [1078, 461] on button "Accept" at bounding box center [1113, 458] width 123 height 33
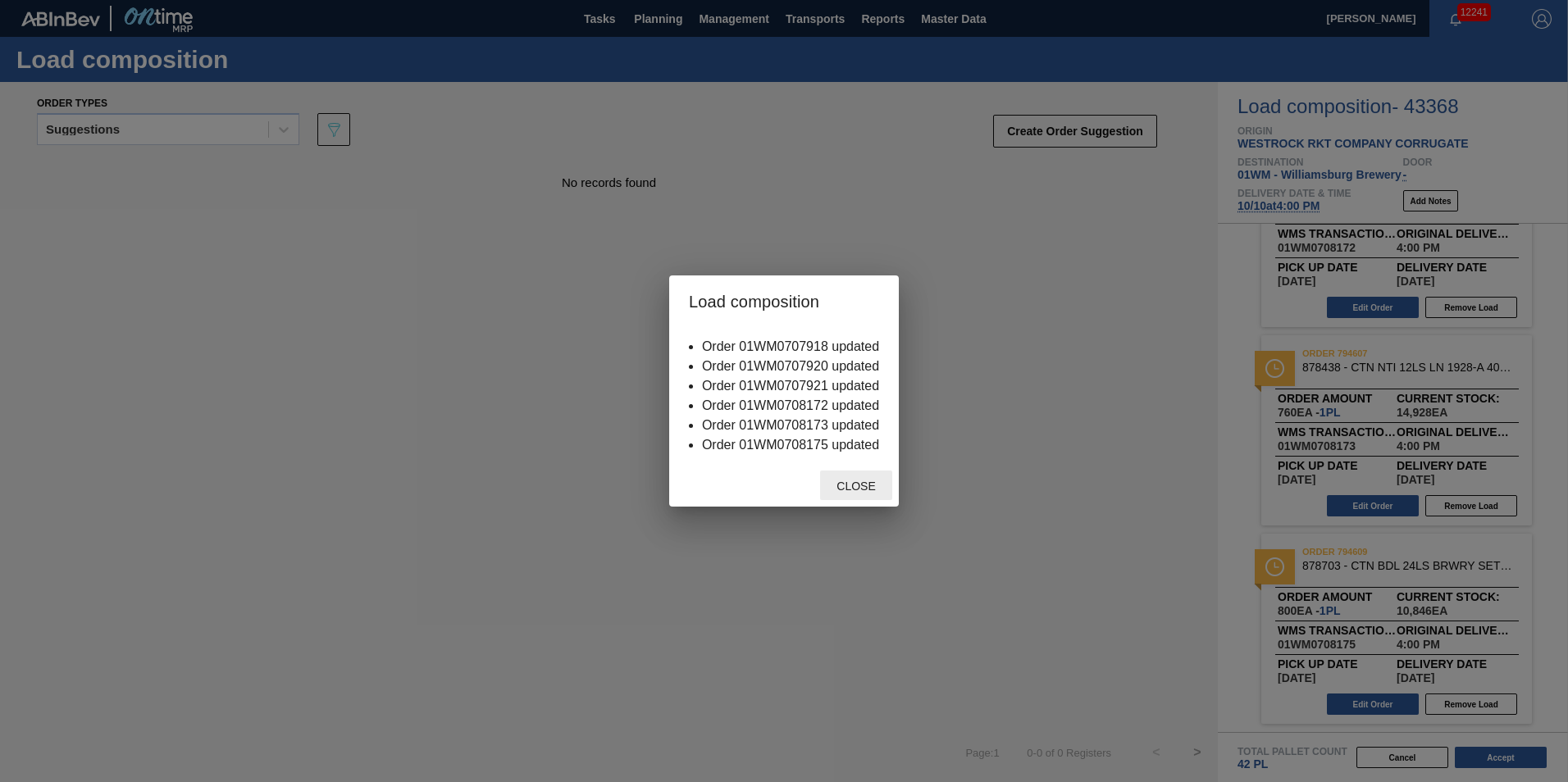
click at [872, 488] on span "Close" at bounding box center [855, 486] width 64 height 13
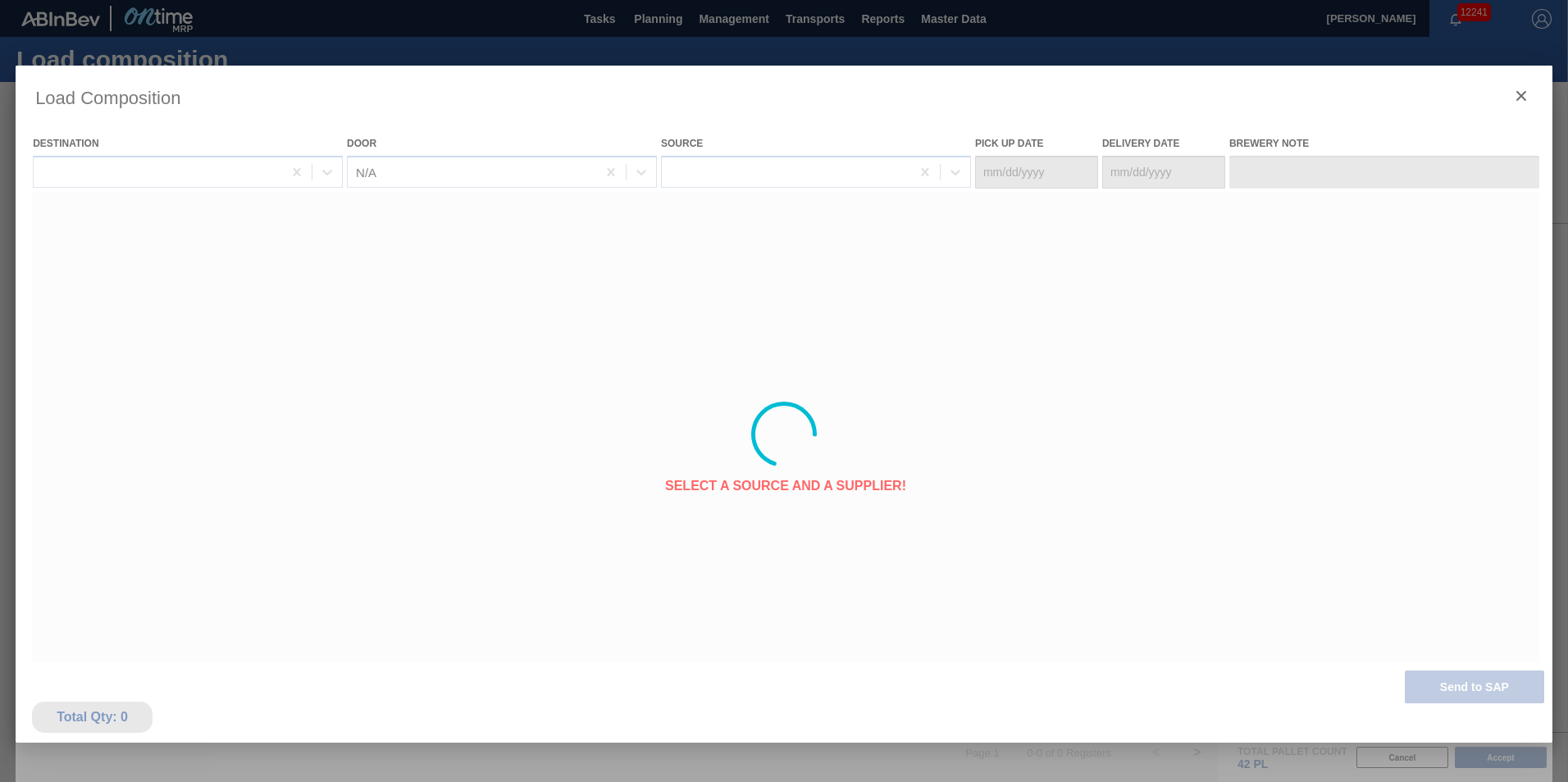
click at [1024, 443] on div at bounding box center [784, 435] width 1537 height 738
type Date "[DATE]"
